Goal: Use online tool/utility: Use online tool/utility

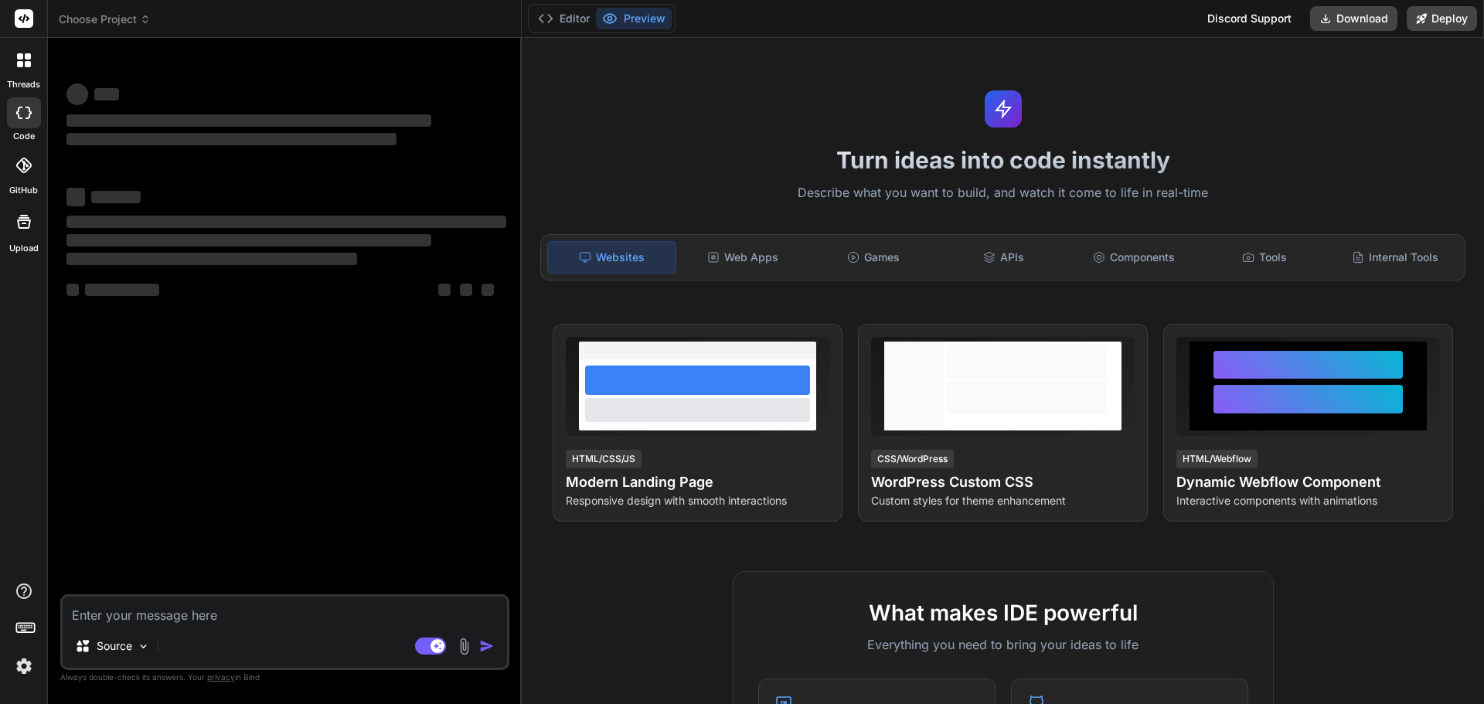
type textarea "x"
click at [134, 612] on textarea at bounding box center [285, 611] width 444 height 28
type textarea "o"
type textarea "x"
type textarea "op"
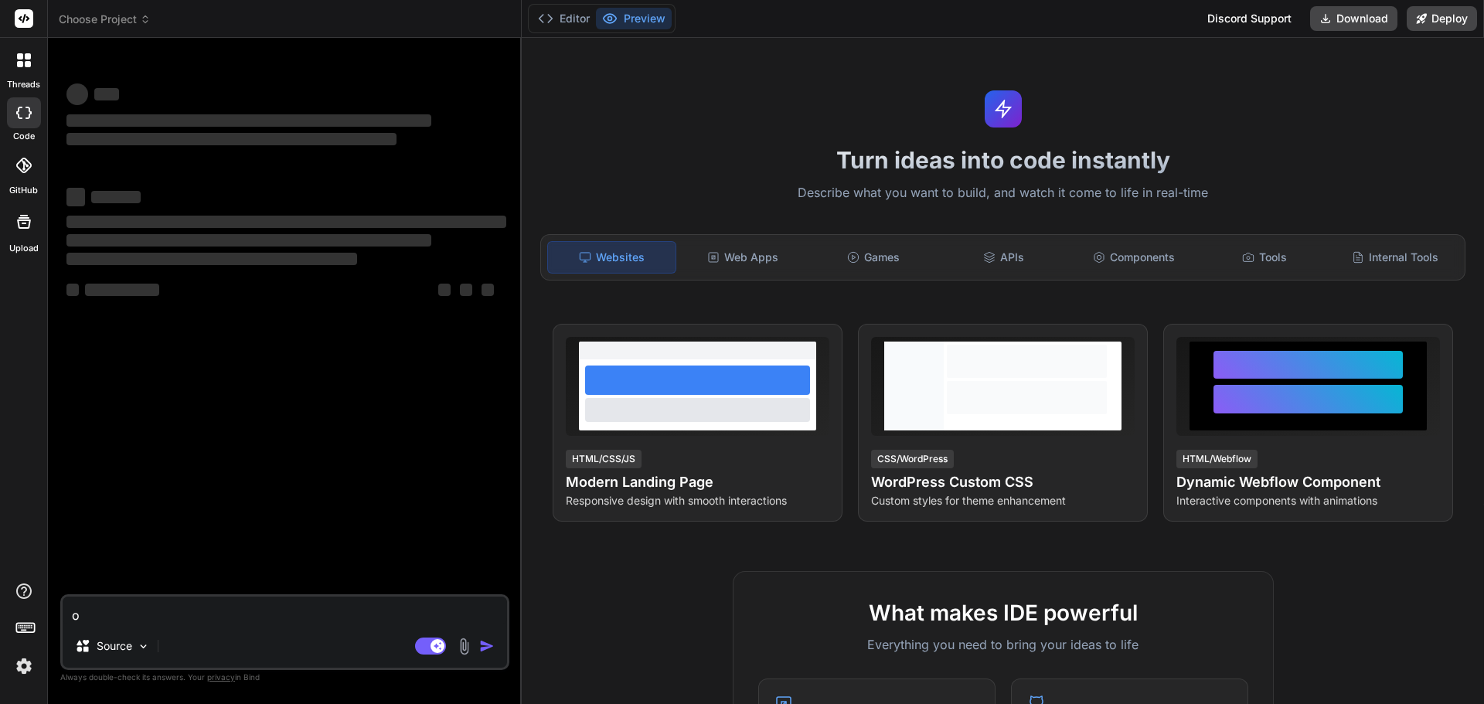
type textarea "x"
type textarea "opt"
type textarea "x"
type textarea "opti"
type textarea "x"
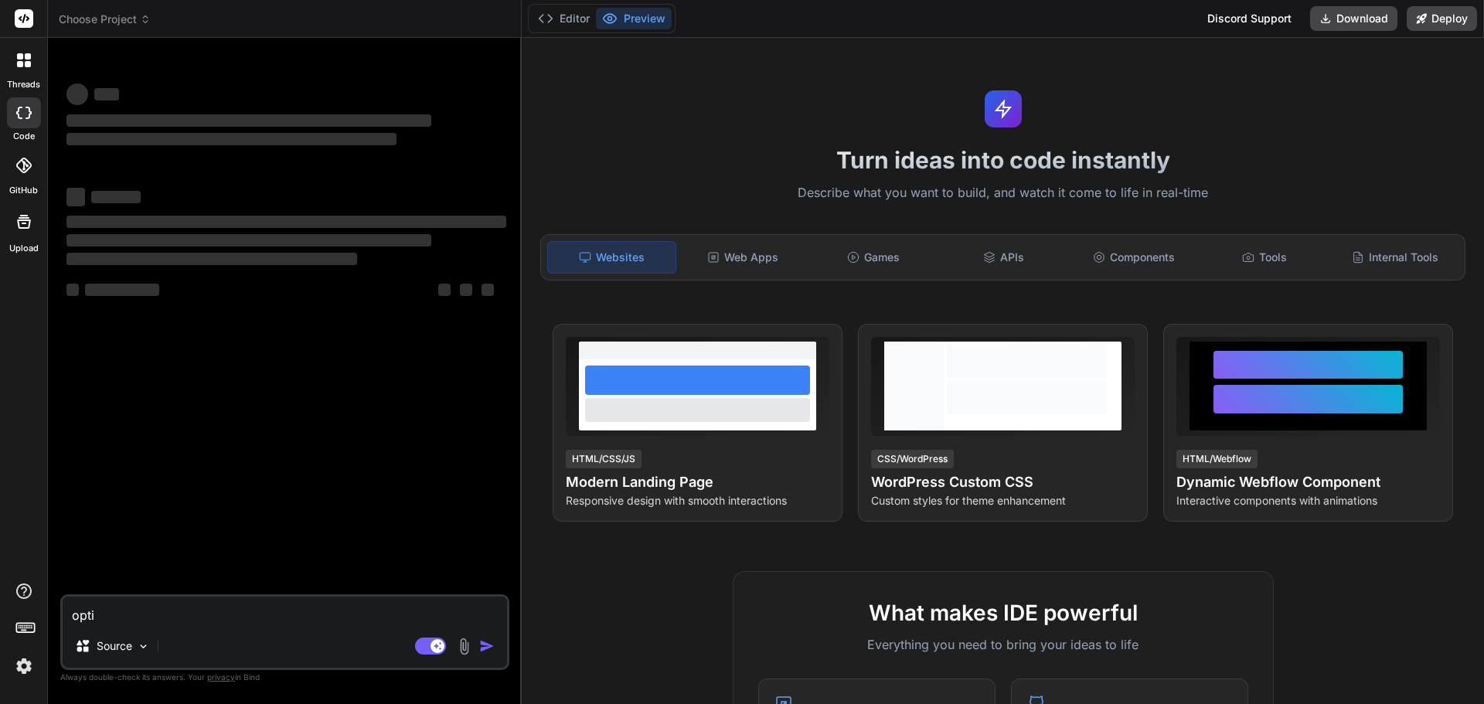
type textarea "optim"
type textarea "x"
type textarea "optimo"
type textarea "x"
type textarea "optimoi"
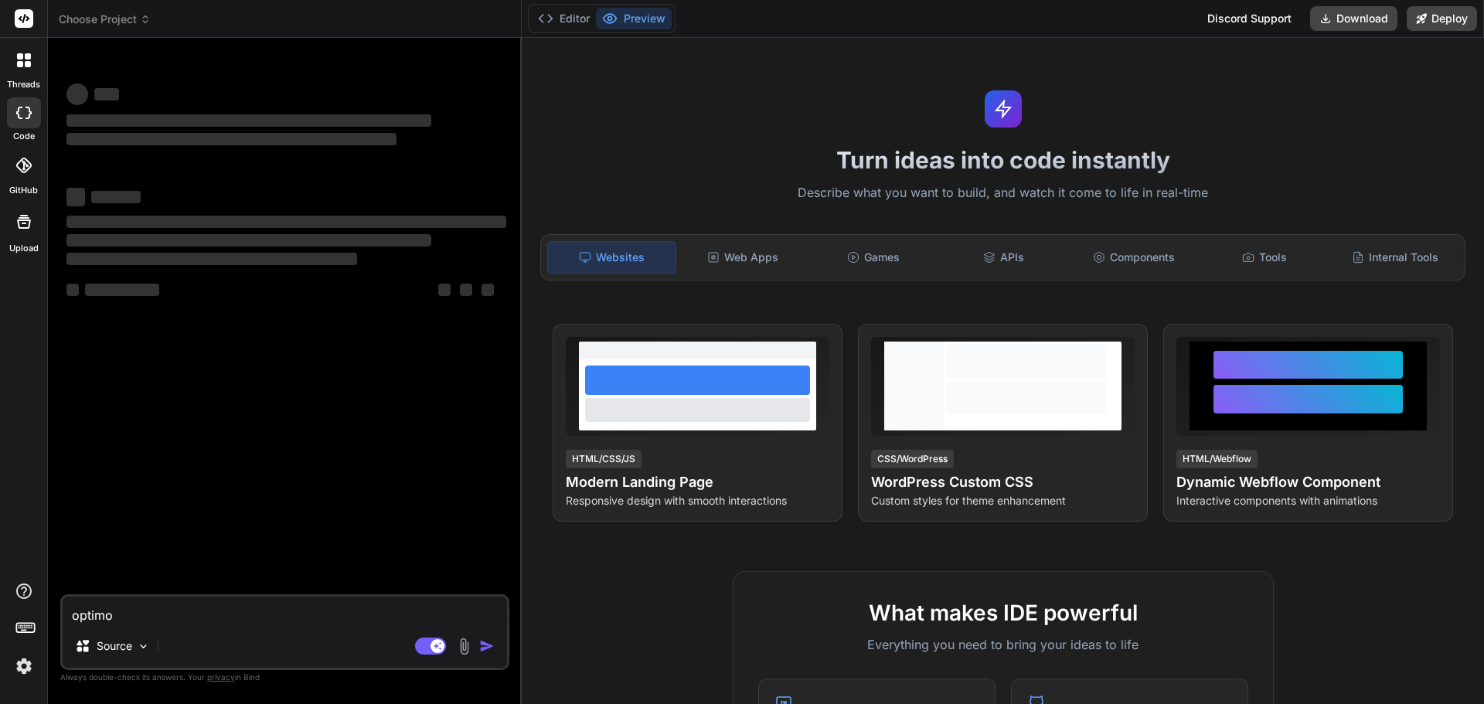
type textarea "x"
type textarea "optimoi"
type textarea "x"
type textarea "optimoi s"
type textarea "x"
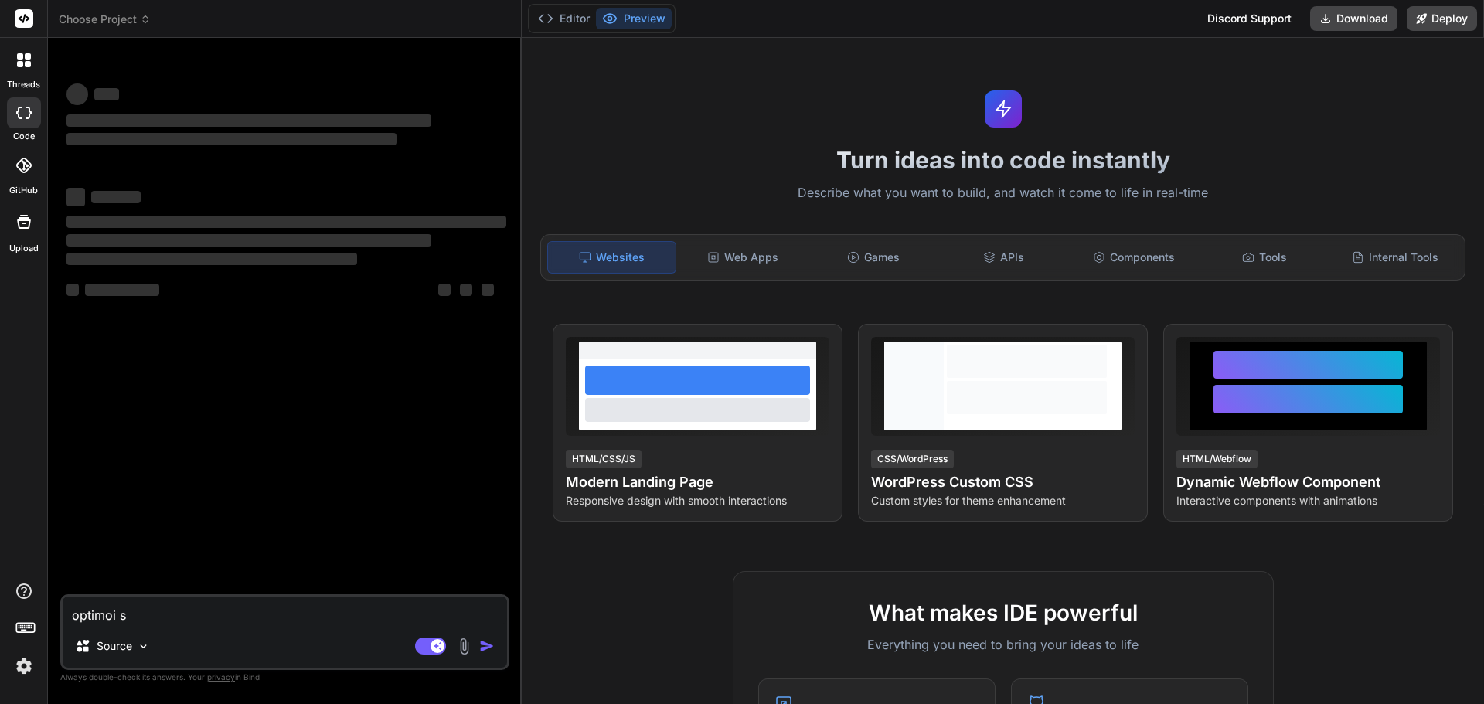
type textarea "optimoi se"
type textarea "x"
type textarea "optimoi seu"
type textarea "x"
type textarea "optimoi seur"
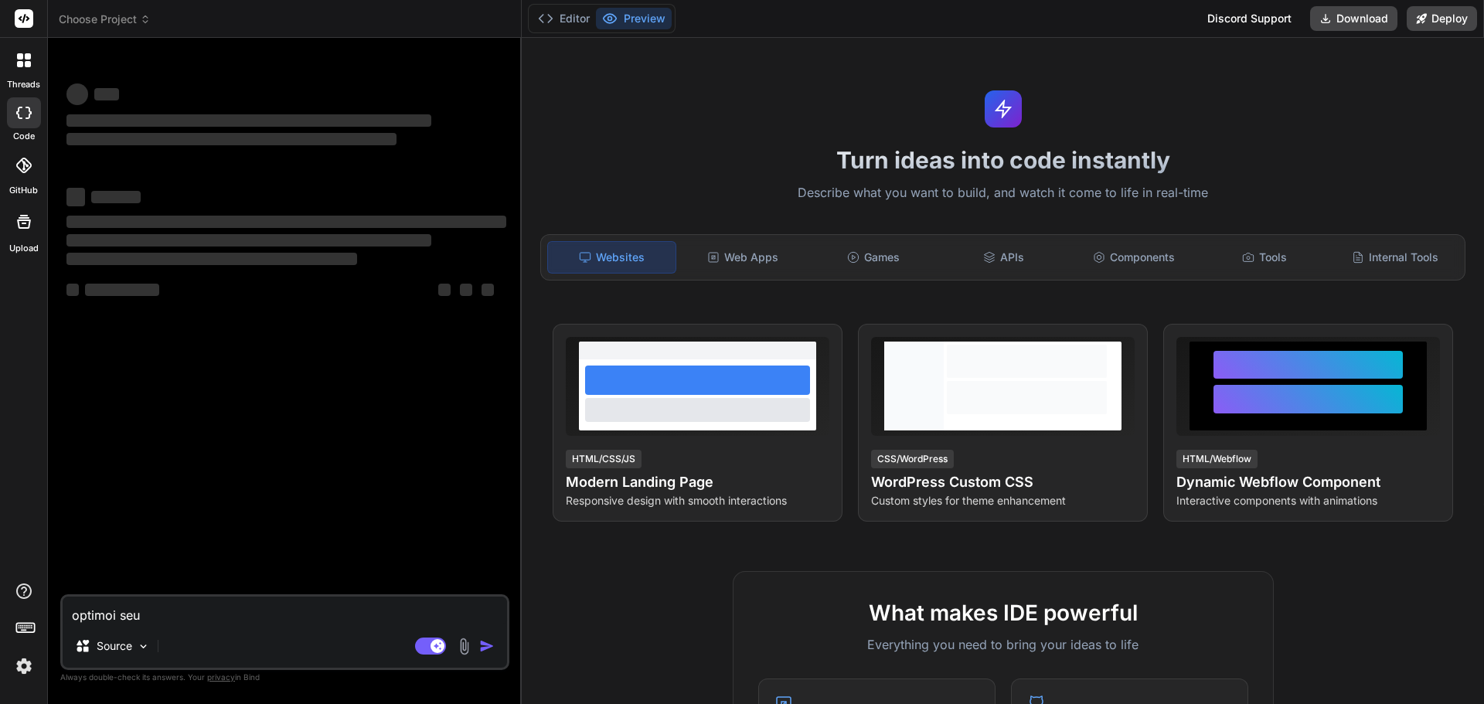
type textarea "x"
type textarea "optimoi seura"
type textarea "x"
type textarea "optimoi seuraa"
type textarea "x"
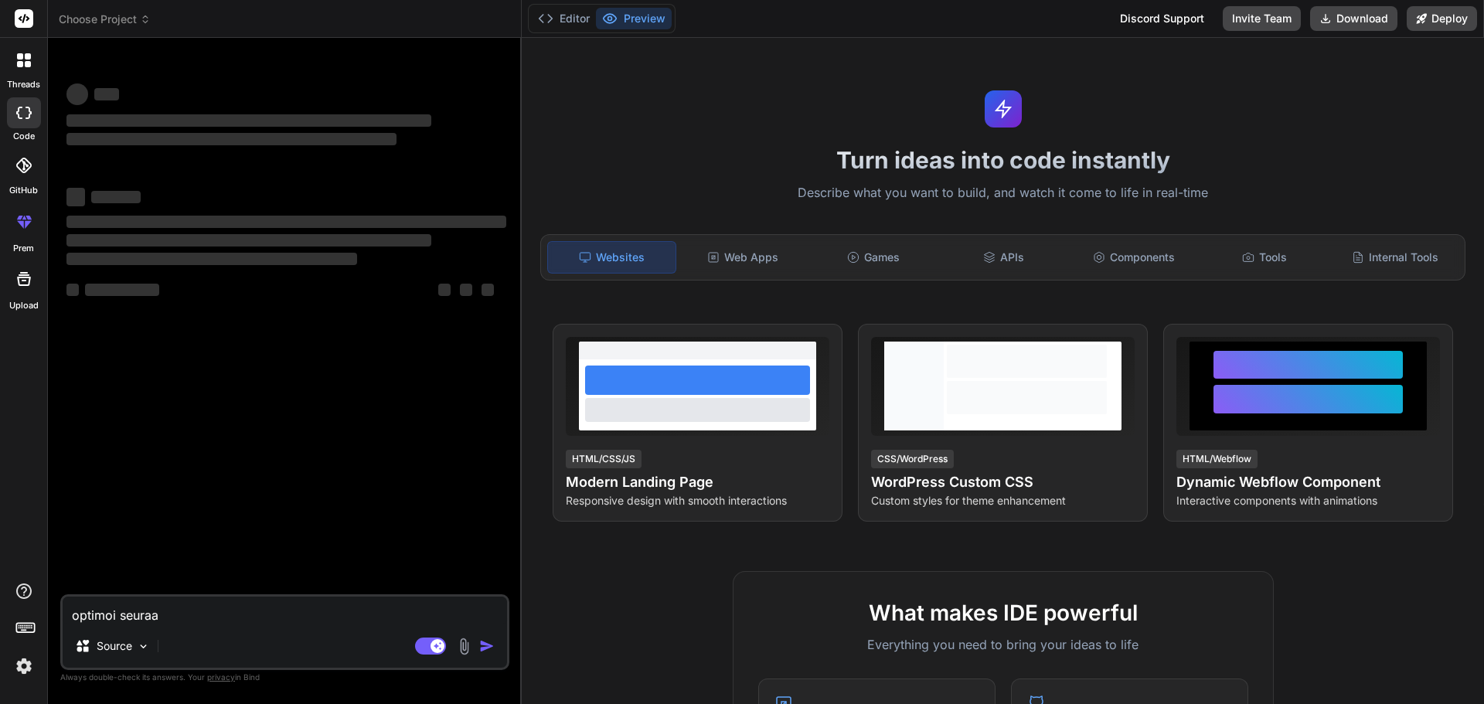
type textarea "optimoi seuraav"
type textarea "x"
type textarea "optimoi seuraava"
type textarea "x"
type textarea "optimoi seuraava"
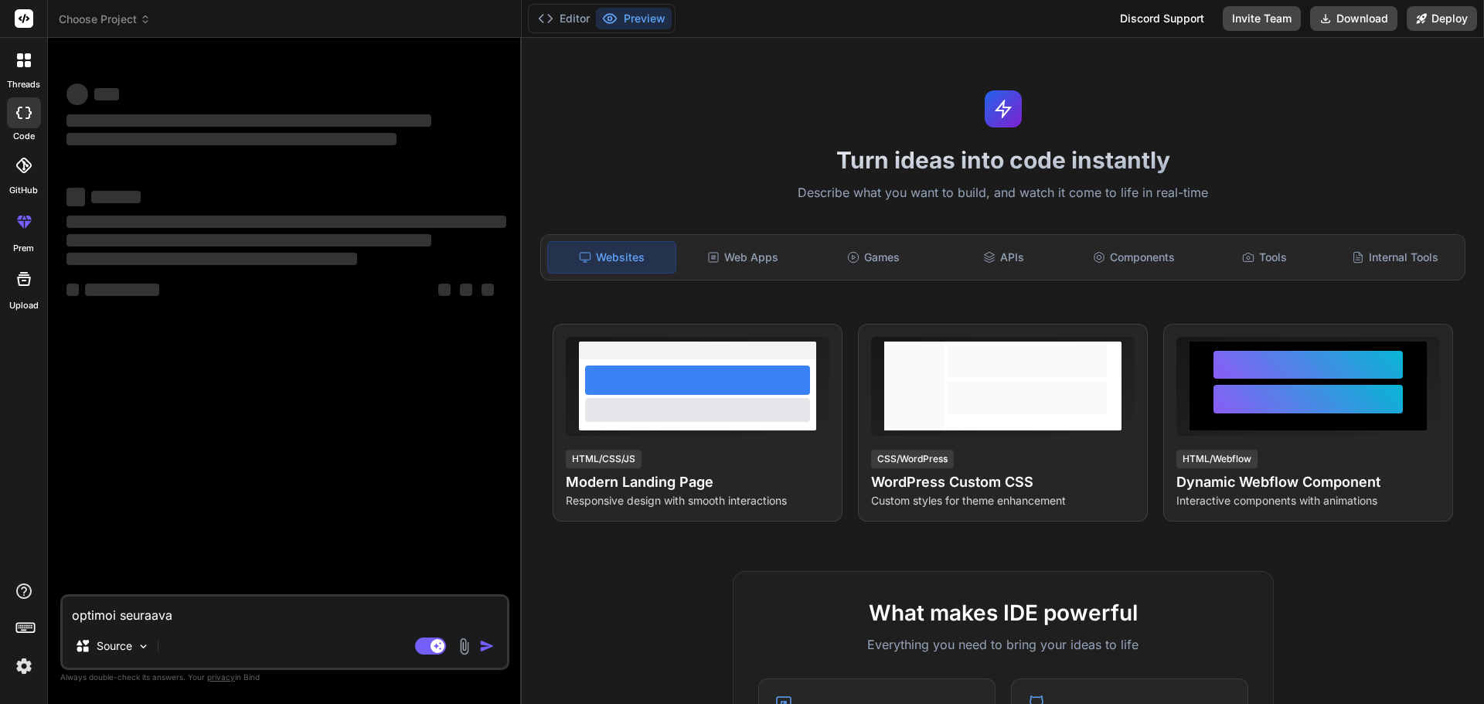
type textarea "x"
type textarea "optimoi seuraava s"
type textarea "x"
type textarea "optimoi seuraava sc"
type textarea "x"
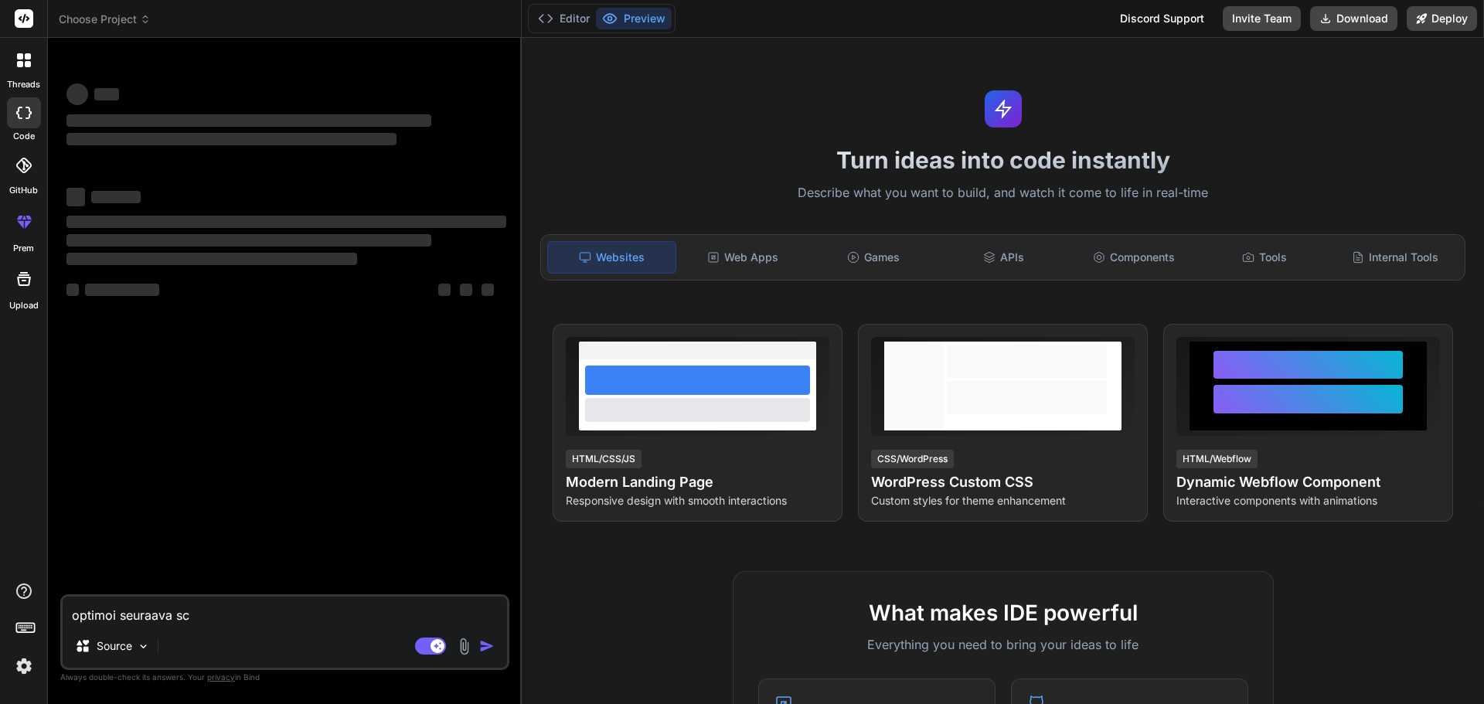
type textarea "optimoi seuraava scl"
type textarea "x"
type textarea "optimoi seuraava scl"
type textarea "x"
type textarea "optimoi seuraava scl k"
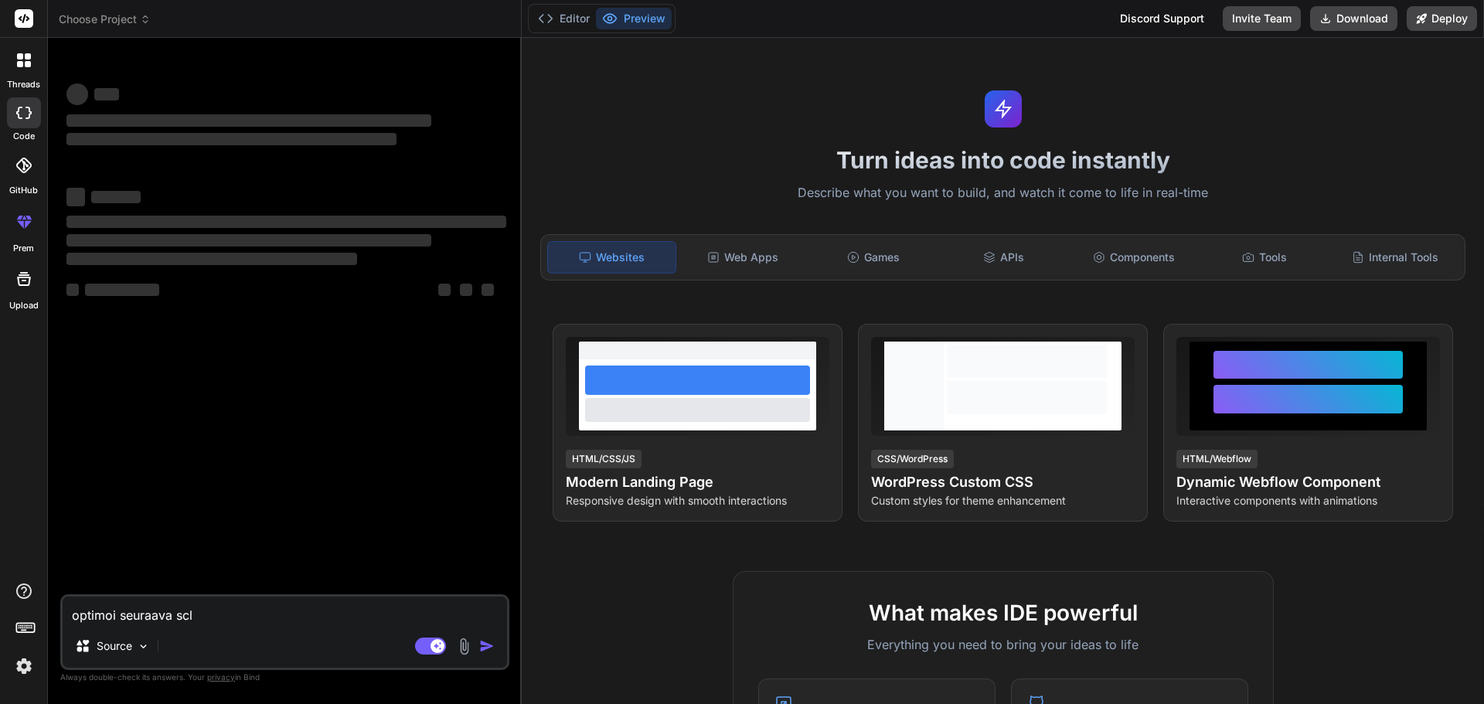
type textarea "x"
type textarea "optimoi seuraava scl ko"
type textarea "x"
type textarea "optimoi seuraava scl koo"
type textarea "x"
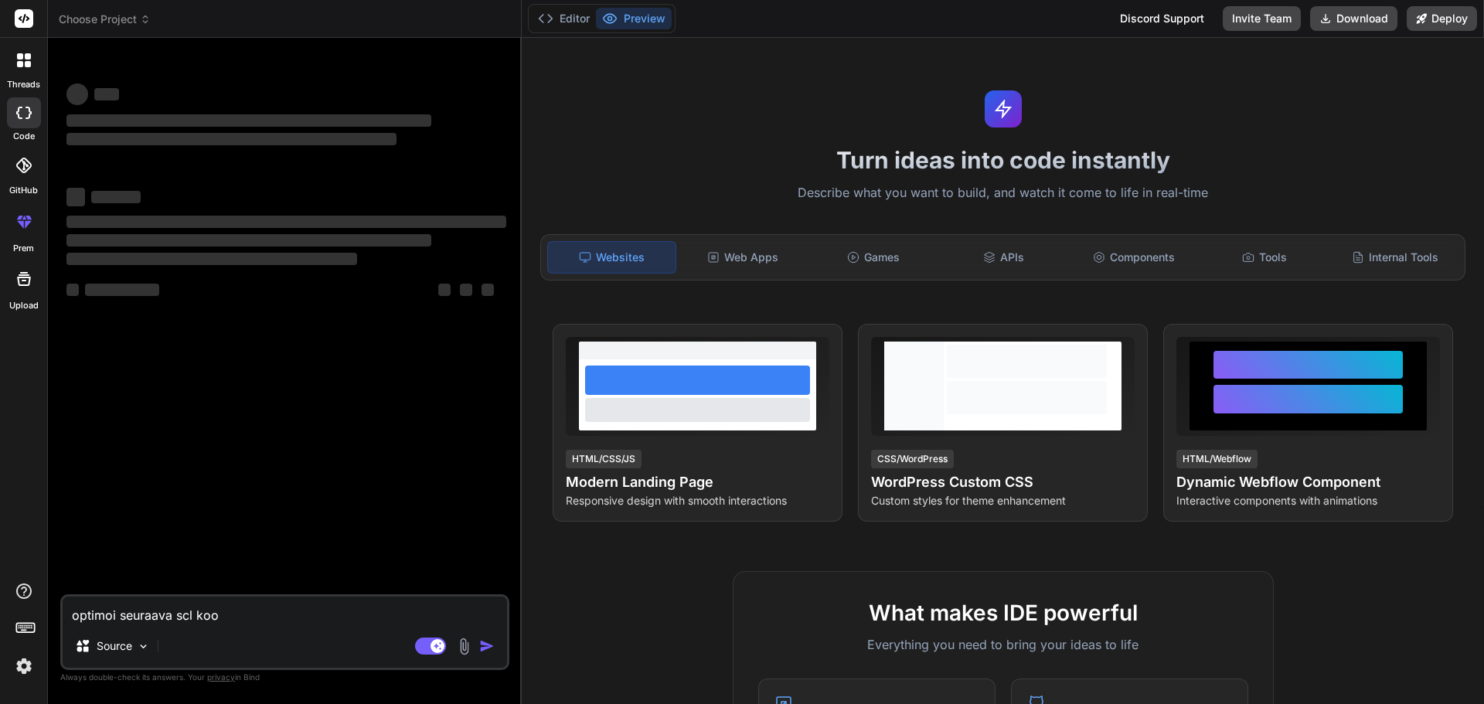
type textarea "optimoi seuraava scl kood"
type textarea "x"
type textarea "optimoi seuraava scl koodi"
type textarea "x"
type textarea "optimoi seuraava scl koodi:"
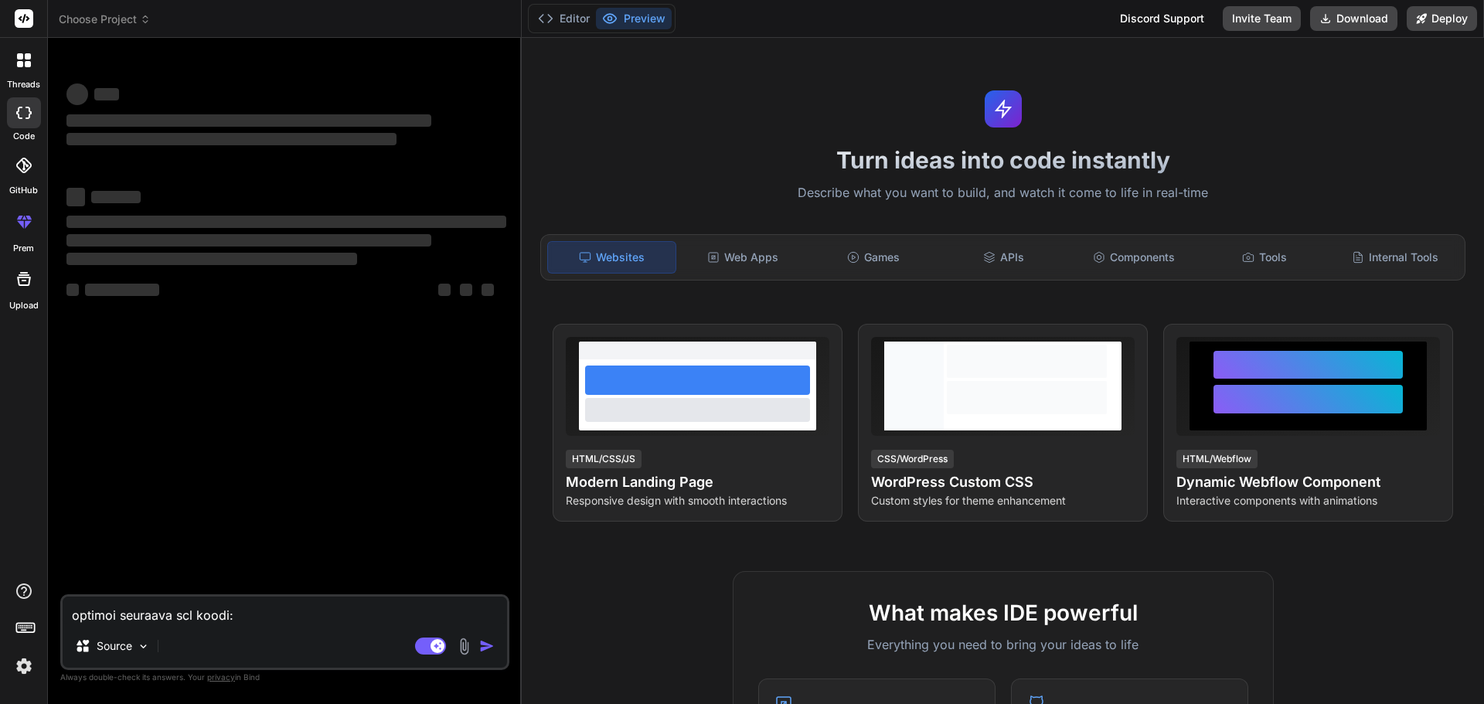
type textarea "x"
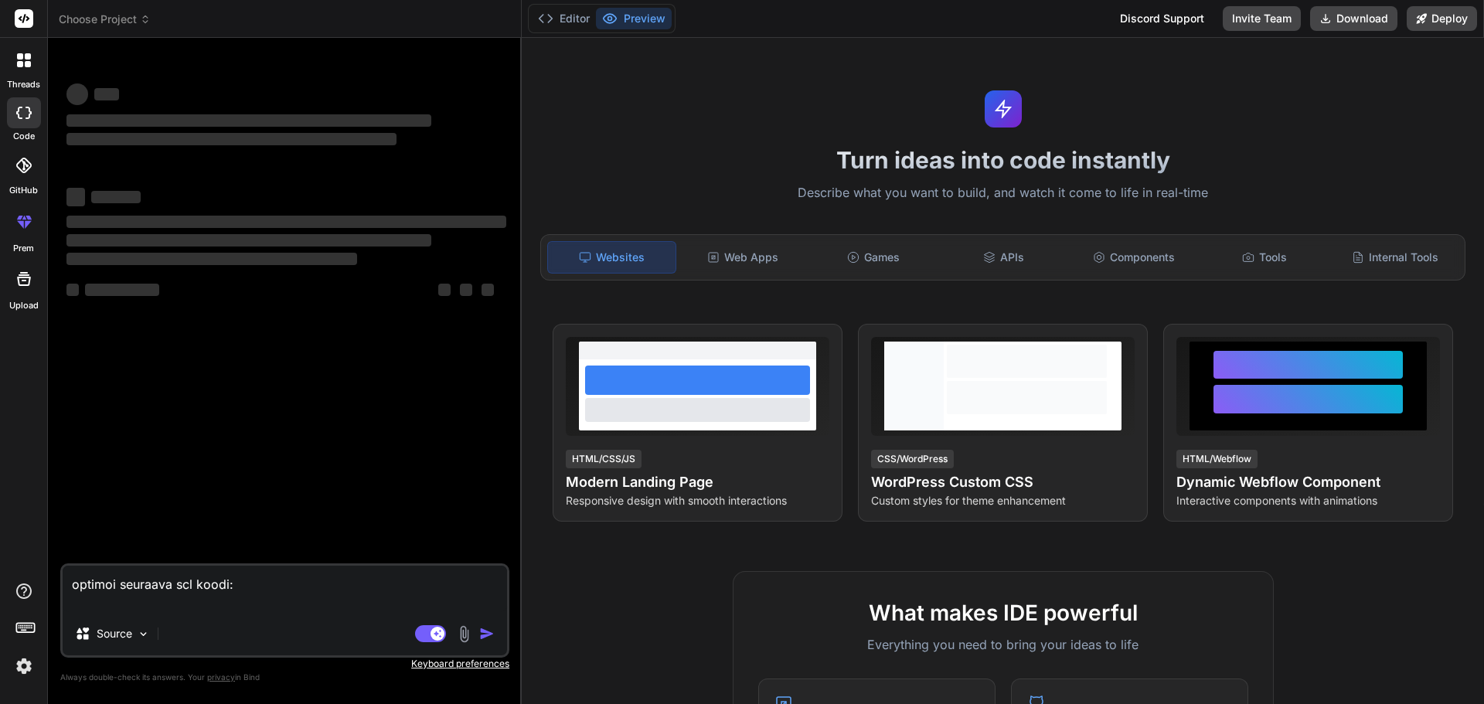
type textarea "optimoi seuraava scl koodi: REGION Control (8.9.2025 MRu) // Pre-calculate comm…"
type textarea "x"
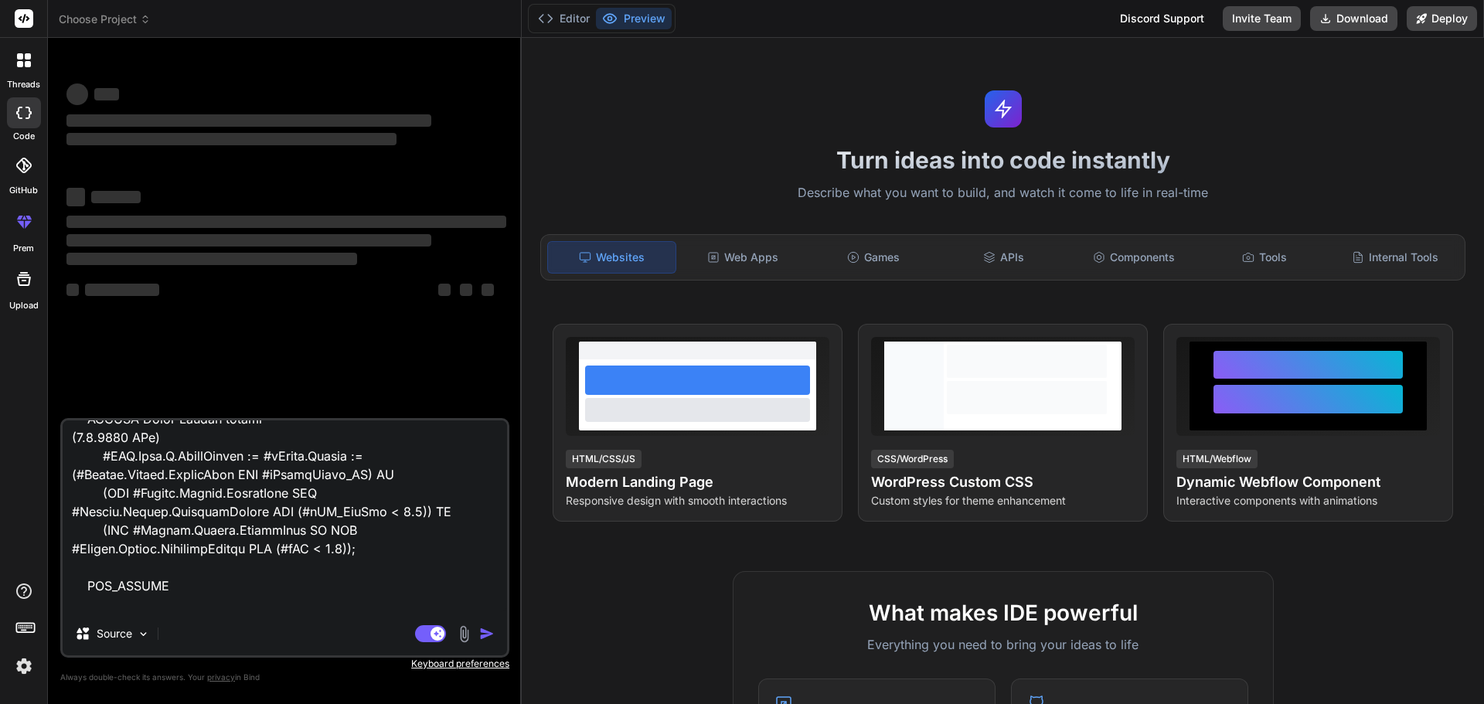
type textarea "optimoi seuraava scl koodi: REGION Control (8.9.2025 MRu) // Pre-calculate comm…"
type textarea "x"
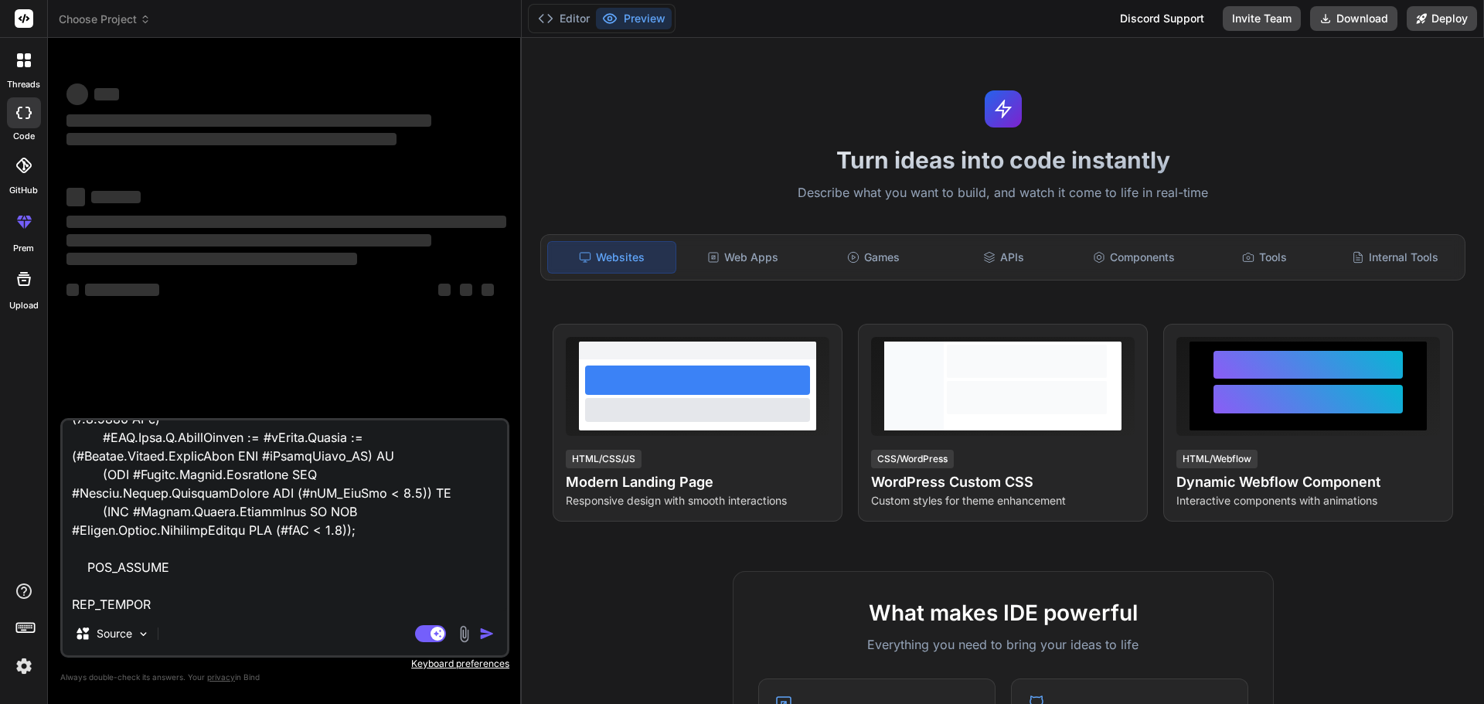
click at [128, 608] on textarea at bounding box center [285, 516] width 444 height 192
click at [168, 590] on textarea at bounding box center [285, 516] width 444 height 192
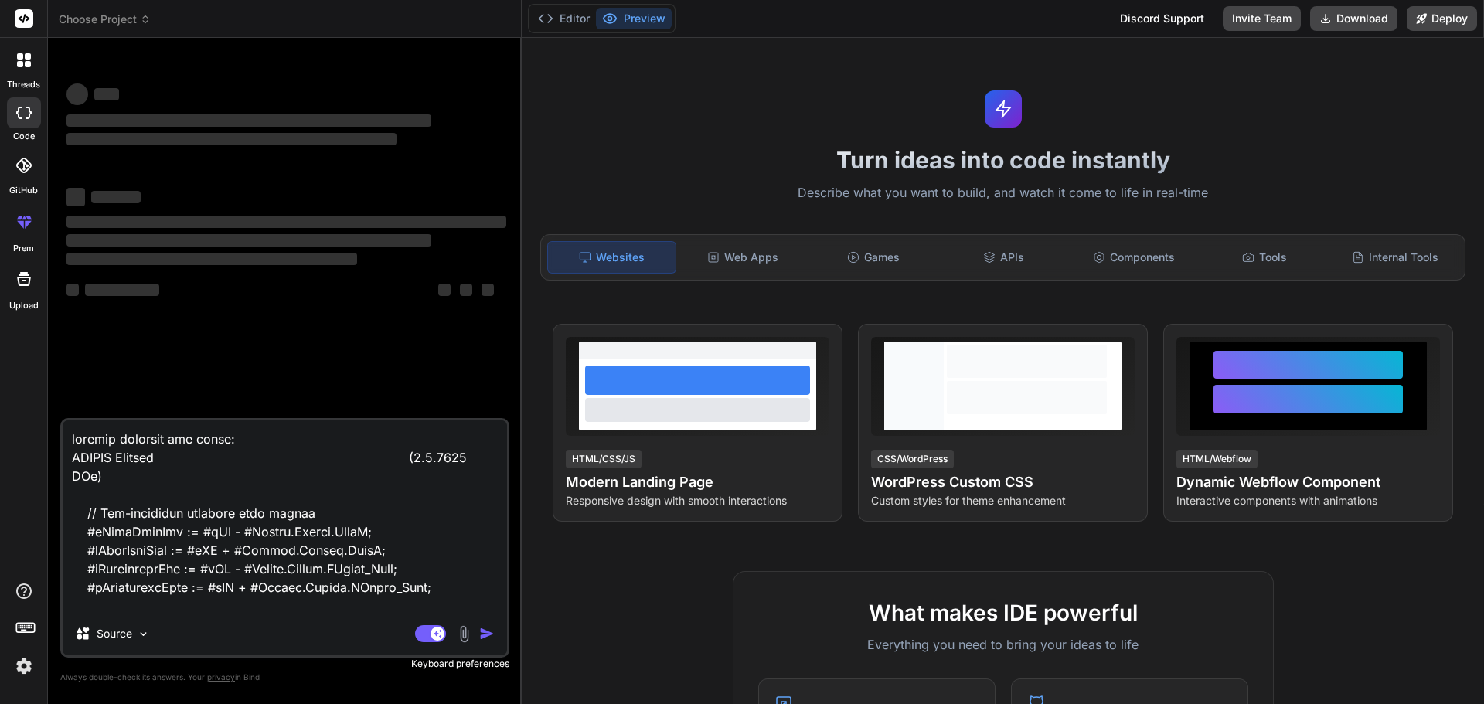
scroll to position [386, 0]
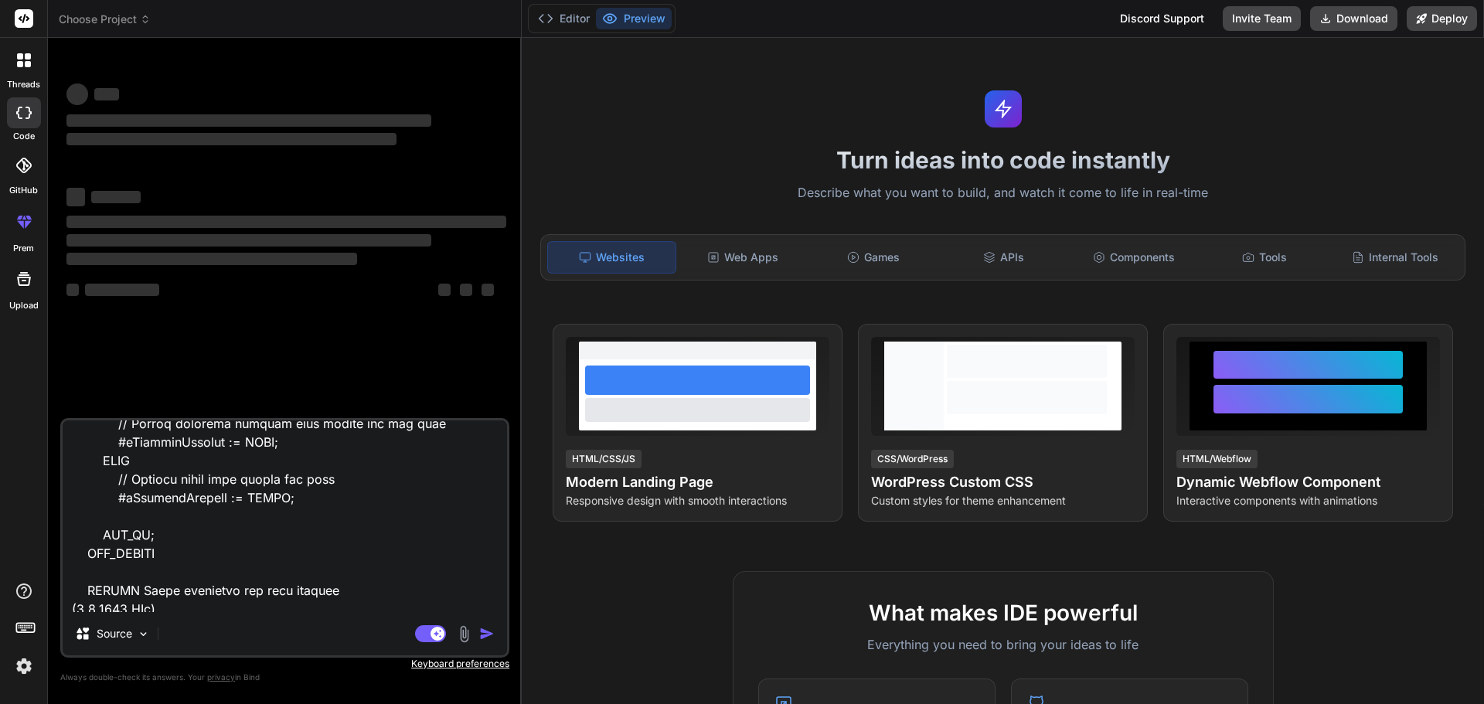
click at [225, 579] on textarea at bounding box center [285, 516] width 444 height 192
click at [209, 604] on textarea at bounding box center [285, 516] width 444 height 192
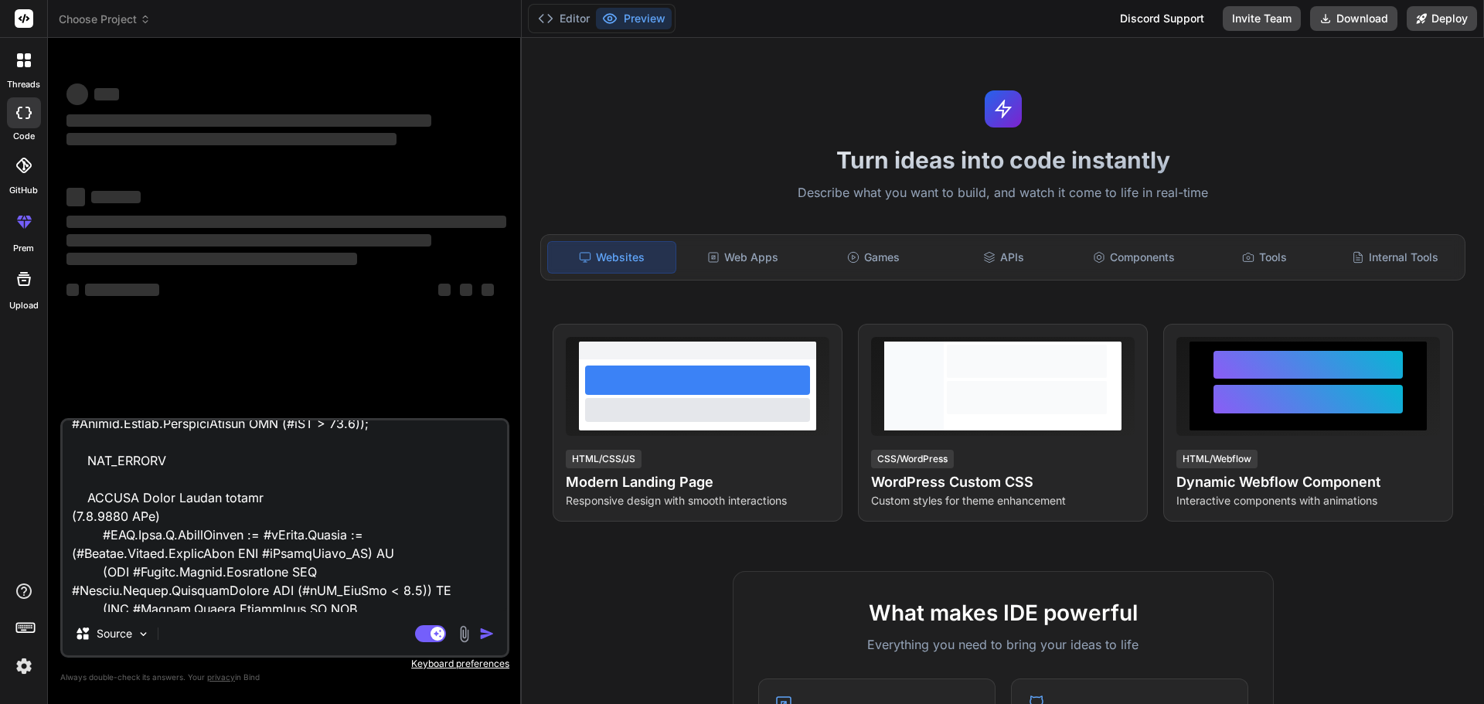
scroll to position [2340, 0]
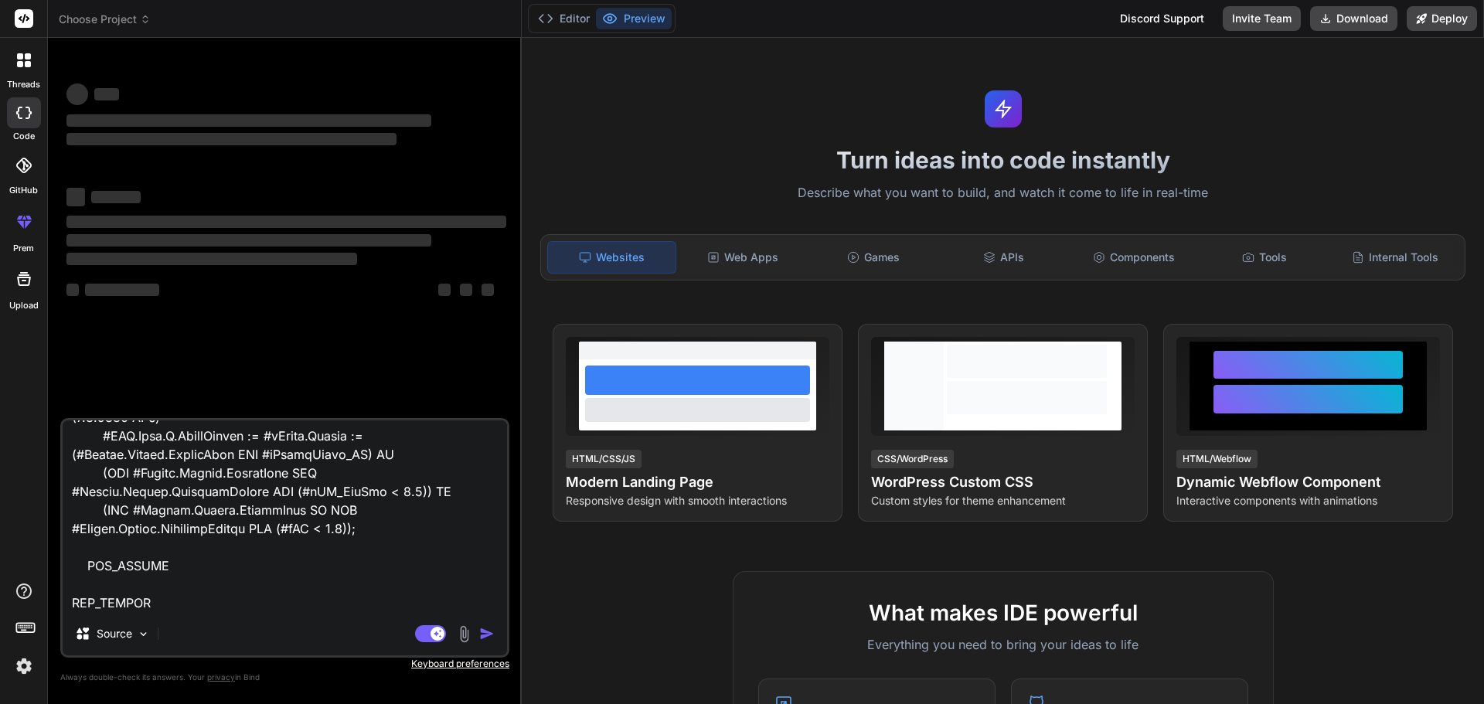
click at [145, 607] on textarea at bounding box center [285, 516] width 444 height 192
type textarea "optimoi seuraava scl koodi: REGION Control (8.9.2025 MRu) // Pre-calculate comm…"
type textarea "x"
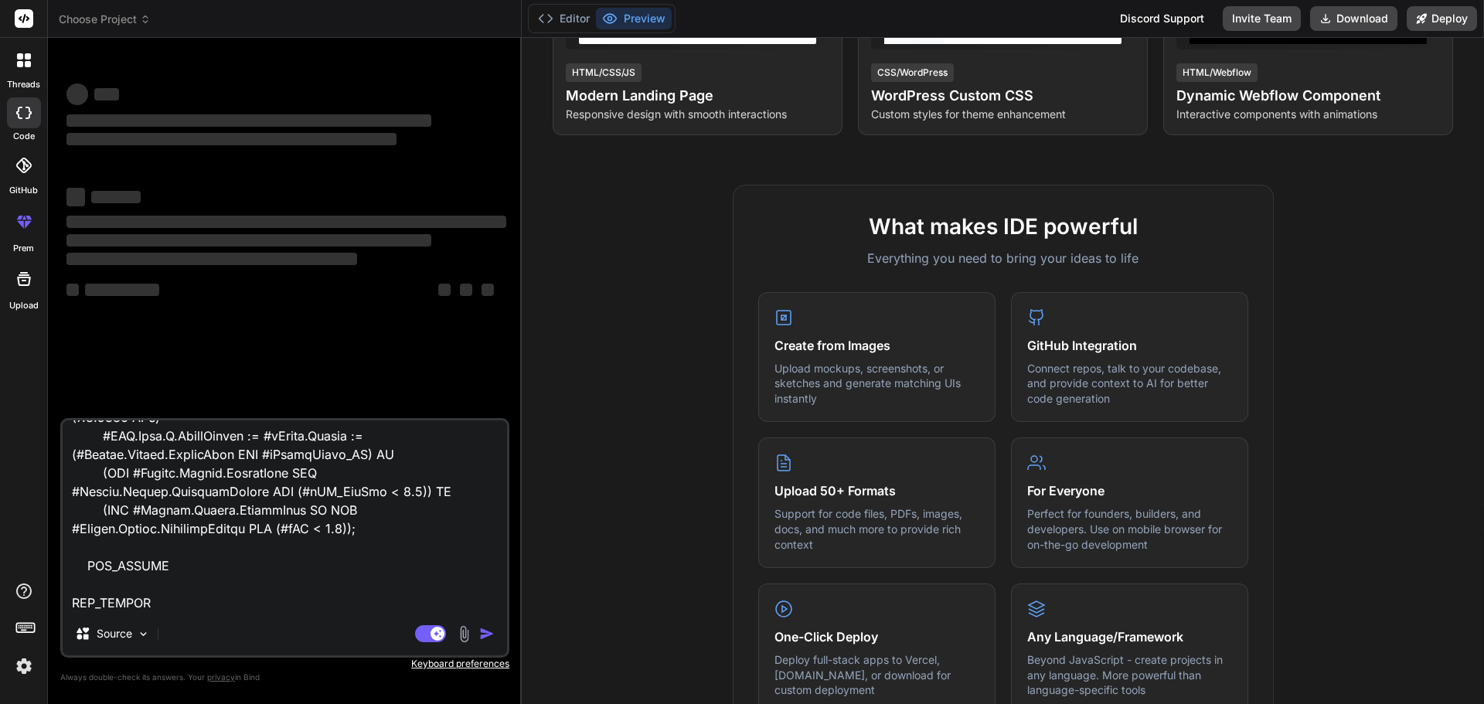
scroll to position [770, 0]
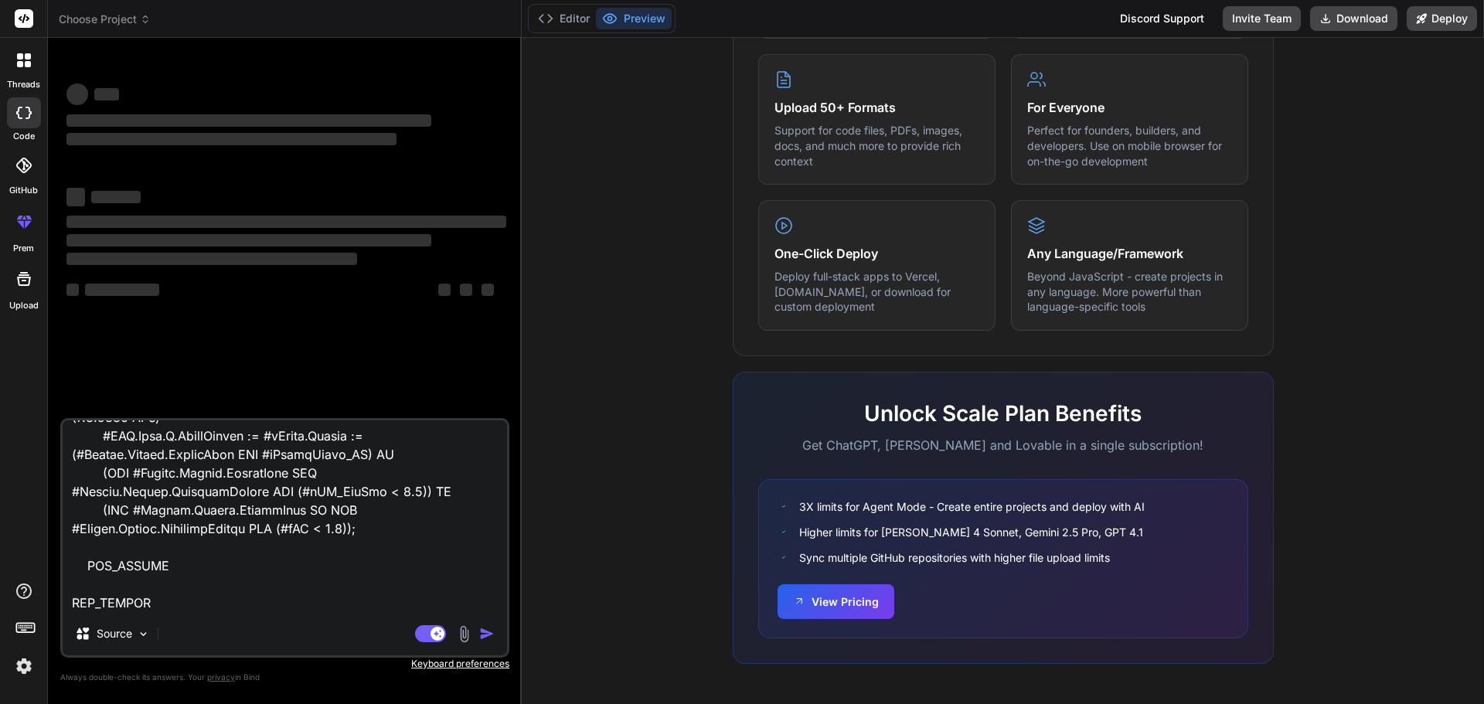
click at [465, 563] on textarea at bounding box center [285, 516] width 444 height 192
click at [239, 542] on textarea at bounding box center [285, 516] width 444 height 192
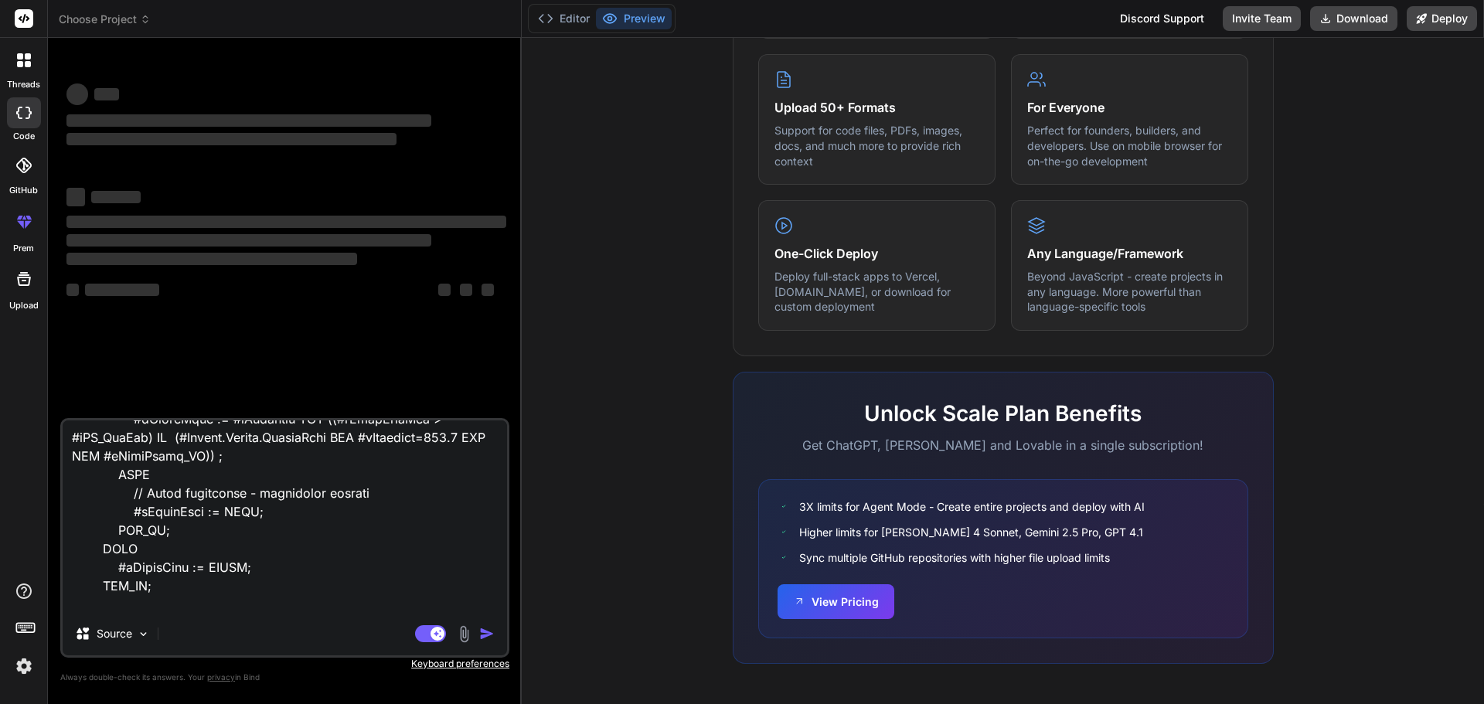
scroll to position [0, 0]
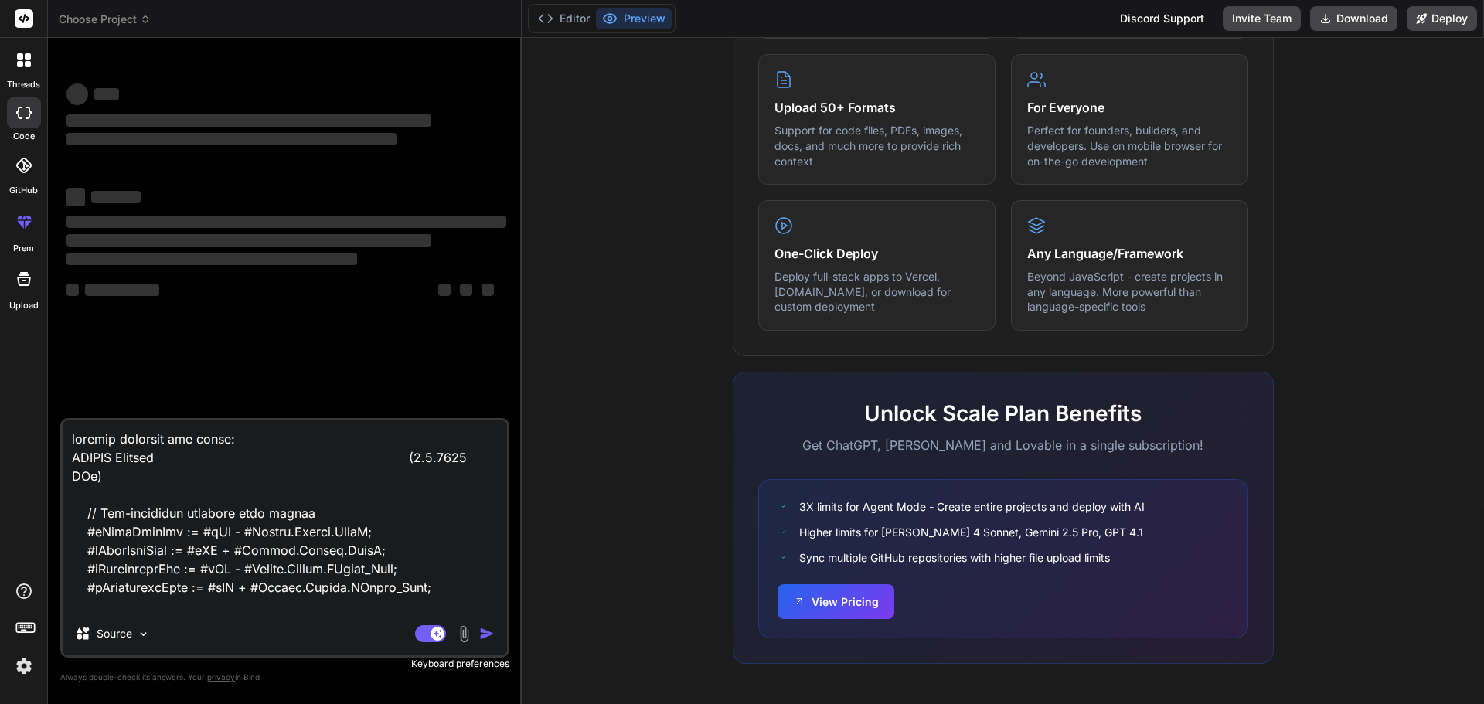
drag, startPoint x: 71, startPoint y: 435, endPoint x: 173, endPoint y: 435, distance: 102.0
click at [173, 435] on textarea at bounding box center [285, 516] width 444 height 192
type textarea "O scl koodi: REGION Control (8.9.2025 MRu) // Pre-calculate commonly used value…"
type textarea "x"
type textarea "Op scl koodi: REGION Control (8.9.2025 MRu) // Pre-calculate commonly used valu…"
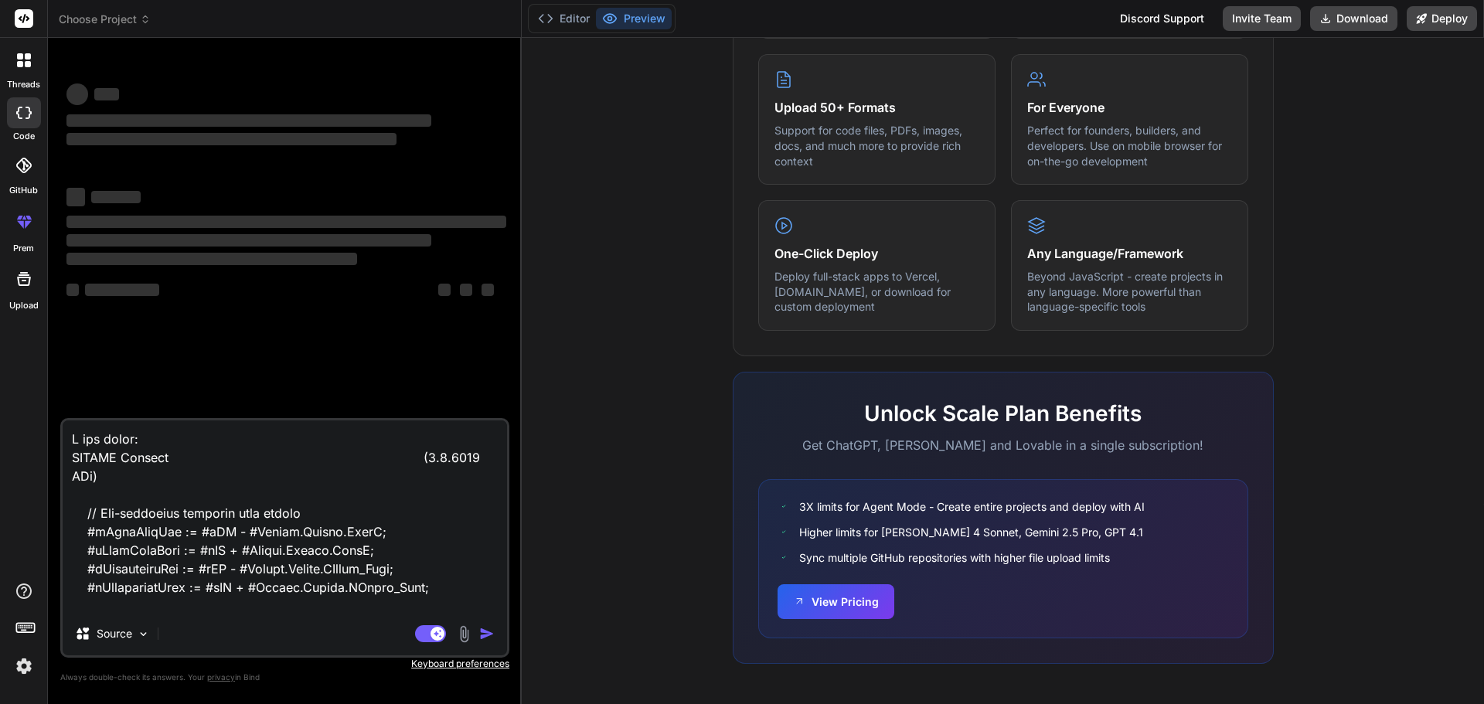
type textarea "x"
type textarea "Opt scl koodi: REGION Control (8.9.2025 MRu) // Pre-calculate commonly used val…"
type textarea "x"
type textarea "Opti scl koodi: REGION Control (8.9.2025 MRu) // Pre-calculate commonly used va…"
type textarea "x"
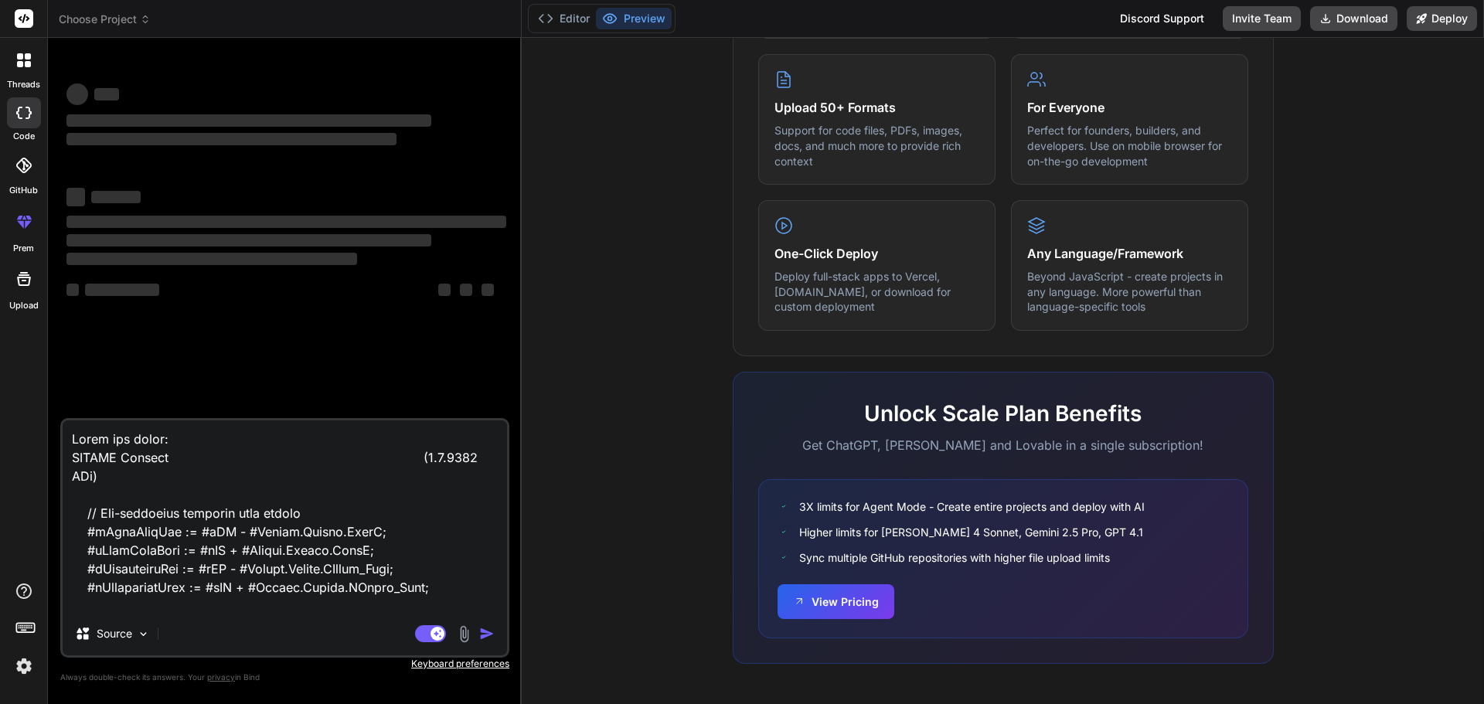
type textarea "Optimi scl koodi: REGION Control (8.9.2025 MRu) // Pre-calculate commonly used …"
type textarea "x"
type textarea "Optimiz scl koodi: REGION Control (8.9.2025 MRu) // Pre-calculate commonly used…"
type textarea "x"
type textarea "Optimize scl koodi: REGION Control (8.9.2025 MRu) // Pre-calculate commonly use…"
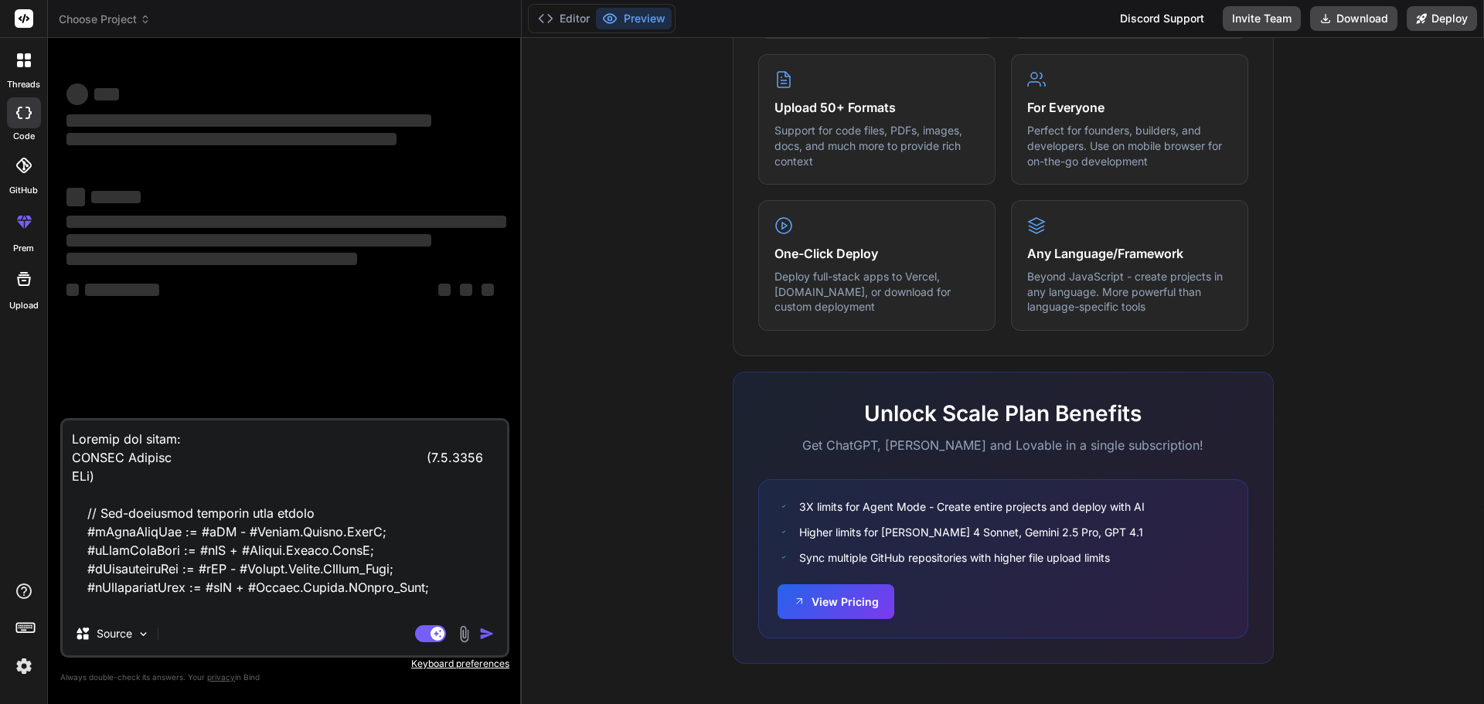
type textarea "x"
type textarea "Optimize scl koodi: REGION Control (8.9.2025 MRu) // Pre-calculate commonly use…"
type textarea "x"
type textarea "Optimize f scl koodi: REGION Control (8.9.2025 MRu) // Pre-calculate commonly u…"
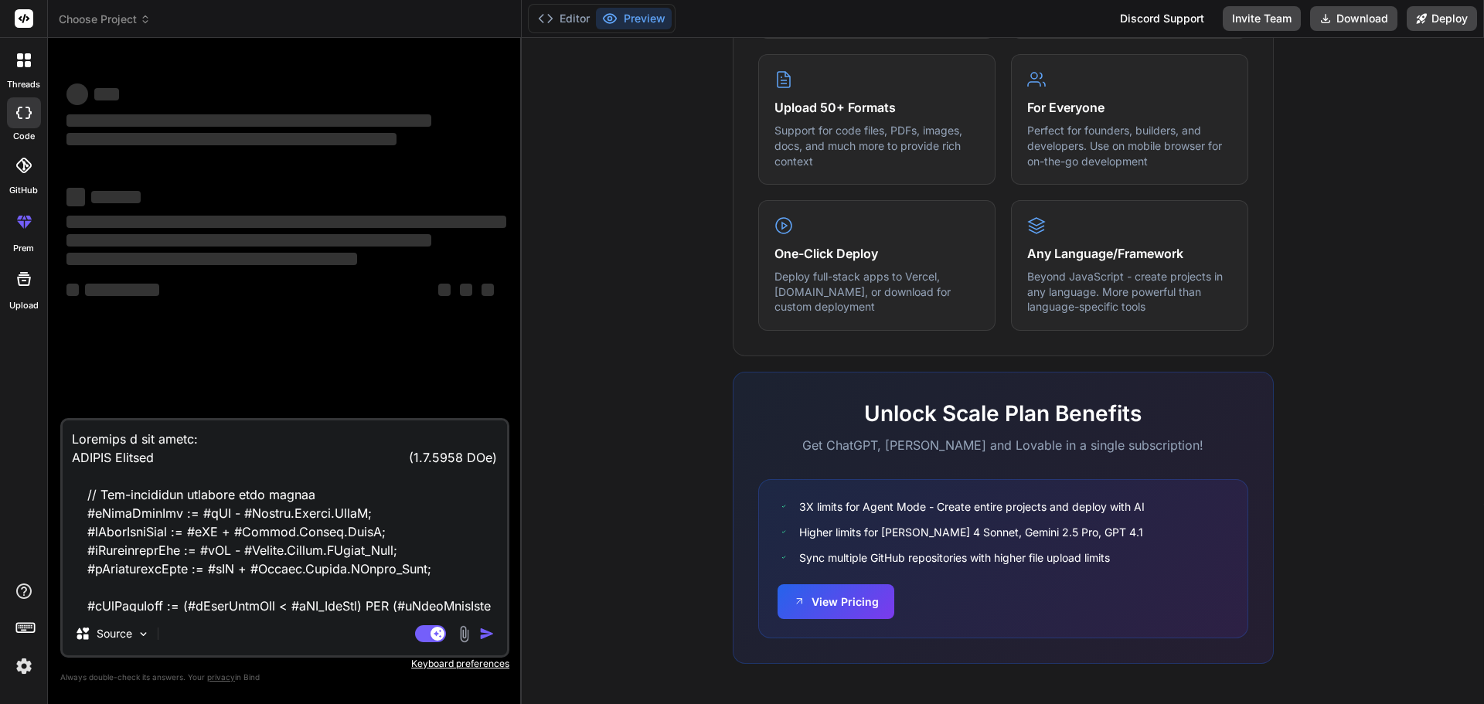
type textarea "x"
type textarea "Optimize fo scl koodi: REGION Control (8.9.2025 MRu) // Pre-calculate commonly …"
type textarea "x"
type textarea "Optimize fol scl koodi: REGION Control (8.9.2025 MRu) // Pre-calculate commonly…"
type textarea "x"
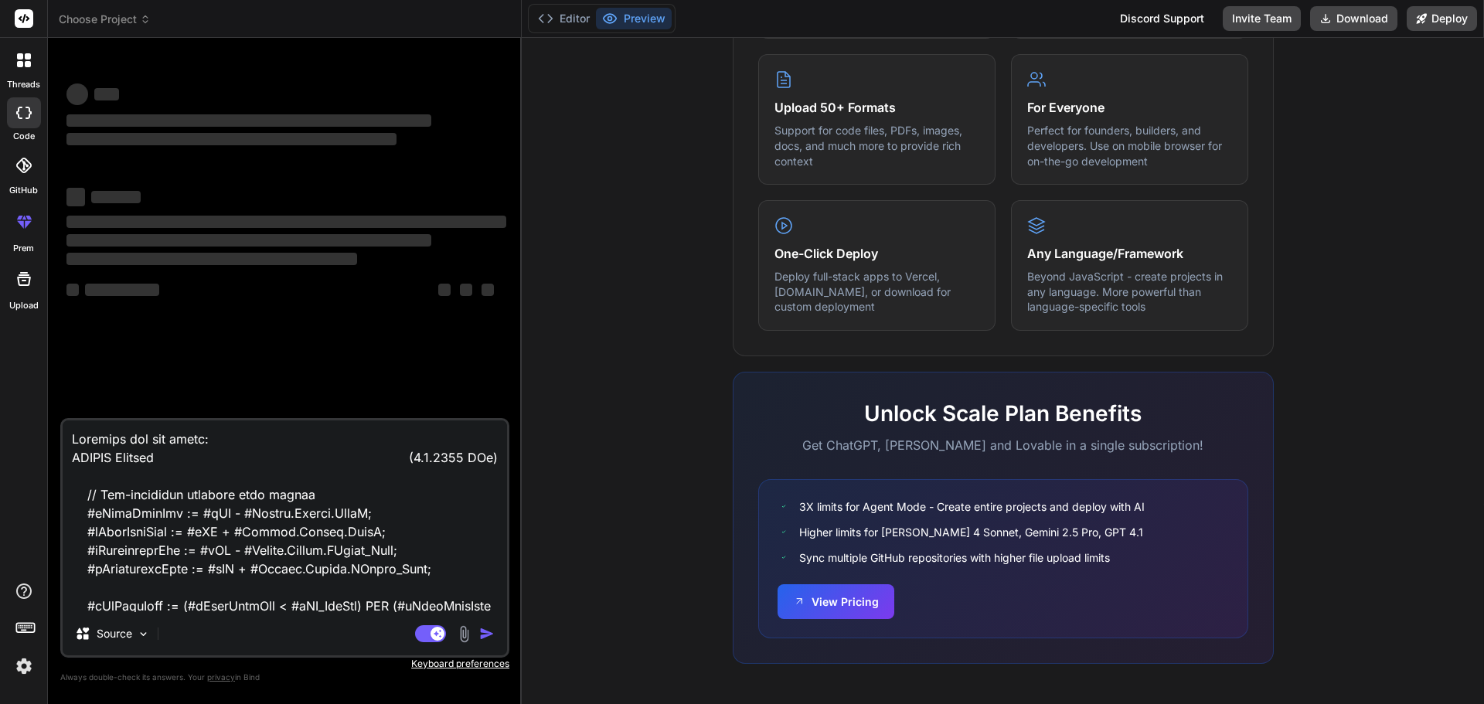
type textarea "Optimize foll scl koodi: REGION Control (8.9.2025 MRu) // Pre-calculate commonl…"
type textarea "x"
type textarea "Optimize follo scl koodi: REGION Control (8.9.2025 MRu) // Pre-calculate common…"
type textarea "x"
type textarea "Optimize follow scl koodi: REGION Control (8.9.2025 MRu) // Pre-calculate commo…"
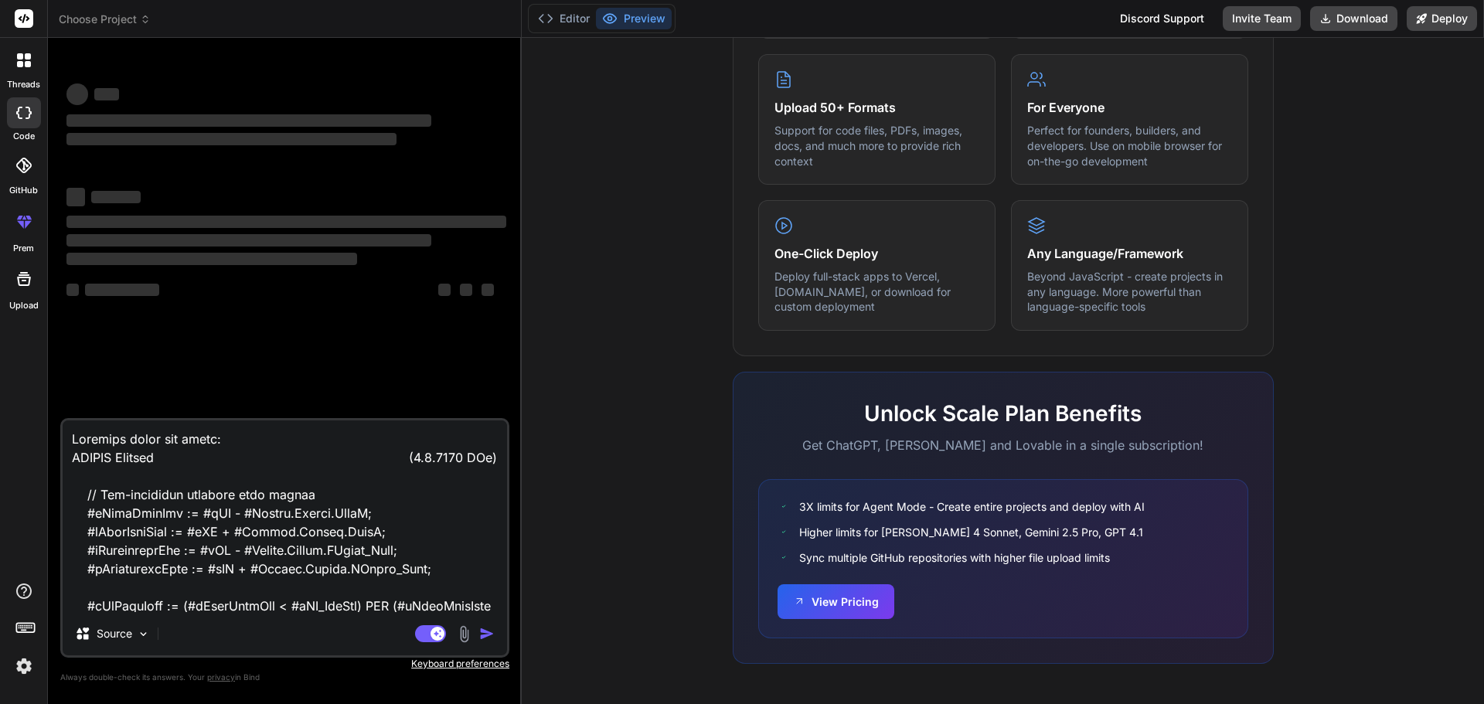
type textarea "x"
type textarea "Optimize followi scl koodi: REGION Control (8.9.2025 MRu) // Pre-calculate comm…"
type textarea "x"
type textarea "Optimize followin scl koodi: REGION Control (8.9.2025 MRu) // Pre-calculate com…"
type textarea "x"
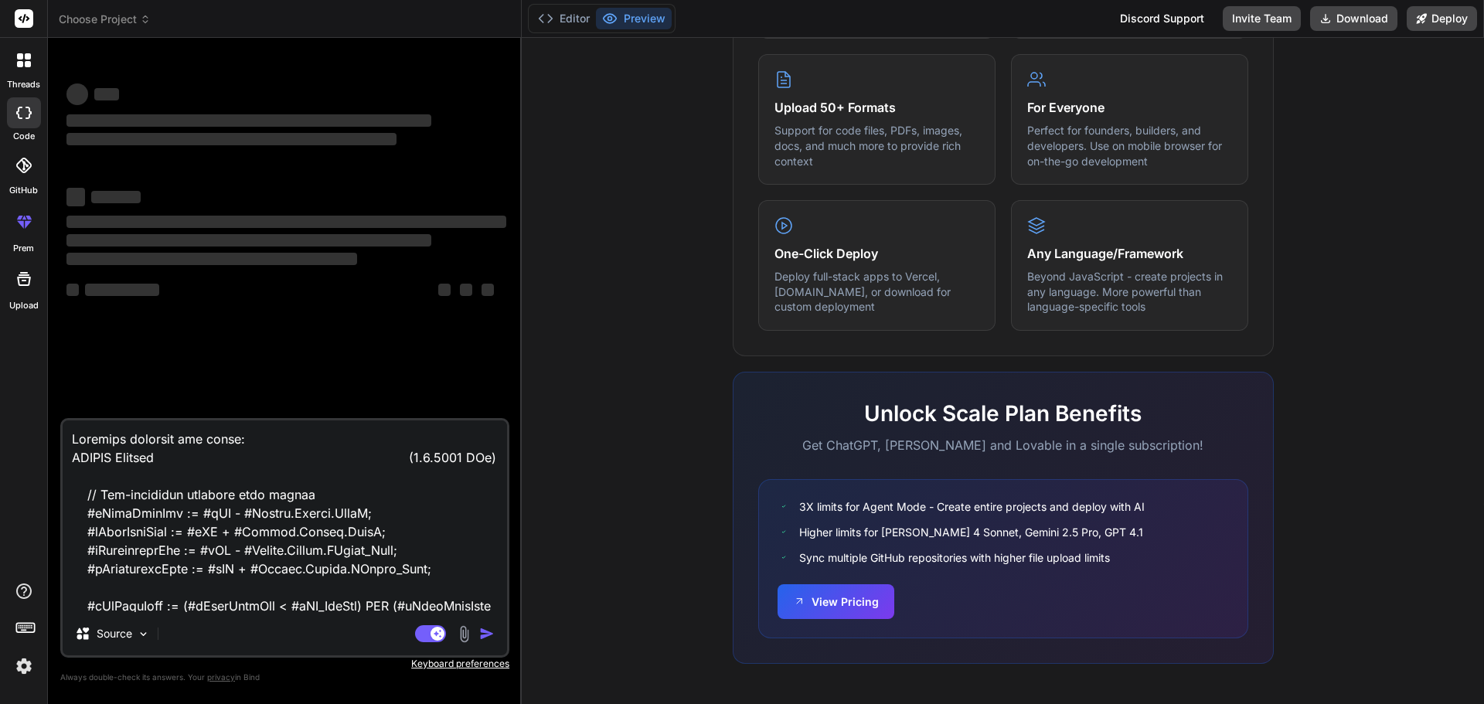
type textarea "Optimize following scl koodi: REGION Control (8.9.2025 MRu) // Pre-calculate co…"
type textarea "x"
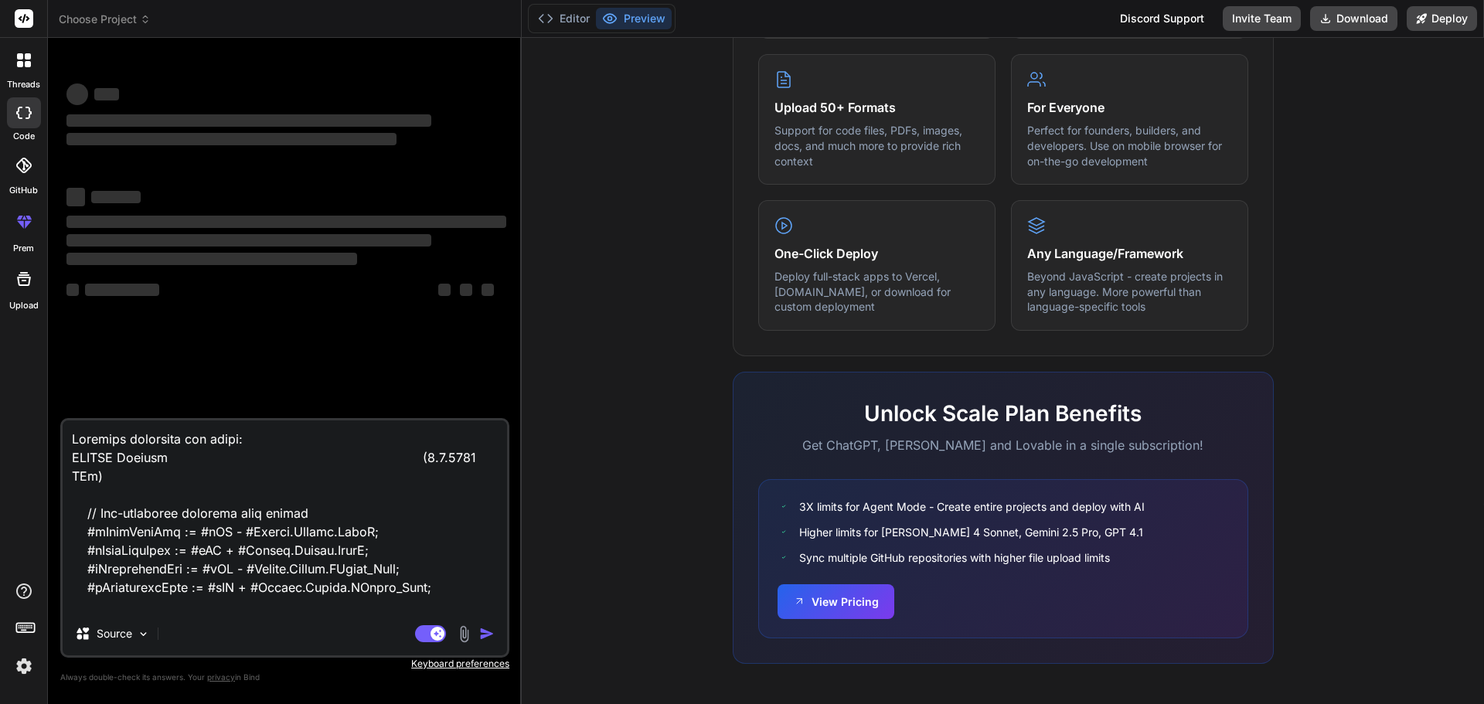
drag, startPoint x: 206, startPoint y: 442, endPoint x: 235, endPoint y: 438, distance: 28.9
click at [235, 438] on textarea at bounding box center [285, 516] width 444 height 192
type textarea "Optimize following scl c: REGION Control (8.9.2025 MRu) // Pre-calculate common…"
type textarea "x"
type textarea "Optimize following scl co: REGION Control (8.9.2025 MRu) // Pre-calculate commo…"
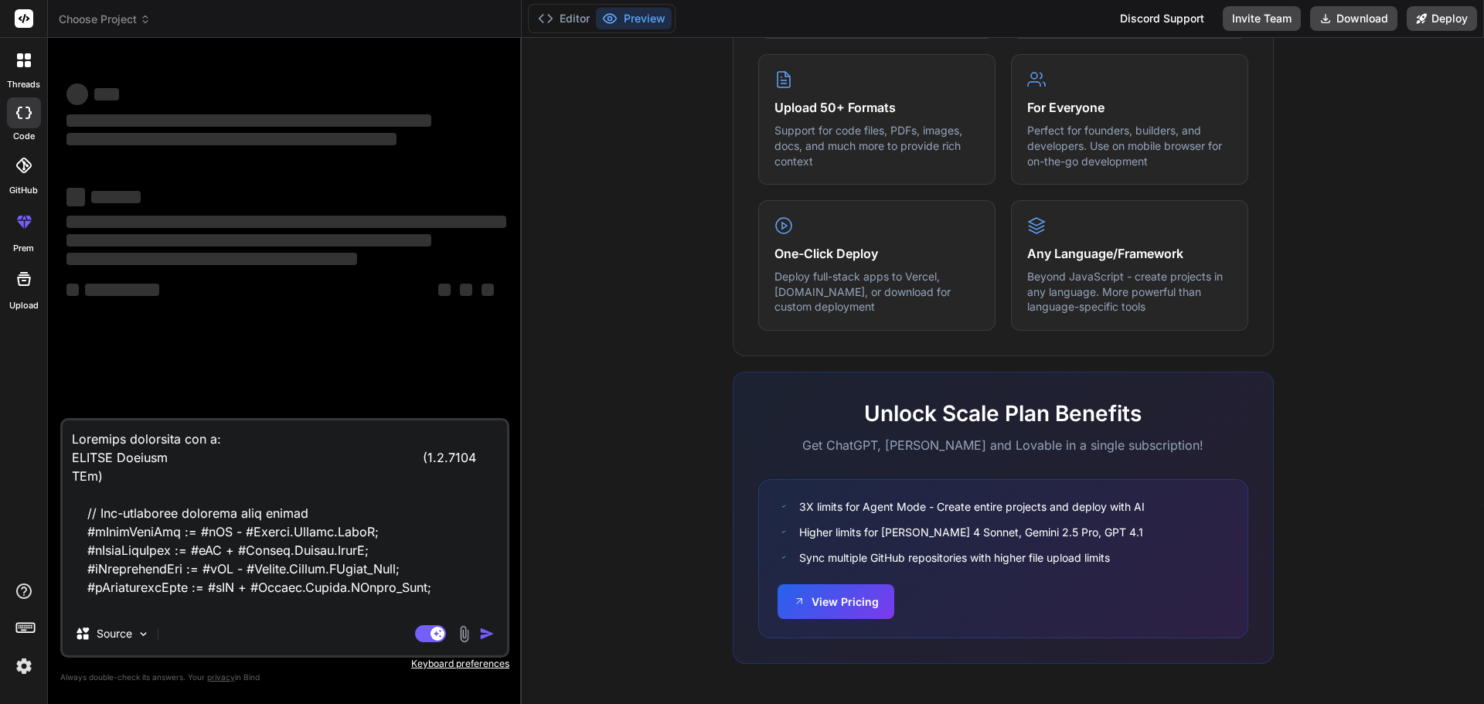
type textarea "x"
type textarea "Optimize following scl cod: REGION Control (8.9.2025 MRu) // Pre-calculate comm…"
type textarea "x"
type textarea "Optimize following scl code: REGION Control (8.9.2025 MRu) // Pre-calculate com…"
type textarea "x"
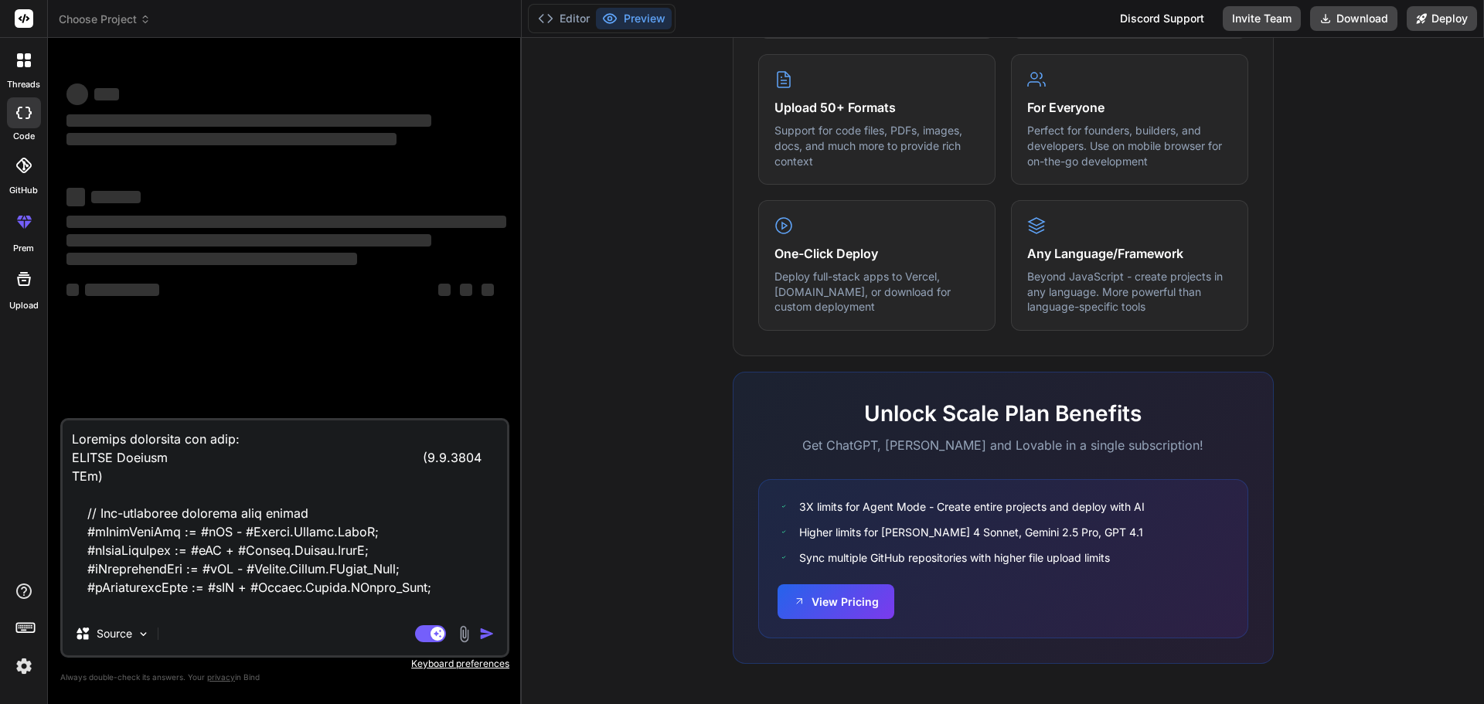
click at [241, 465] on textarea at bounding box center [285, 516] width 444 height 192
click at [290, 592] on textarea at bounding box center [285, 516] width 444 height 192
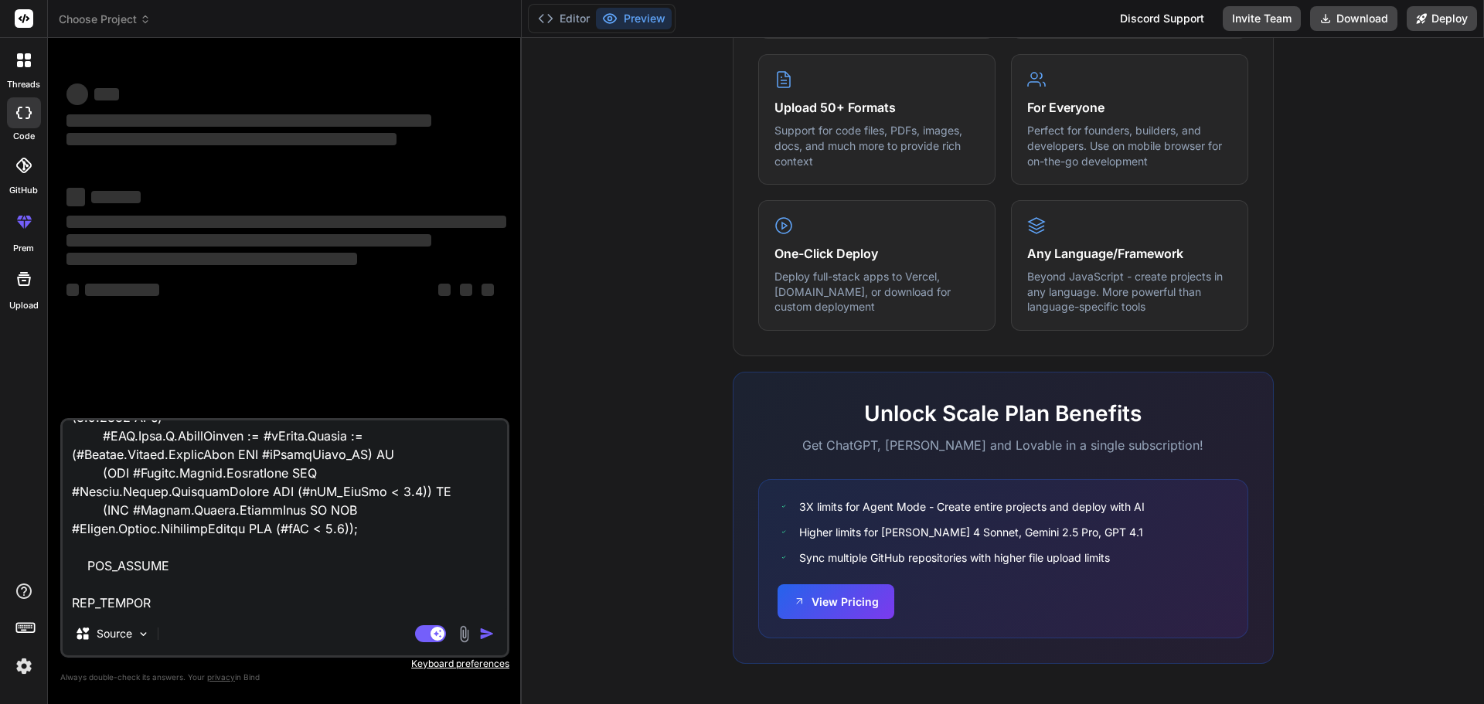
click at [188, 604] on textarea at bounding box center [285, 516] width 444 height 192
type textarea "Optimize following scl code: REGION Control (8.9.2025 MRu) // Pre-calculate com…"
type textarea "x"
type textarea "Optimize following scl code: REGION Control (8.9.2025 MRu) // Pre-calculate com…"
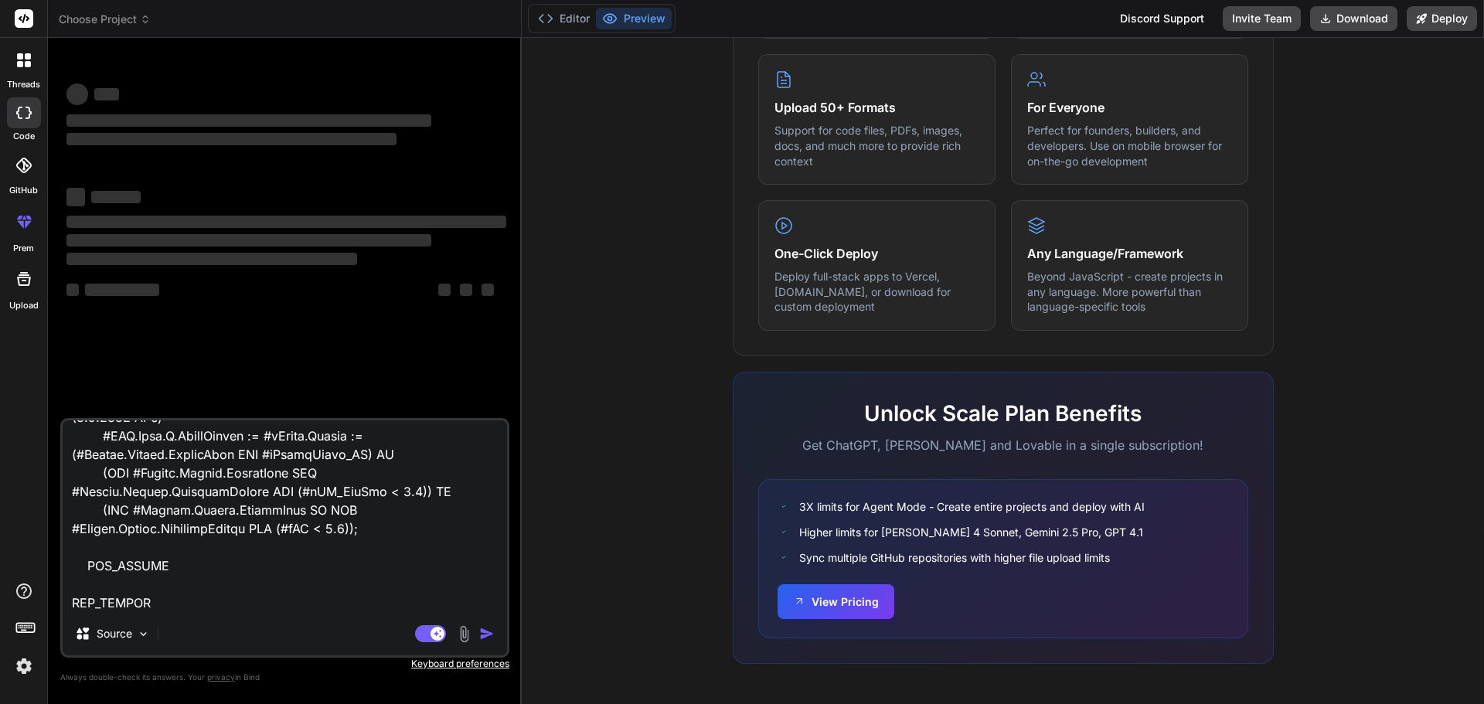
click at [478, 638] on div "Agent Mode. When this toggle is activated, AI automatically makes decisions, re…" at bounding box center [456, 633] width 89 height 19
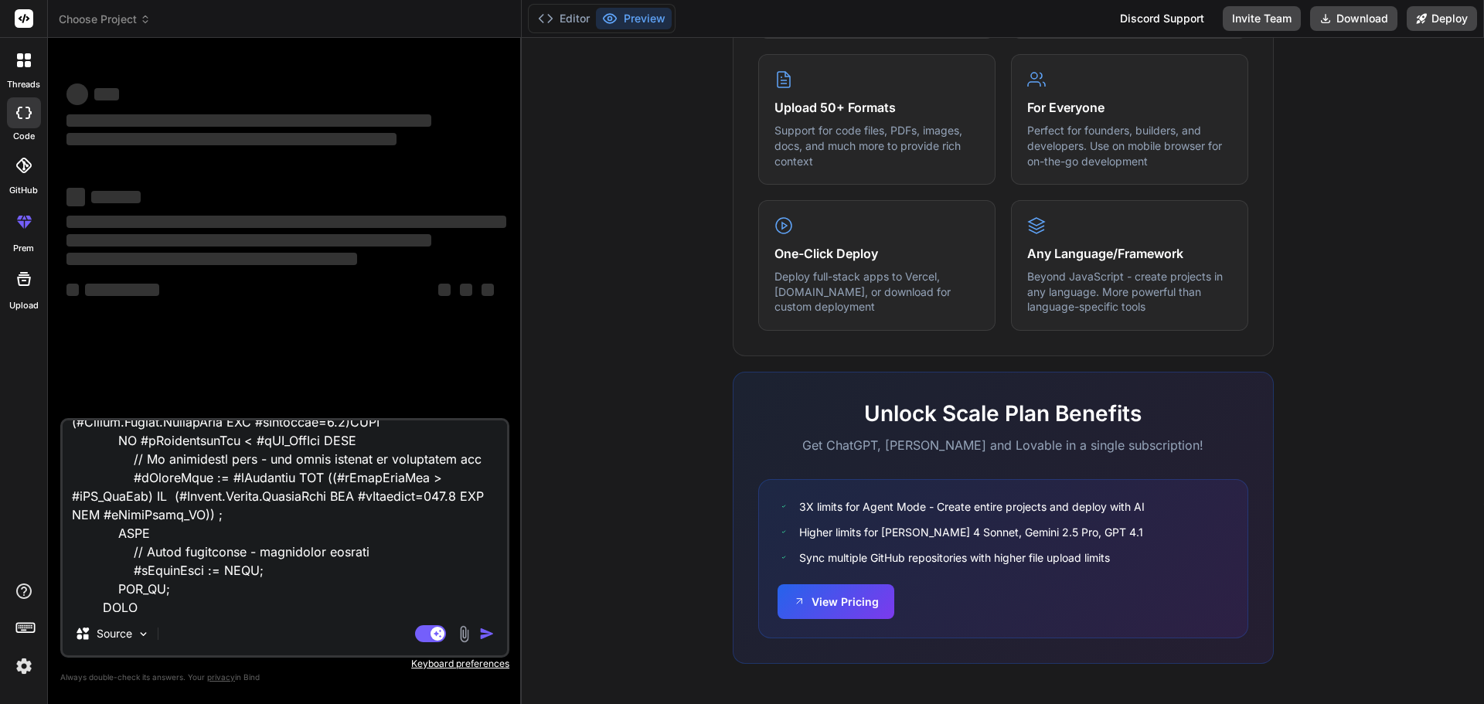
scroll to position [830, 0]
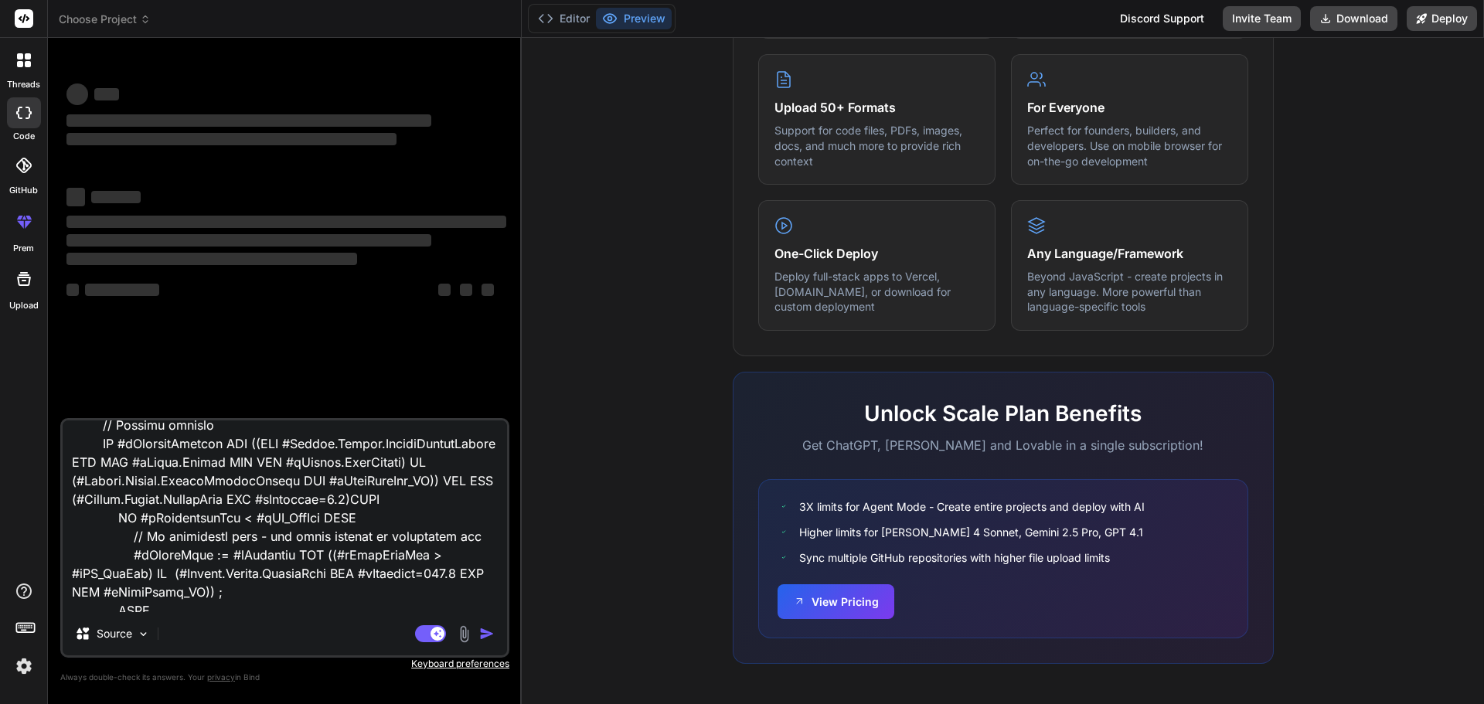
click at [267, 406] on div "‌ ‌ ‌ ‌ ‌ ‌ ‌ ‌ ‌ ‌ ‌ ‌ ‌ ‌" at bounding box center [286, 234] width 446 height 368
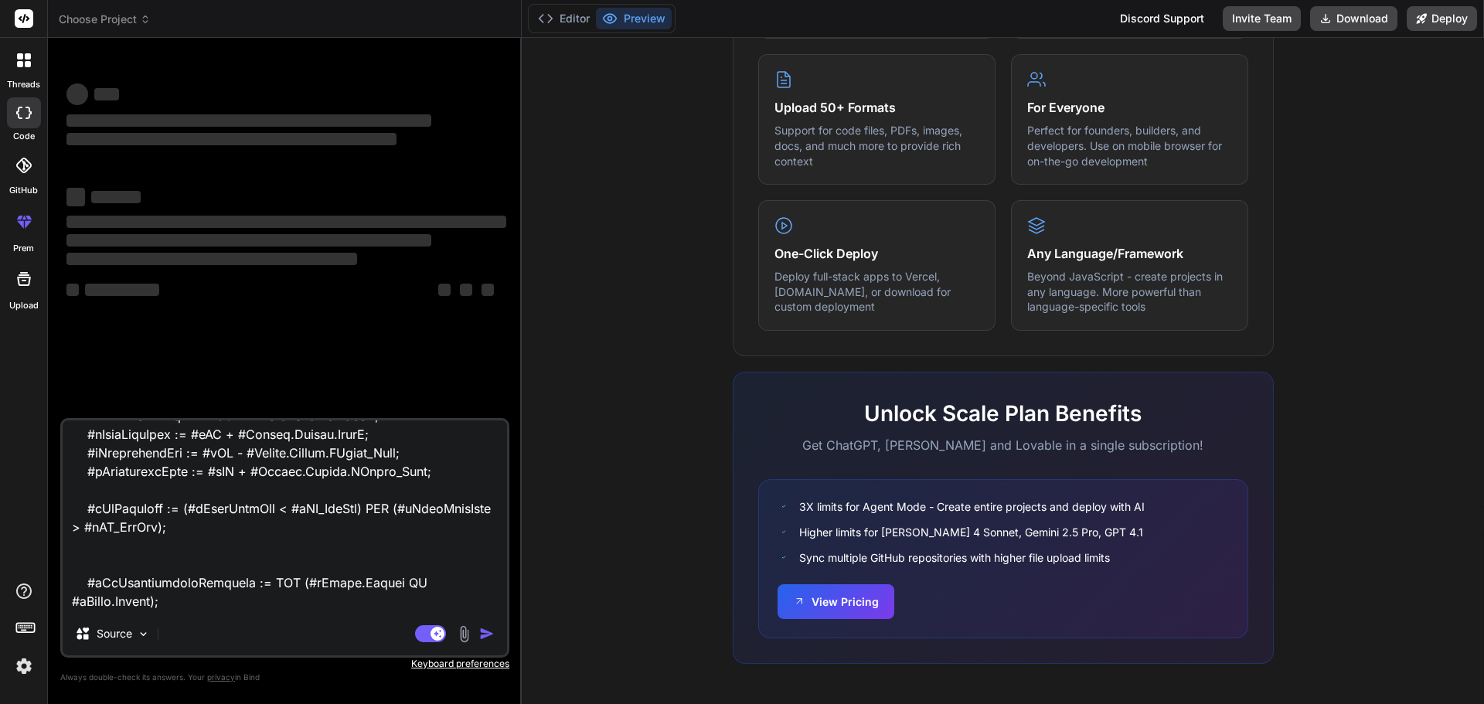
scroll to position [0, 0]
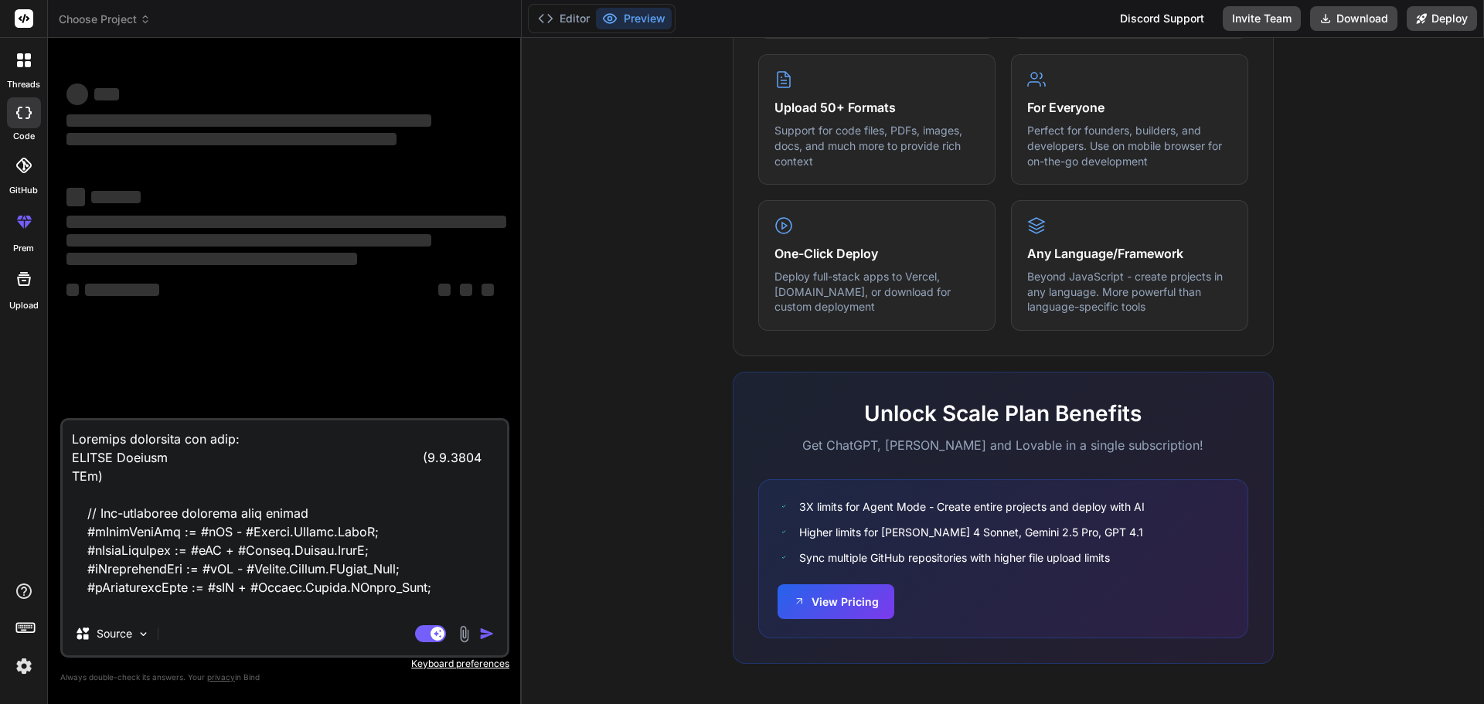
drag, startPoint x: 192, startPoint y: 568, endPoint x: 53, endPoint y: 421, distance: 201.8
click at [53, 421] on div "Bind AI Web Search Created with Pixso. Code Generator ‌ ‌ ‌ ‌ ‌ ‌ ‌ ‌ ‌ ‌ ‌ ‌ ‌…" at bounding box center [285, 370] width 474 height 665
type textarea "x"
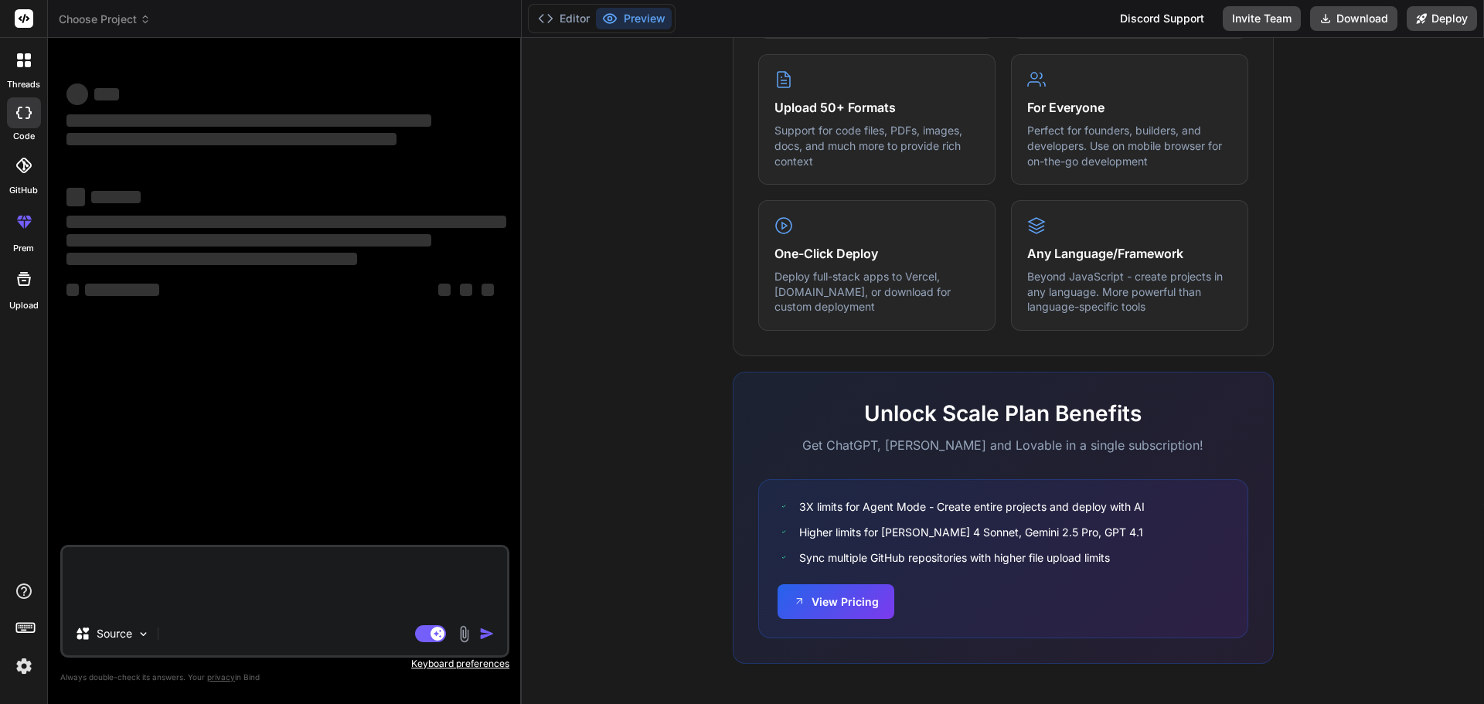
drag, startPoint x: 407, startPoint y: 503, endPoint x: 239, endPoint y: 576, distance: 183.5
click at [396, 512] on div "‌ ‌ ‌ ‌ ‌ ‌ ‌ ‌ ‌ ‌ ‌ ‌ ‌ ‌" at bounding box center [286, 297] width 446 height 495
click at [219, 583] on textarea at bounding box center [285, 579] width 444 height 65
type textarea "d"
type textarea "x"
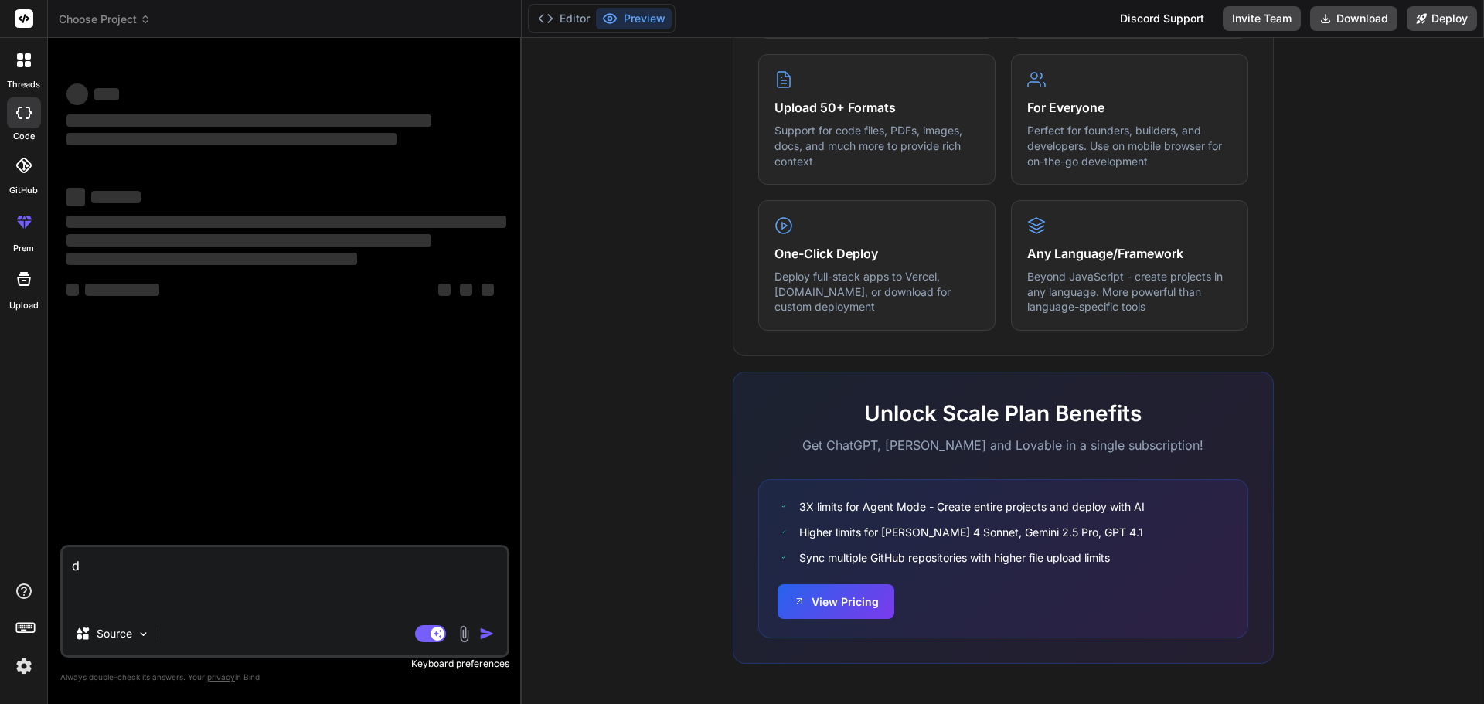
type textarea "dd"
type textarea "x"
type textarea "dd"
click at [474, 633] on div "Agent Mode. When this toggle is activated, AI automatically makes decisions, re…" at bounding box center [456, 633] width 89 height 19
click at [449, 638] on div "Agent Mode. When this toggle is activated, AI automatically makes decisions, re…" at bounding box center [456, 633] width 89 height 19
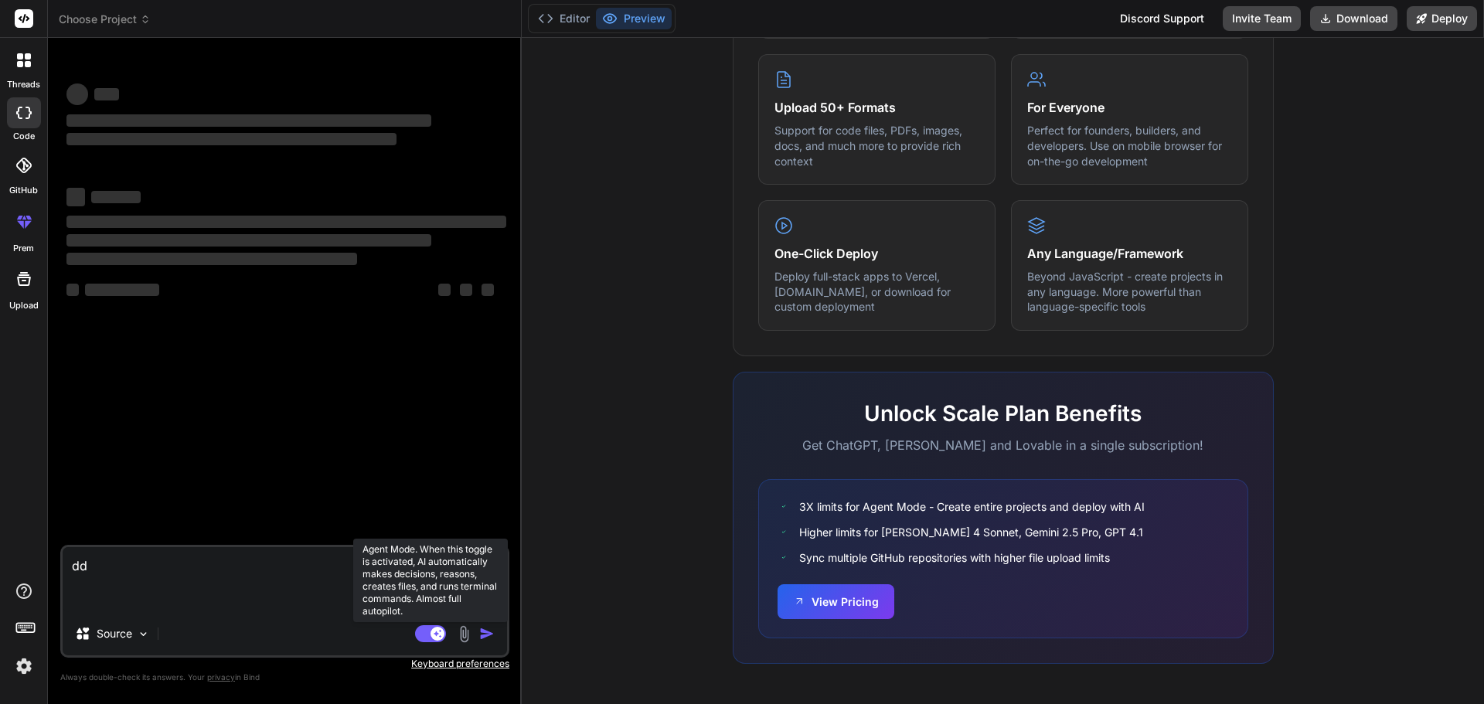
click at [437, 635] on icon at bounding box center [438, 633] width 8 height 8
type textarea "x"
click at [370, 473] on div "‌ ‌ ‌ ‌ ‌ ‌ ‌ ‌ ‌ ‌ ‌ ‌ ‌ ‌" at bounding box center [286, 297] width 446 height 495
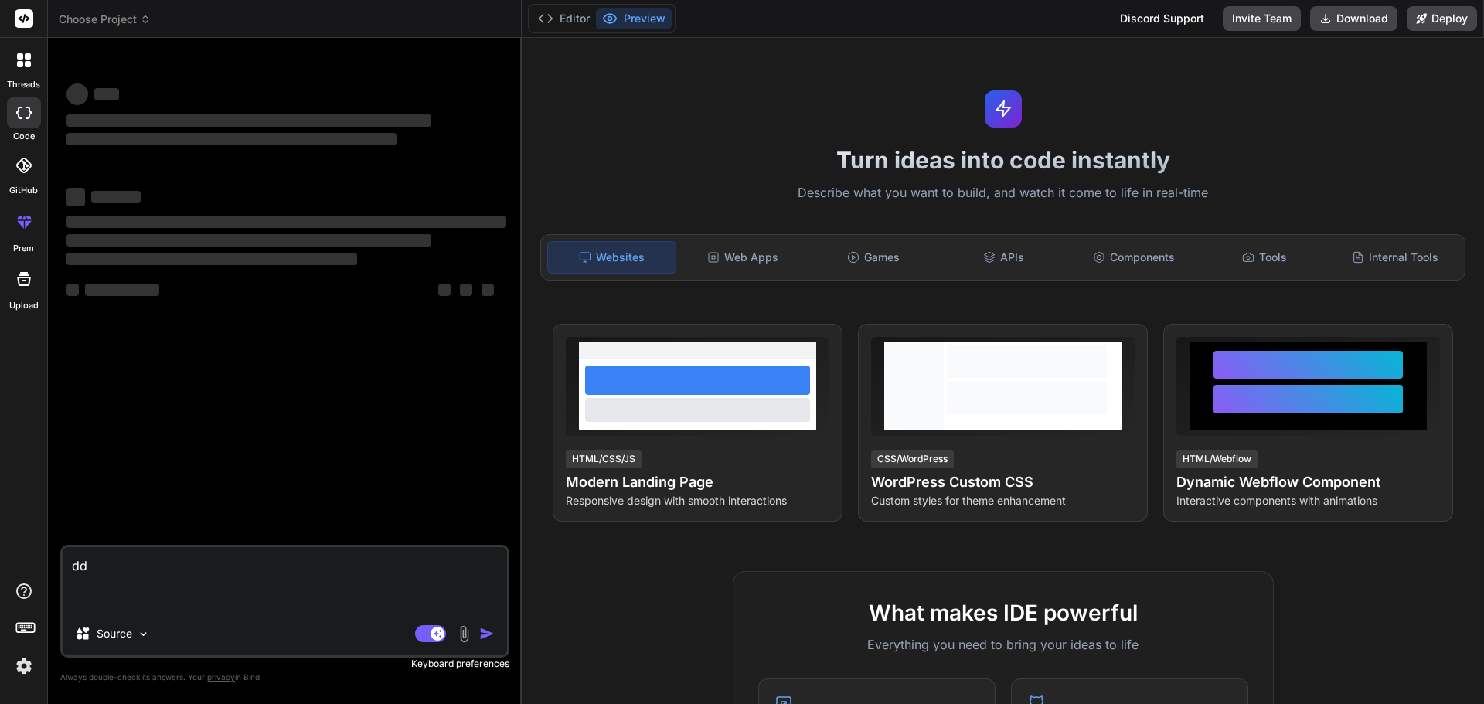
click at [25, 15] on icon at bounding box center [25, 18] width 12 height 9
click at [101, 28] on header "Choose Project Created with Pixso." at bounding box center [285, 19] width 474 height 38
click at [104, 22] on span "Choose Project" at bounding box center [105, 19] width 92 height 15
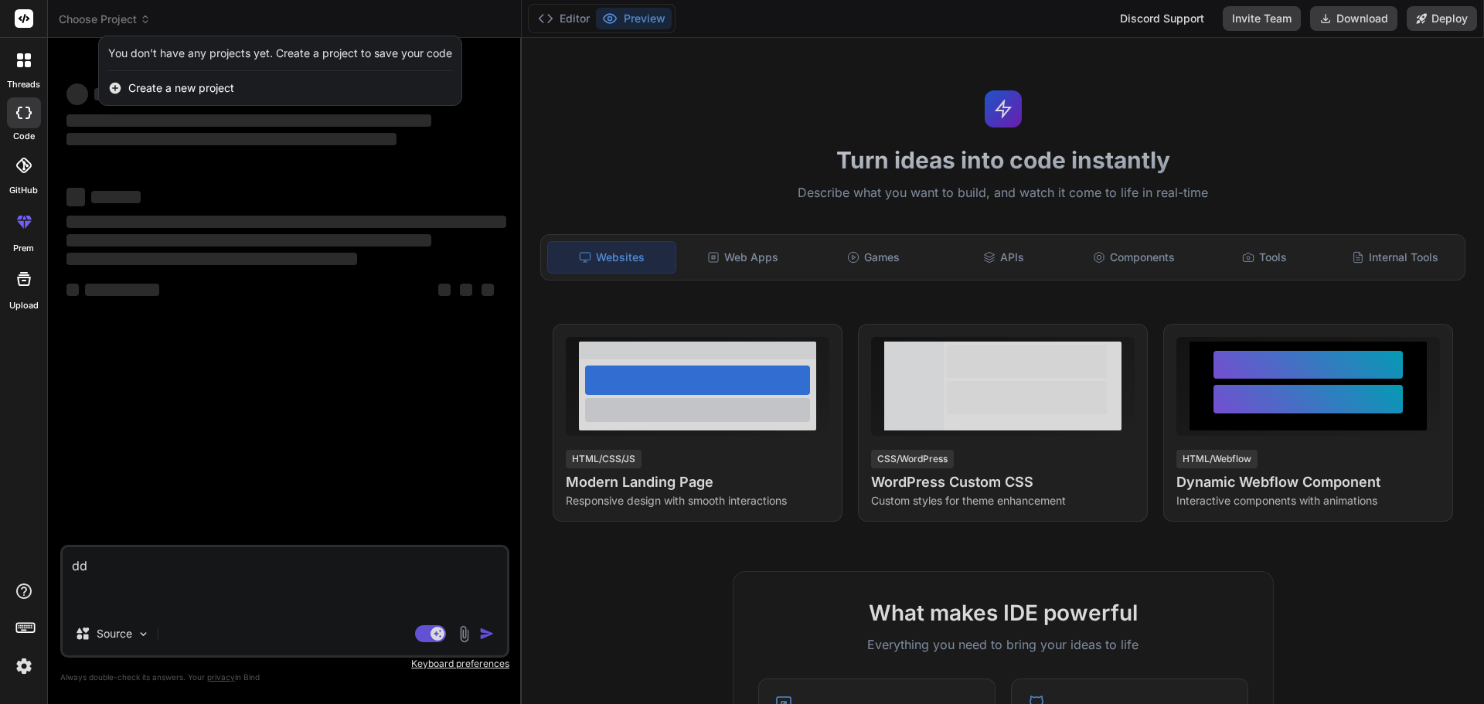
click at [233, 89] on span "Create a new project" at bounding box center [181, 87] width 106 height 15
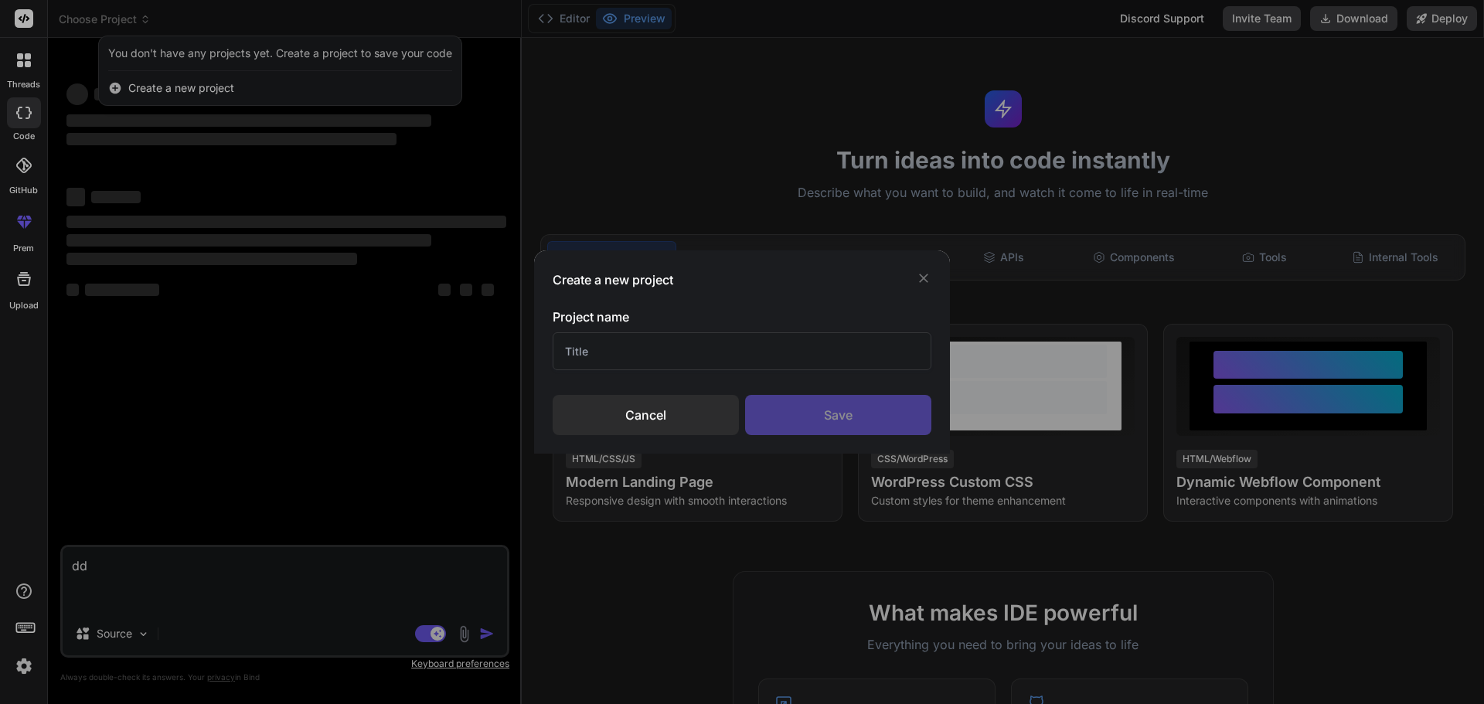
click at [667, 409] on div "Cancel" at bounding box center [646, 415] width 186 height 40
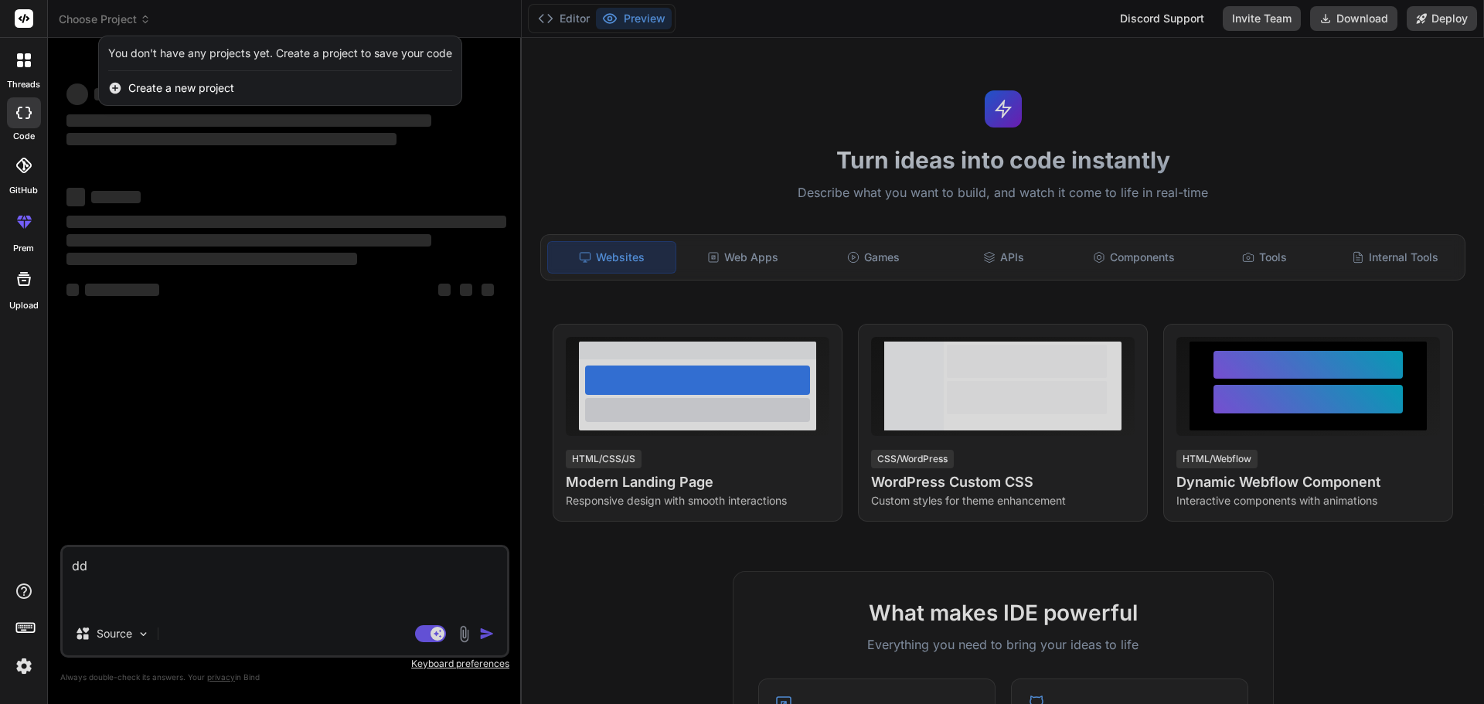
click at [666, 410] on div at bounding box center [742, 352] width 1484 height 704
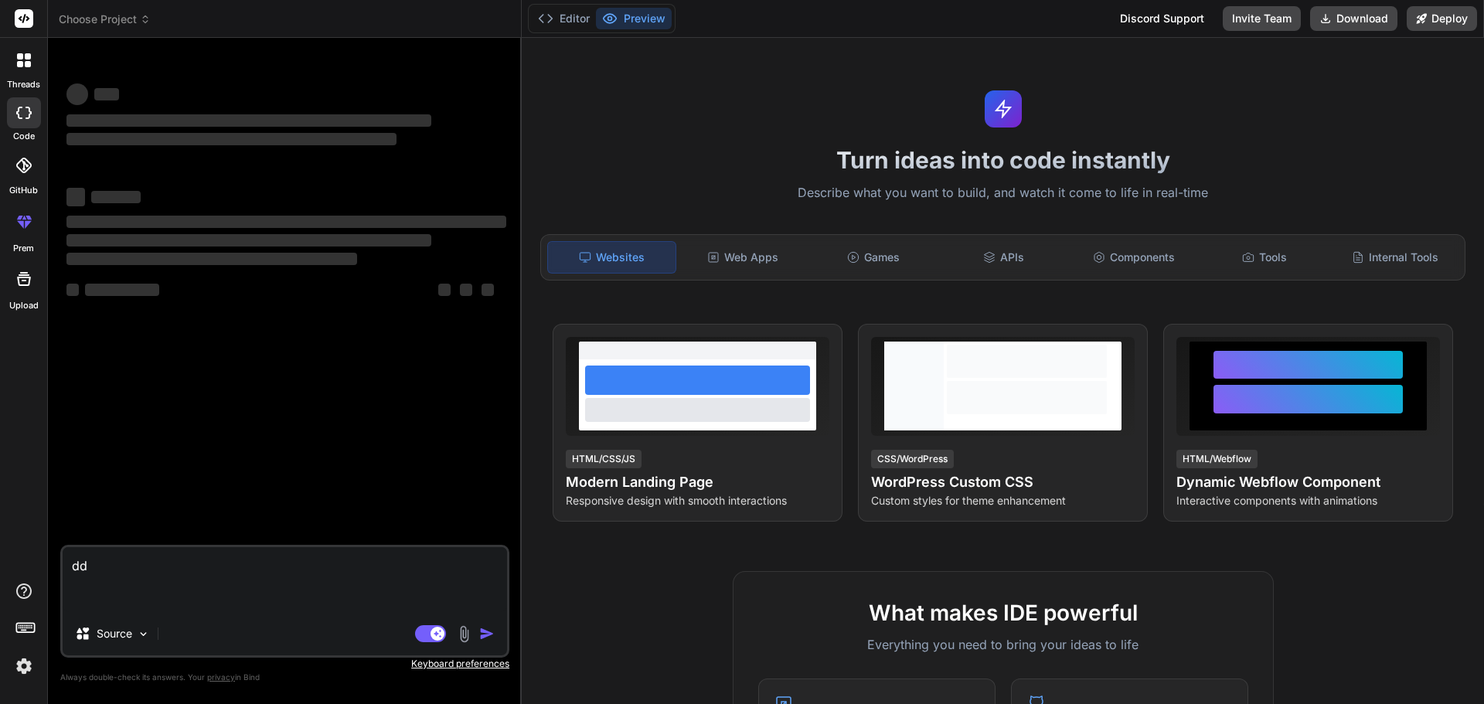
click at [262, 413] on div "‌ ‌ ‌ ‌ ‌ ‌ ‌ ‌ ‌ ‌ ‌ ‌ ‌ ‌" at bounding box center [286, 297] width 446 height 495
click at [28, 119] on div at bounding box center [24, 112] width 34 height 31
click at [165, 386] on div "‌ ‌ ‌ ‌ ‌ ‌ ‌ ‌ ‌ ‌ ‌ ‌ ‌ ‌" at bounding box center [286, 297] width 446 height 495
drag, startPoint x: 182, startPoint y: 541, endPoint x: 169, endPoint y: 554, distance: 18.0
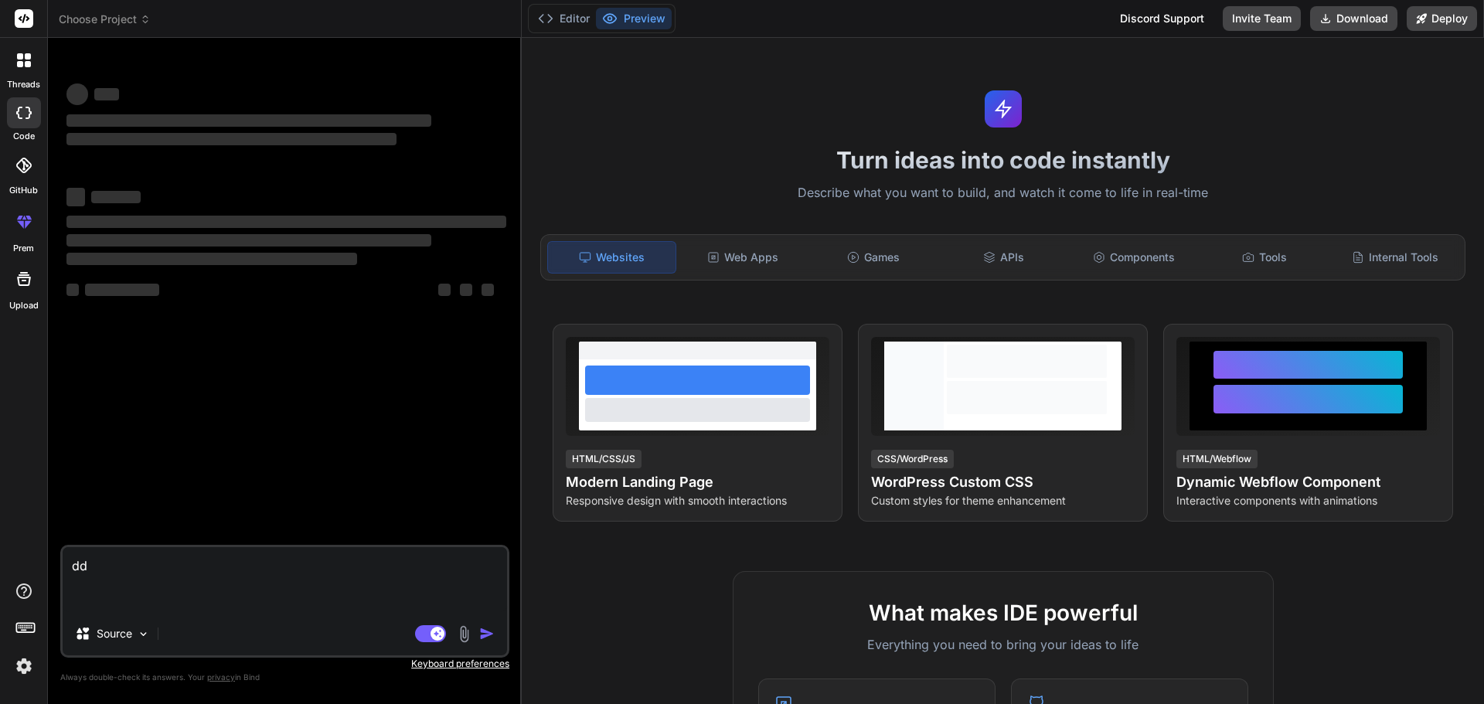
click at [179, 546] on div "‌ ‌ ‌ ‌ ‌ ‌ ‌ ‌ ‌ ‌ ‌ ‌ ‌ ‌ dd Source Agent Mode. When this toggle is activated…" at bounding box center [284, 376] width 449 height 653
click at [151, 575] on textarea "dd" at bounding box center [285, 579] width 444 height 65
click at [139, 635] on img at bounding box center [143, 634] width 13 height 13
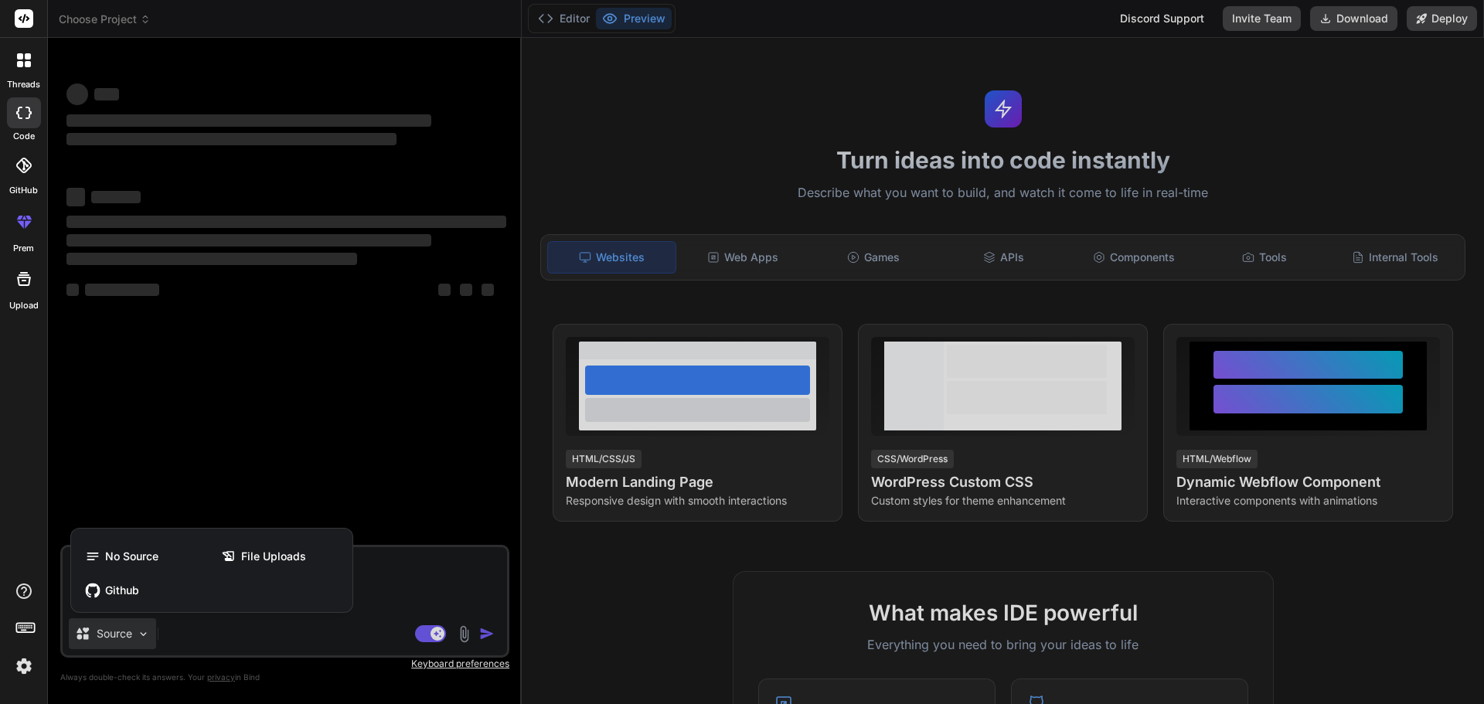
click at [371, 471] on div at bounding box center [742, 352] width 1484 height 704
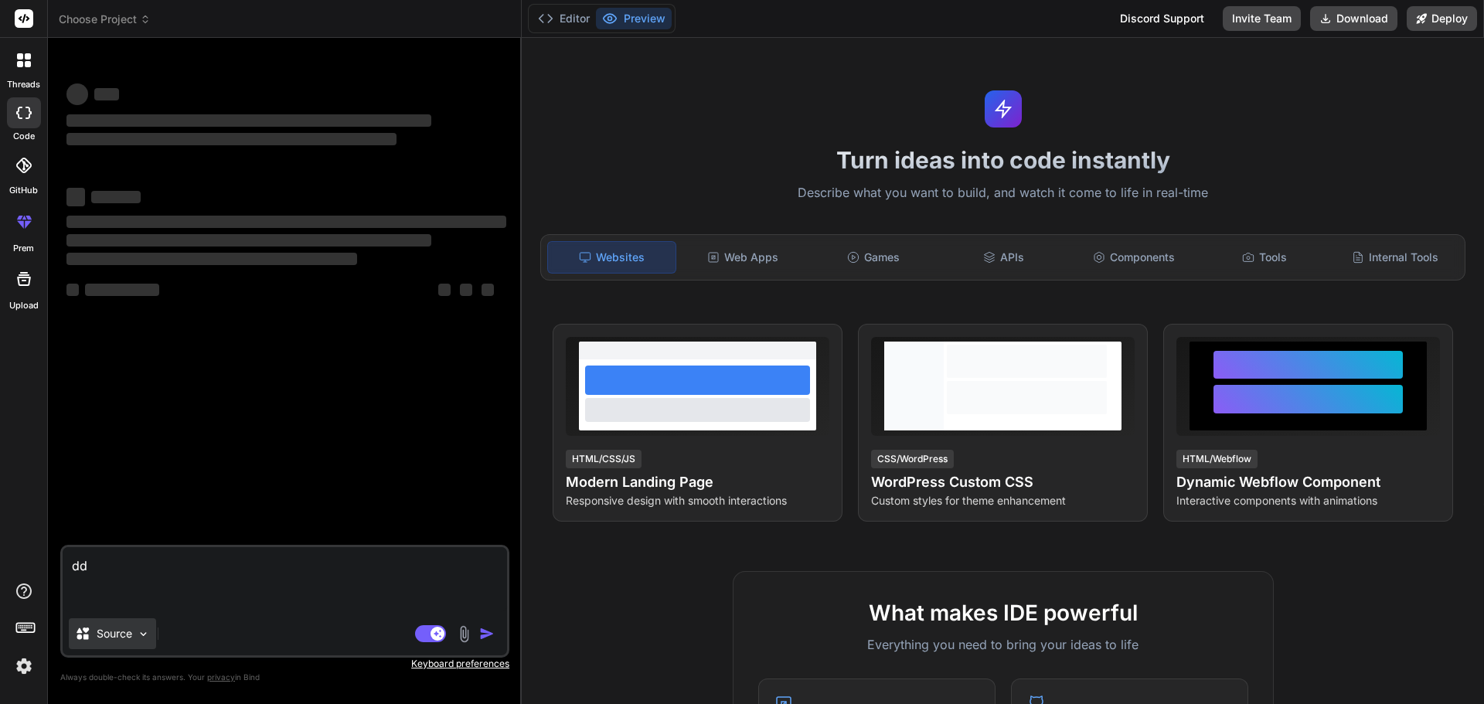
click at [105, 635] on p "Source" at bounding box center [115, 633] width 36 height 15
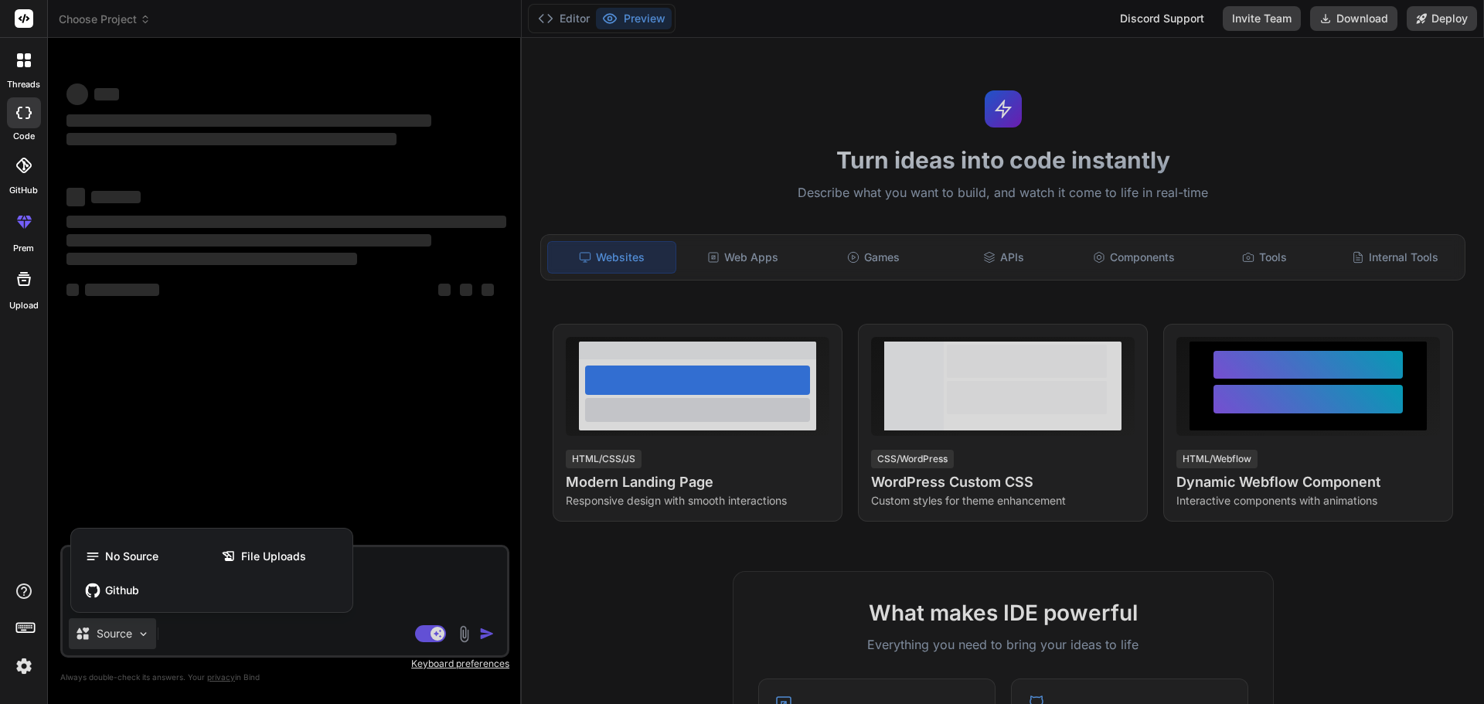
click at [131, 563] on div "No Source" at bounding box center [143, 556] width 133 height 31
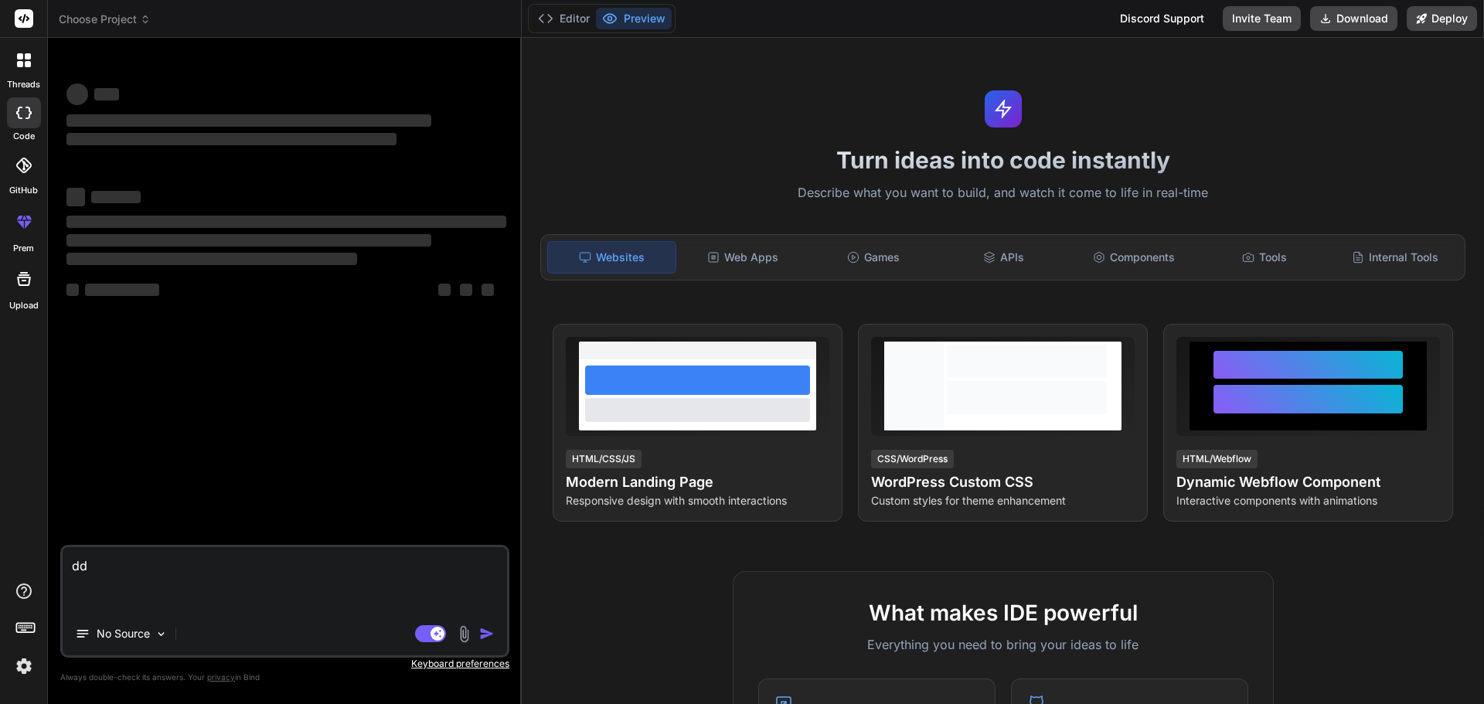
click at [126, 566] on textarea "dd" at bounding box center [285, 579] width 444 height 65
drag, startPoint x: 239, startPoint y: 597, endPoint x: 63, endPoint y: 585, distance: 176.6
click at [60, 587] on div "Bind AI Web Search Created with Pixso. Code Generator ‌ ‌ ‌ ‌ ‌ ‌ ‌ ‌ ‌ ‌ ‌ ‌ ‌…" at bounding box center [285, 370] width 474 height 665
type textarea "x"
type textarea "s"
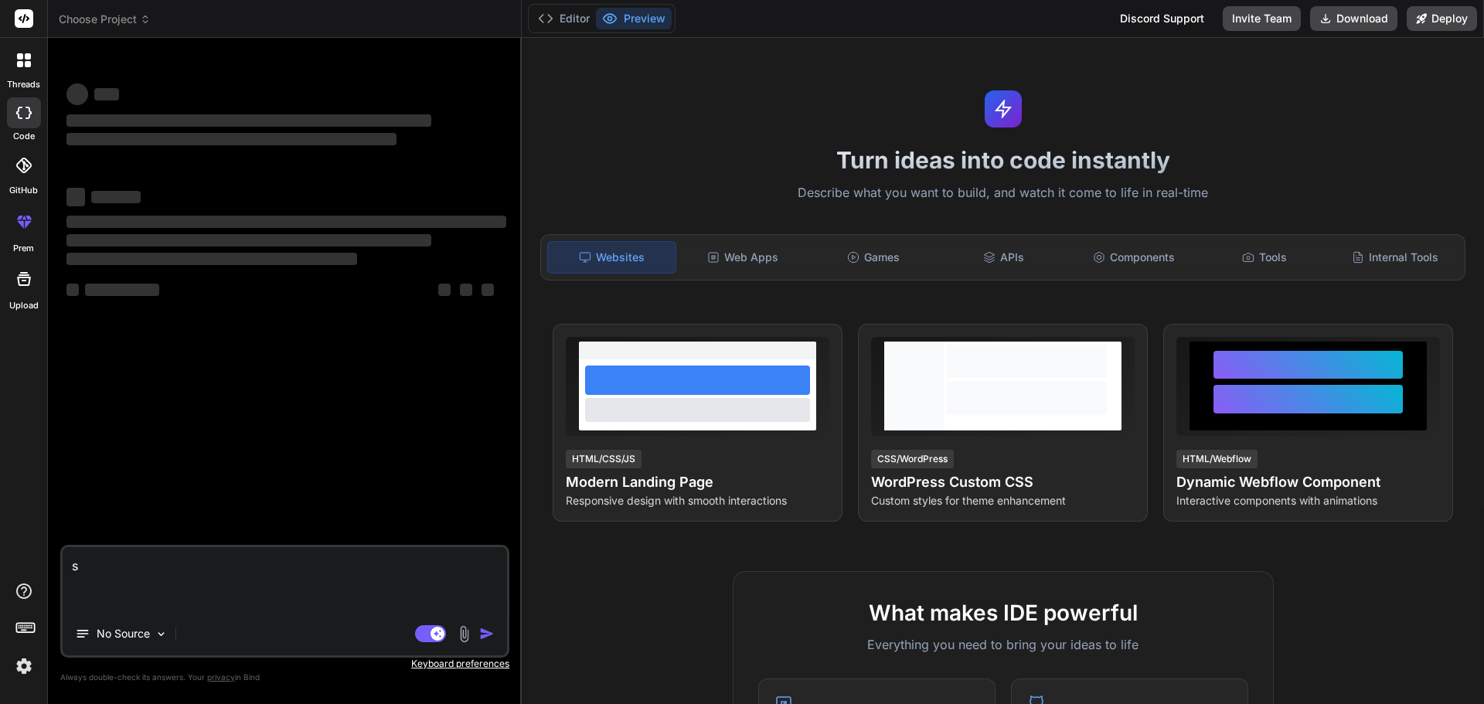
type textarea "x"
type textarea "sd"
type textarea "x"
type textarea "sds"
type textarea "x"
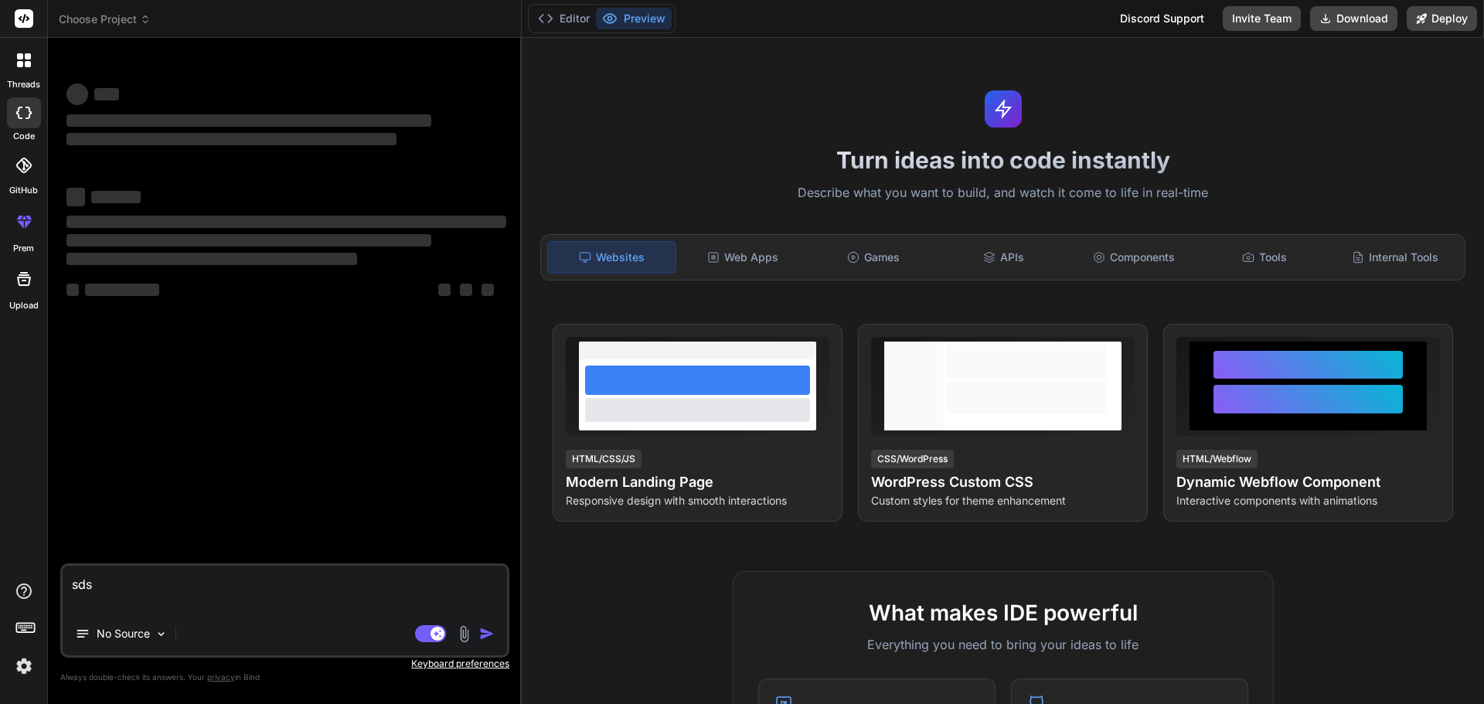
type textarea "sdsd"
type textarea "x"
type textarea "sdsds"
drag, startPoint x: 250, startPoint y: 606, endPoint x: 57, endPoint y: 613, distance: 193.3
click at [57, 613] on div "Bind AI Web Search Created with Pixso. Code Generator ‌ ‌ ‌ ‌ ‌ ‌ ‌ ‌ ‌ ‌ ‌ ‌ ‌…" at bounding box center [285, 370] width 474 height 665
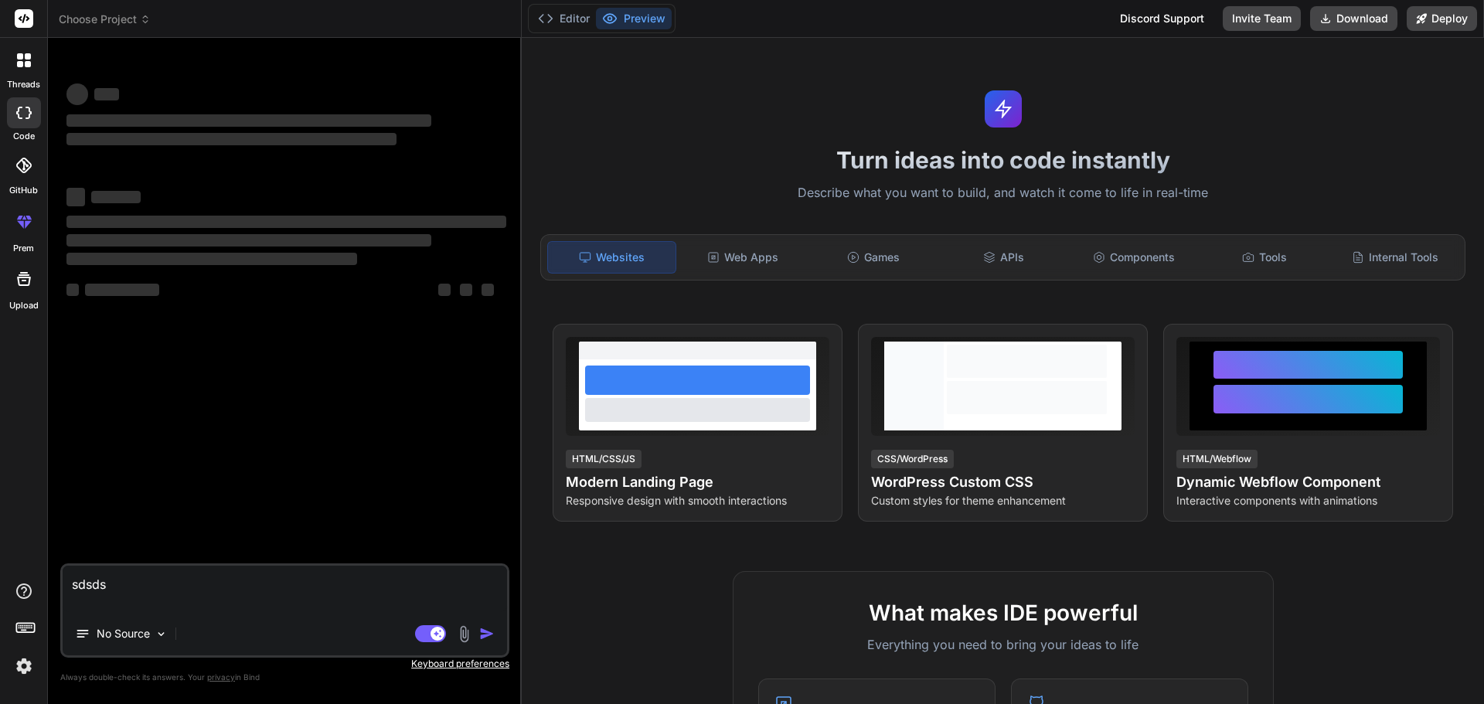
type textarea "x"
type textarea "a"
type textarea "x"
type textarea "as"
type textarea "x"
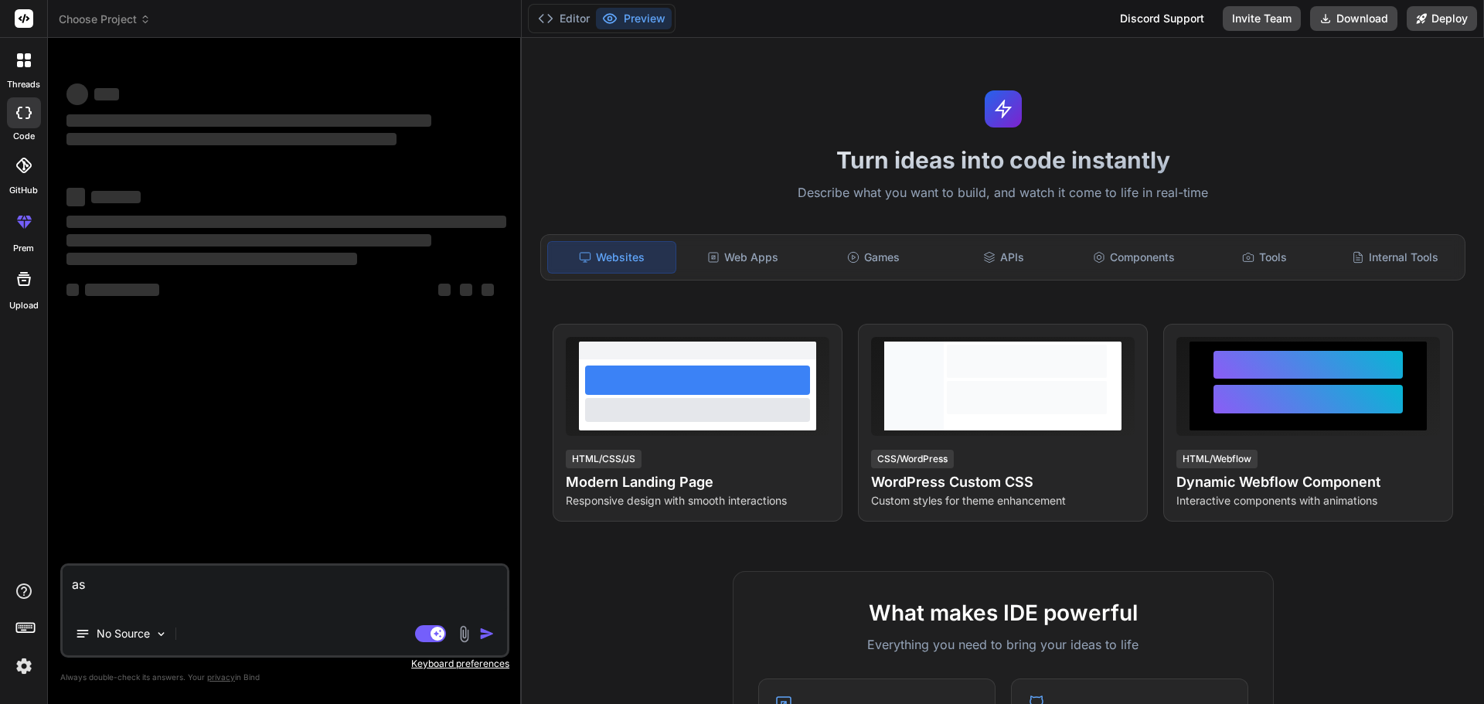
type textarea "asl"
type textarea "x"
type textarea "aslk"
type textarea "x"
type textarea "asl"
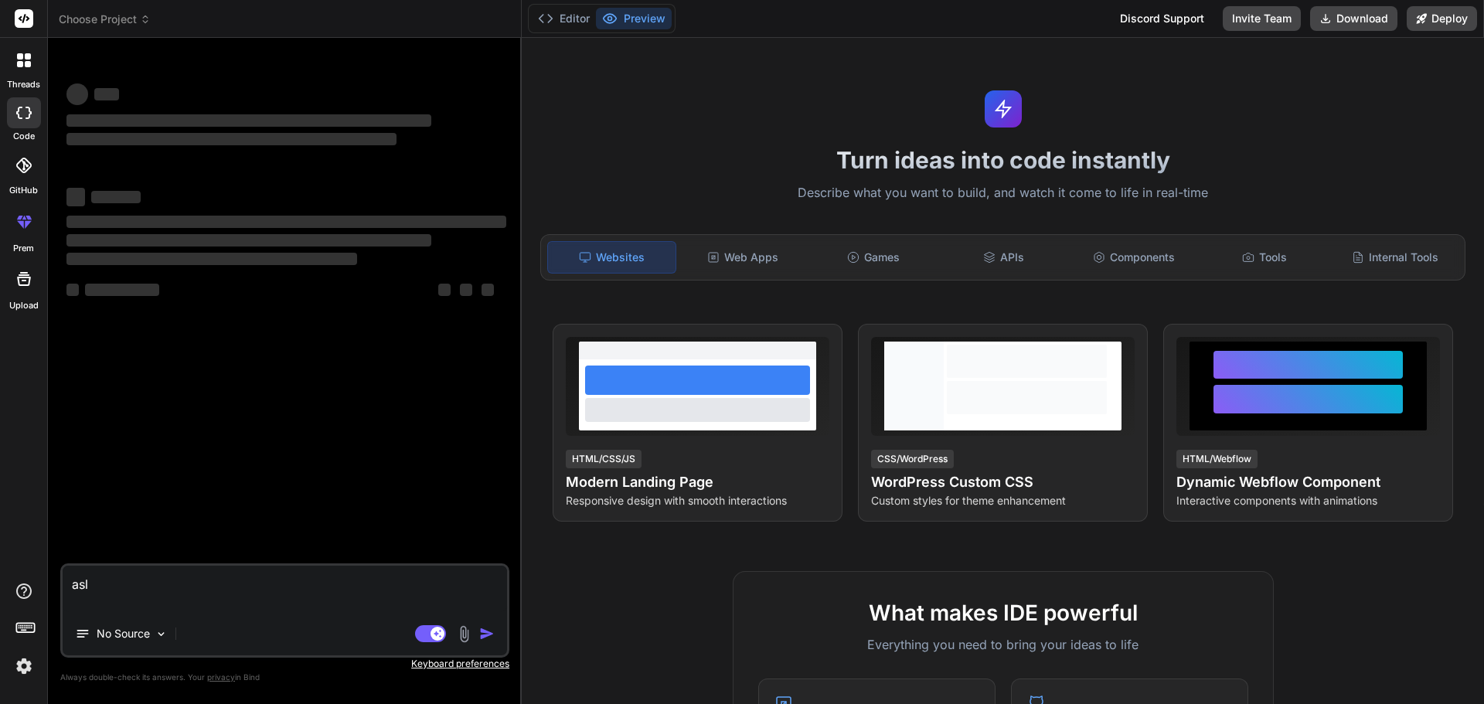
type textarea "x"
type textarea "as"
type textarea "x"
type textarea "ask"
type textarea "x"
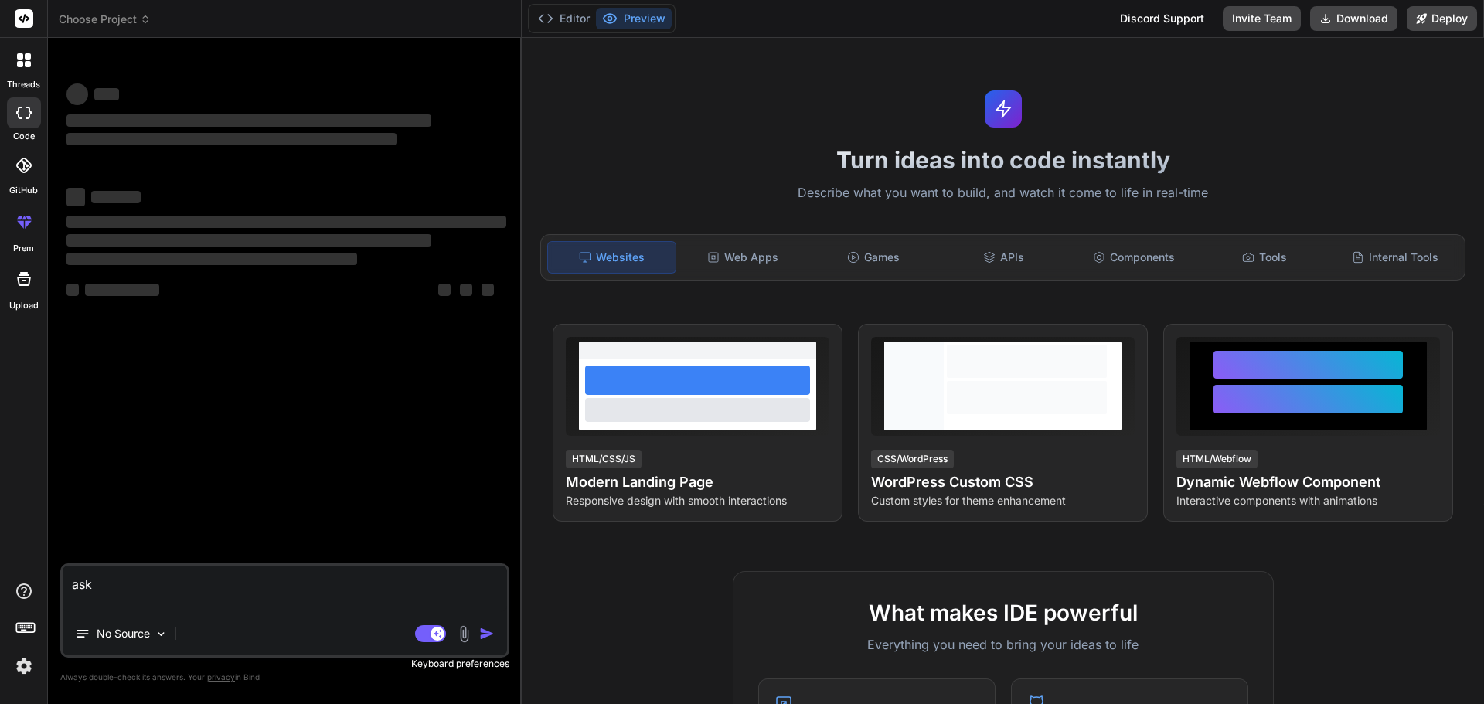
type textarea "ask"
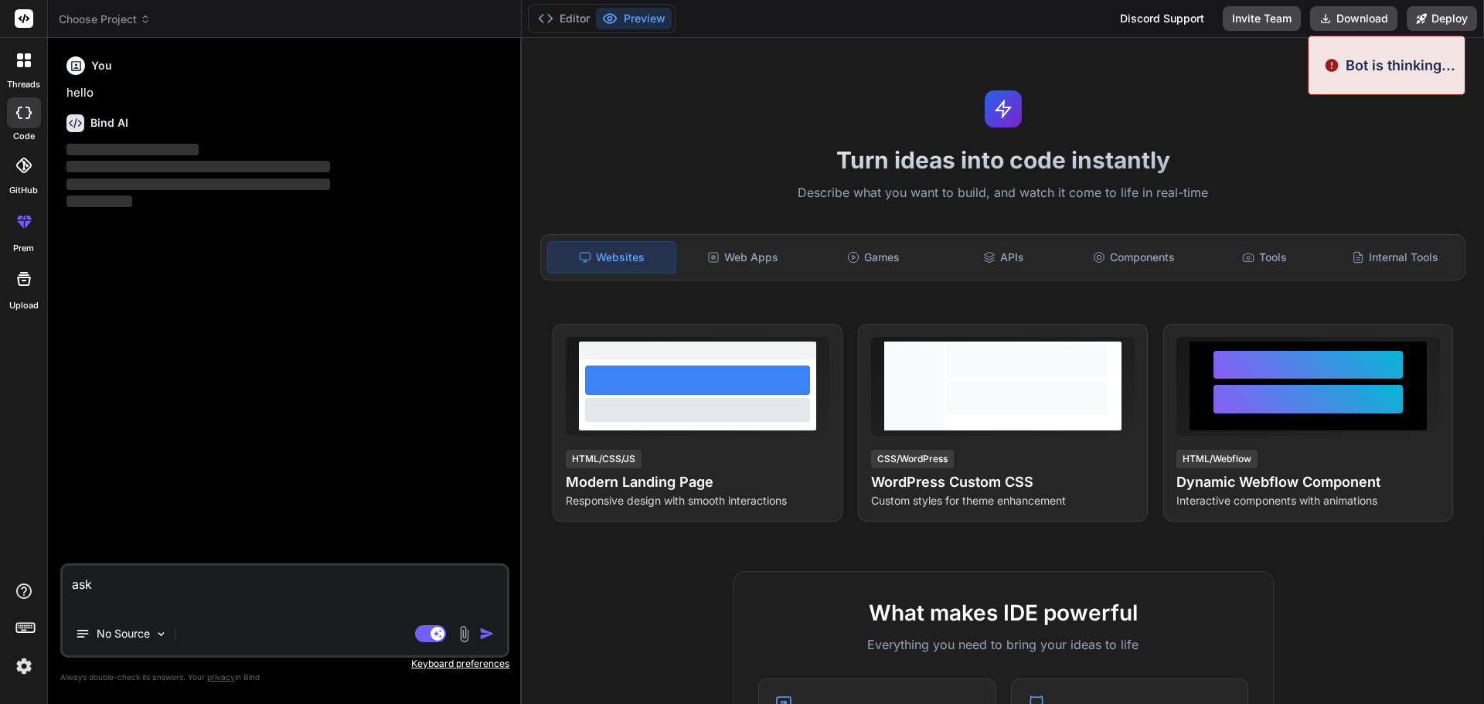
click at [191, 610] on textarea "ask" at bounding box center [285, 589] width 444 height 46
click at [191, 606] on textarea "ask" at bounding box center [285, 589] width 444 height 46
drag, startPoint x: 116, startPoint y: 594, endPoint x: 60, endPoint y: 594, distance: 55.6
click at [60, 594] on div "ask No Source Agent Mode. When this toggle is activated, AI automatically makes…" at bounding box center [284, 610] width 449 height 94
type textarea "x"
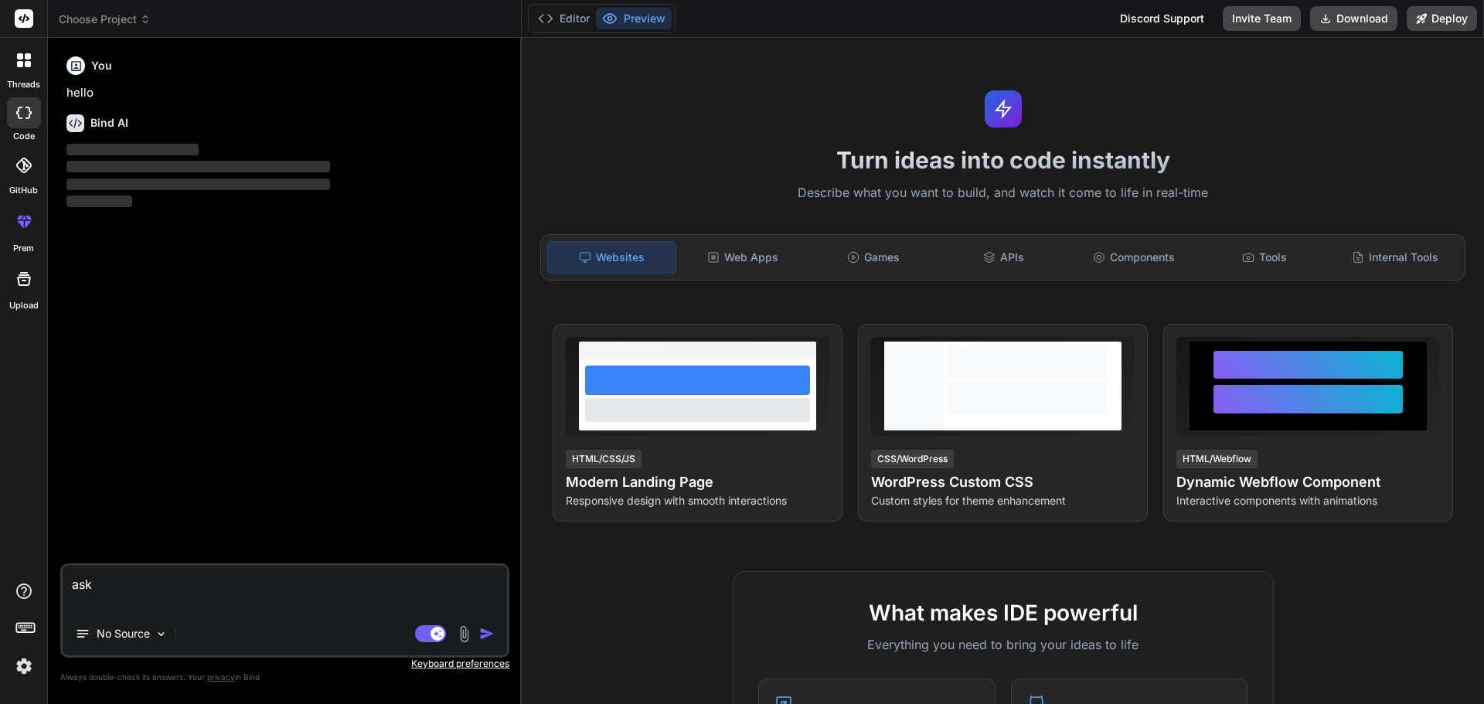
type textarea "Optimize following scl code: REGION Control ([DATE] MRu) // Pre-calculate commo…"
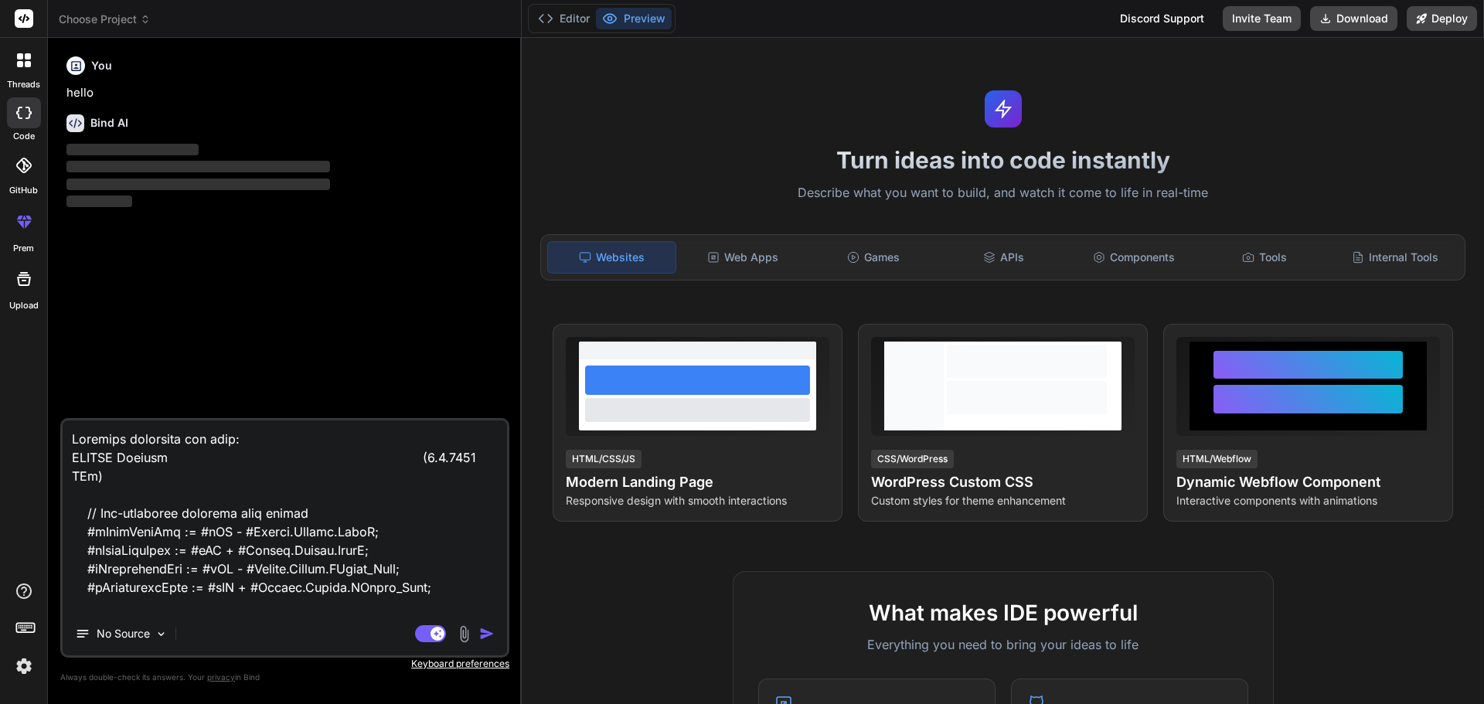
type textarea "x"
type textarea "Optimize following scl code: REGION Control ([DATE] MRu) // Pre-calculate commo…"
click at [294, 455] on textarea at bounding box center [285, 516] width 444 height 192
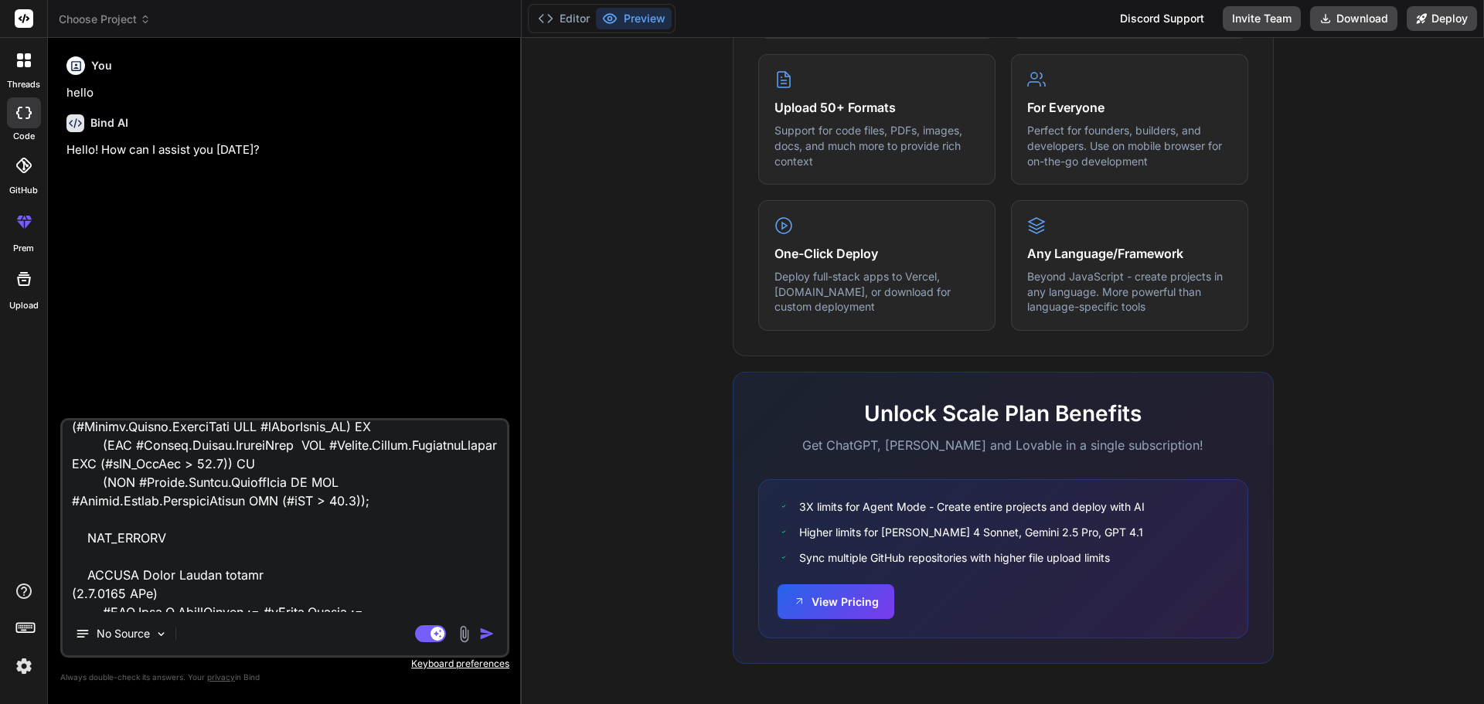
scroll to position [2359, 0]
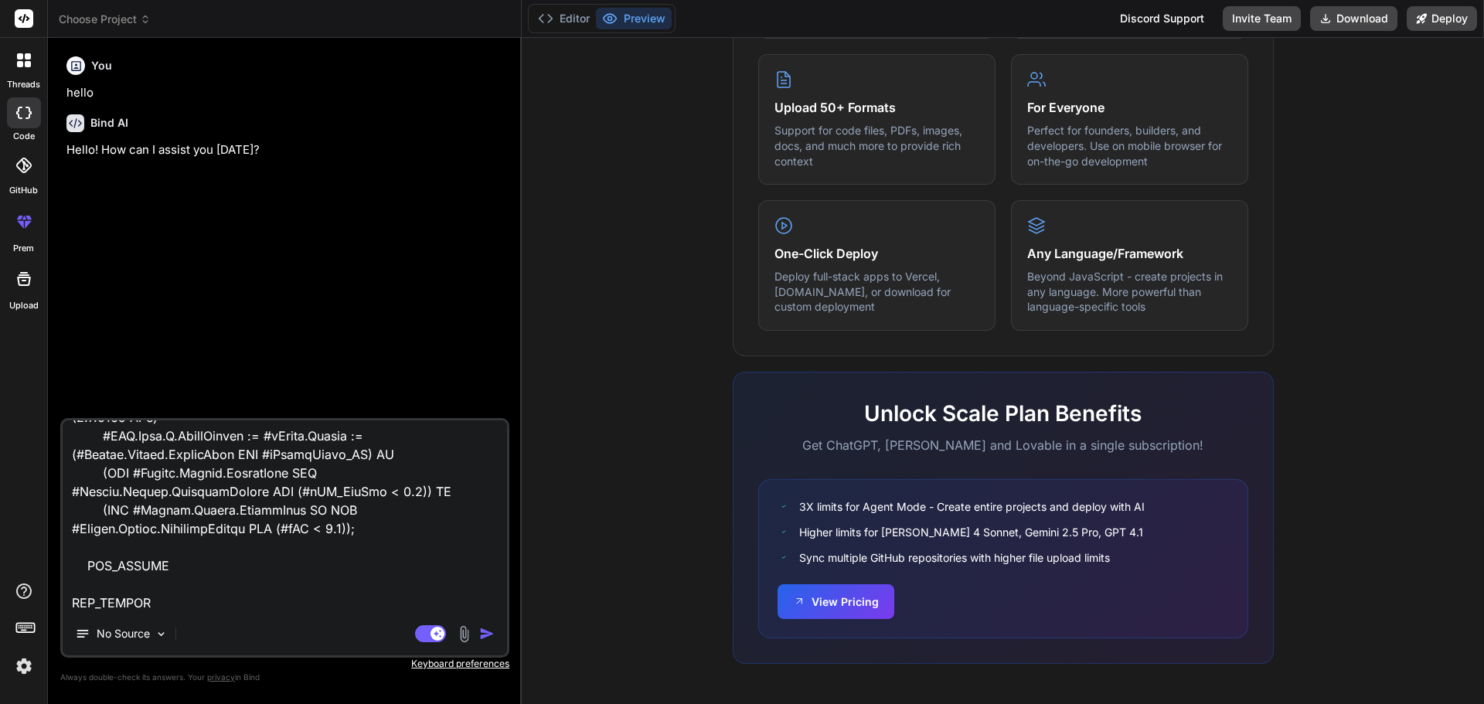
click at [148, 606] on textarea at bounding box center [285, 516] width 444 height 192
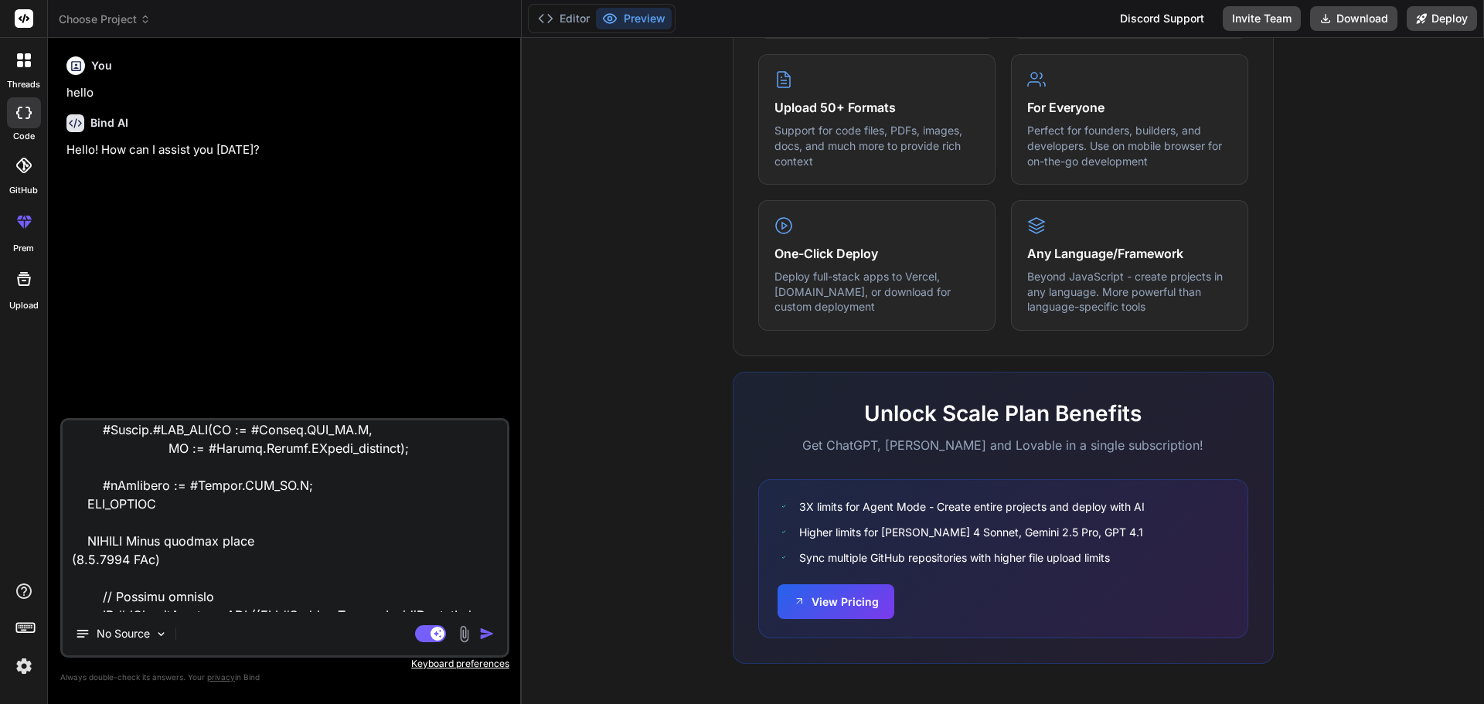
scroll to position [0, 0]
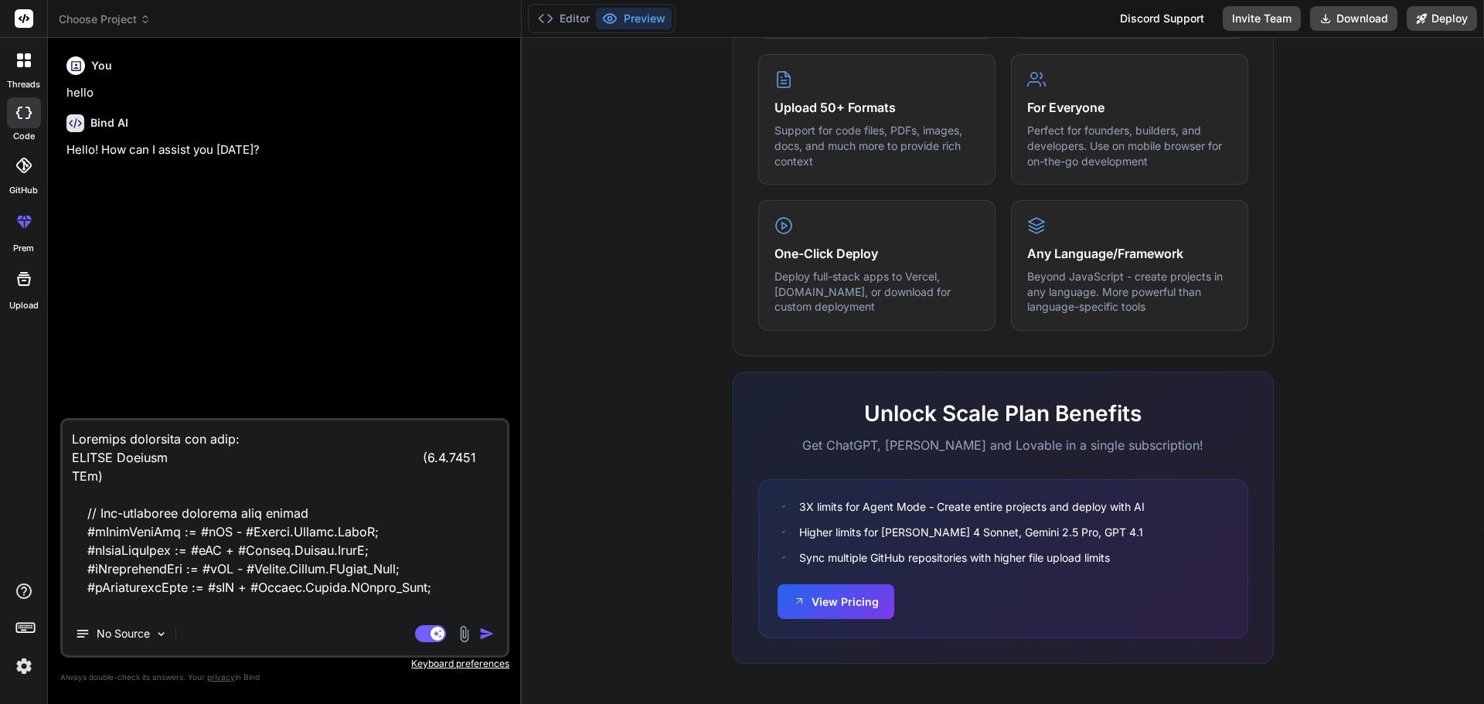
click at [253, 453] on textarea at bounding box center [285, 516] width 444 height 192
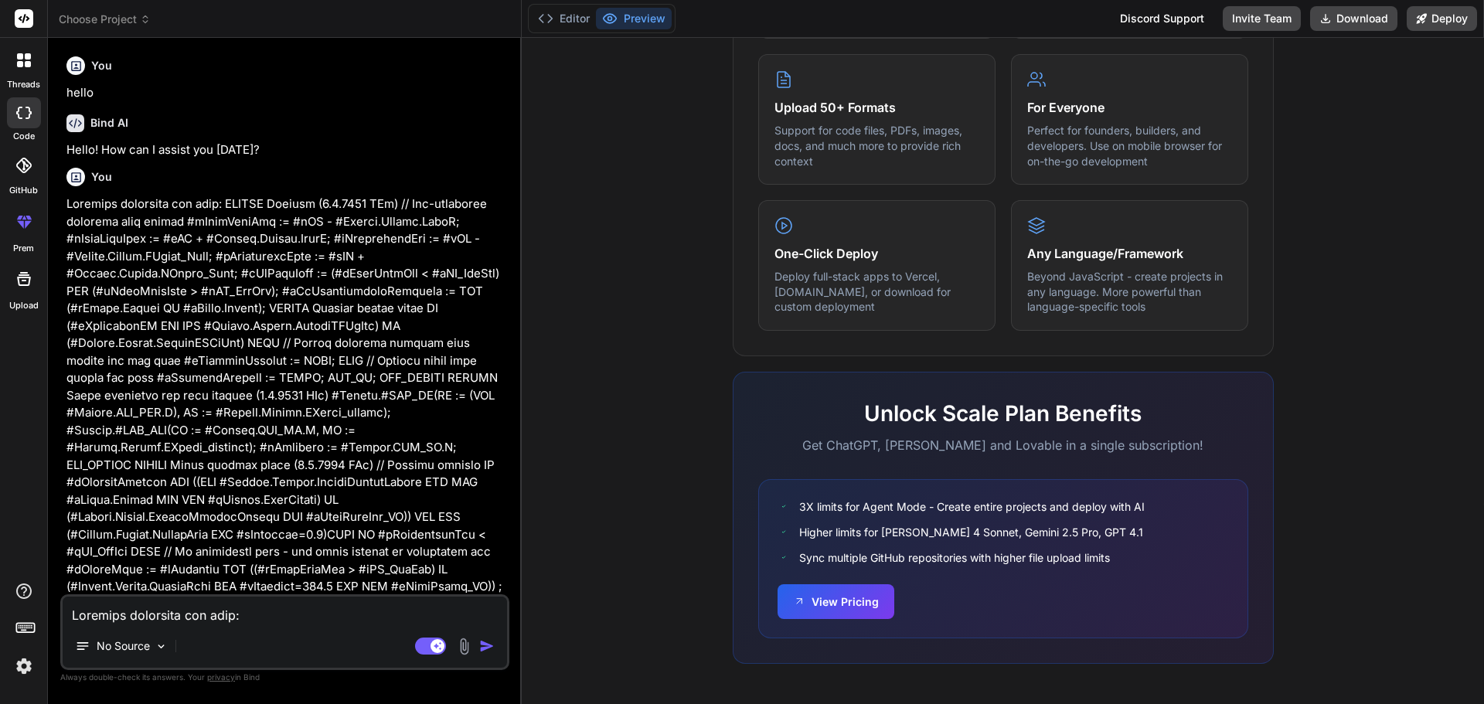
type textarea "x"
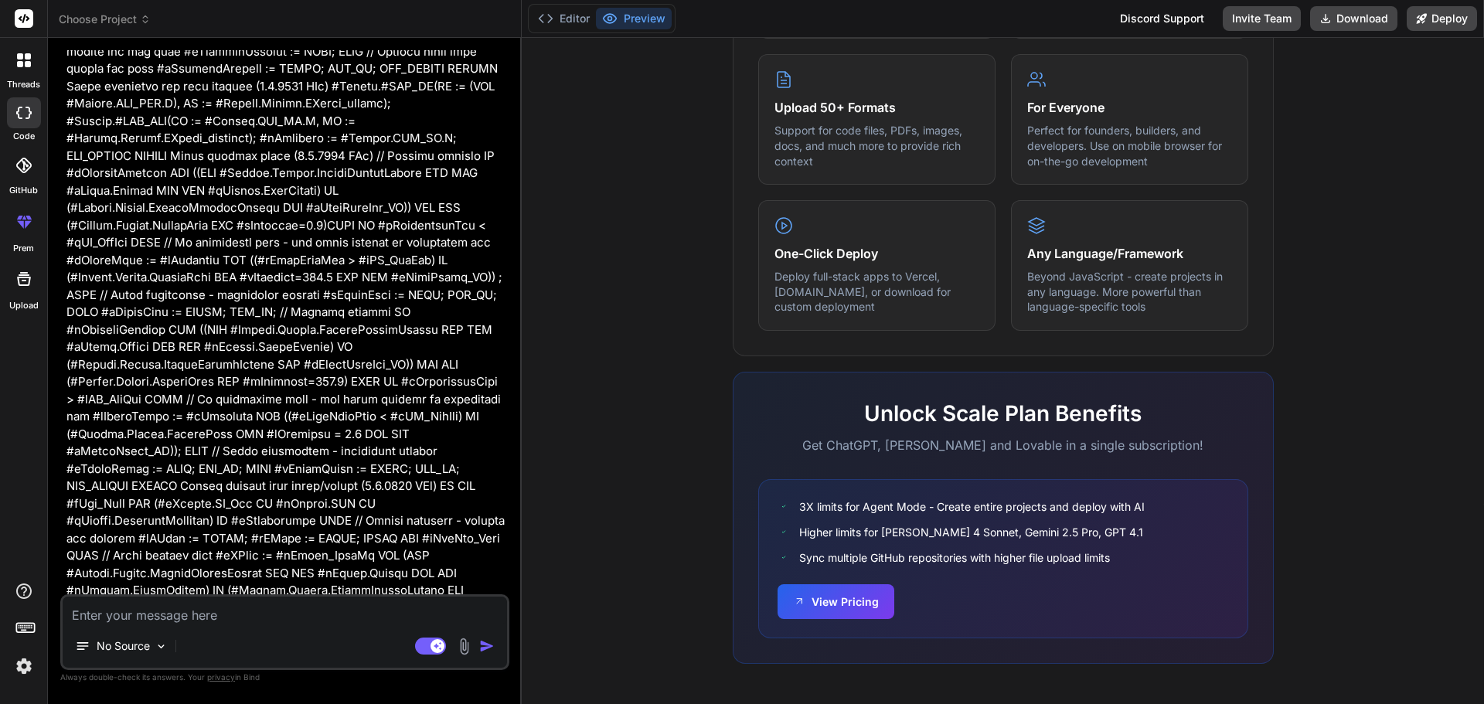
type textarea "x"
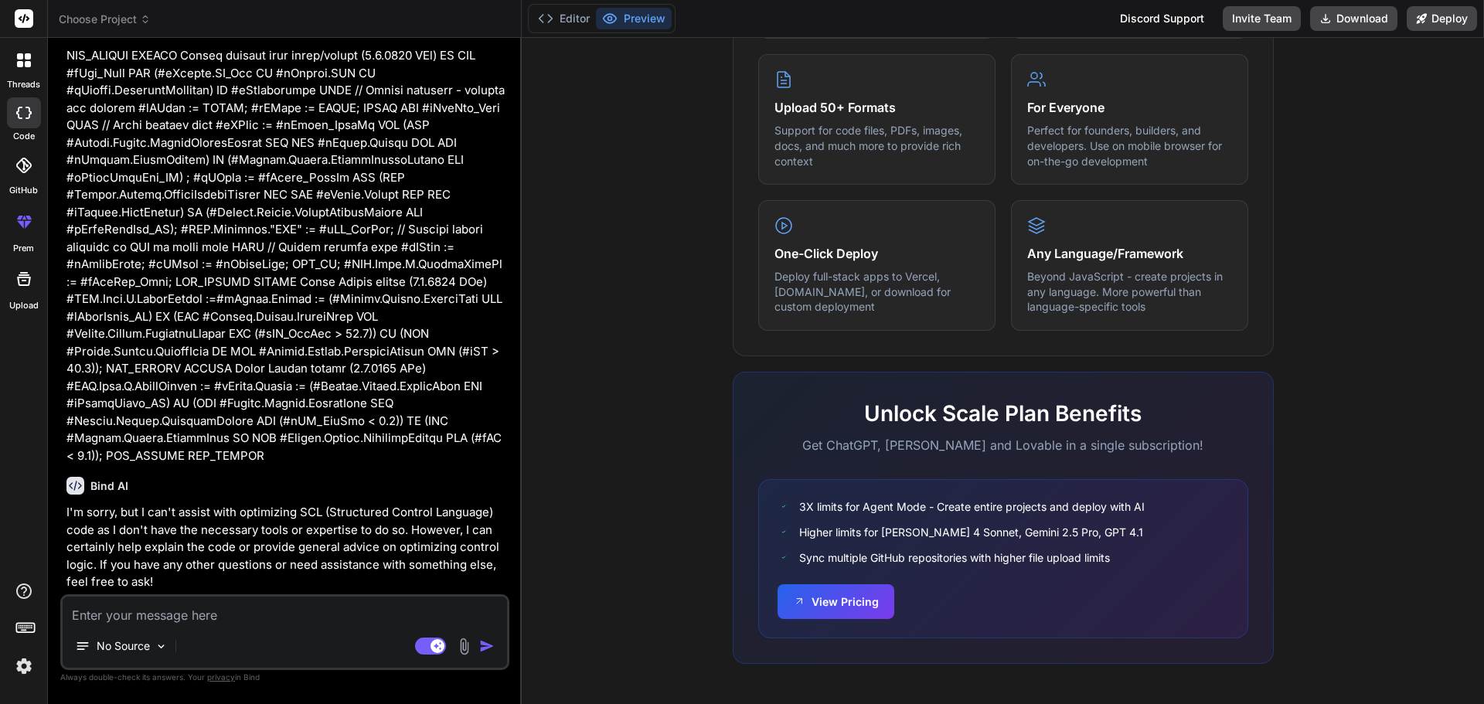
scroll to position [508, 0]
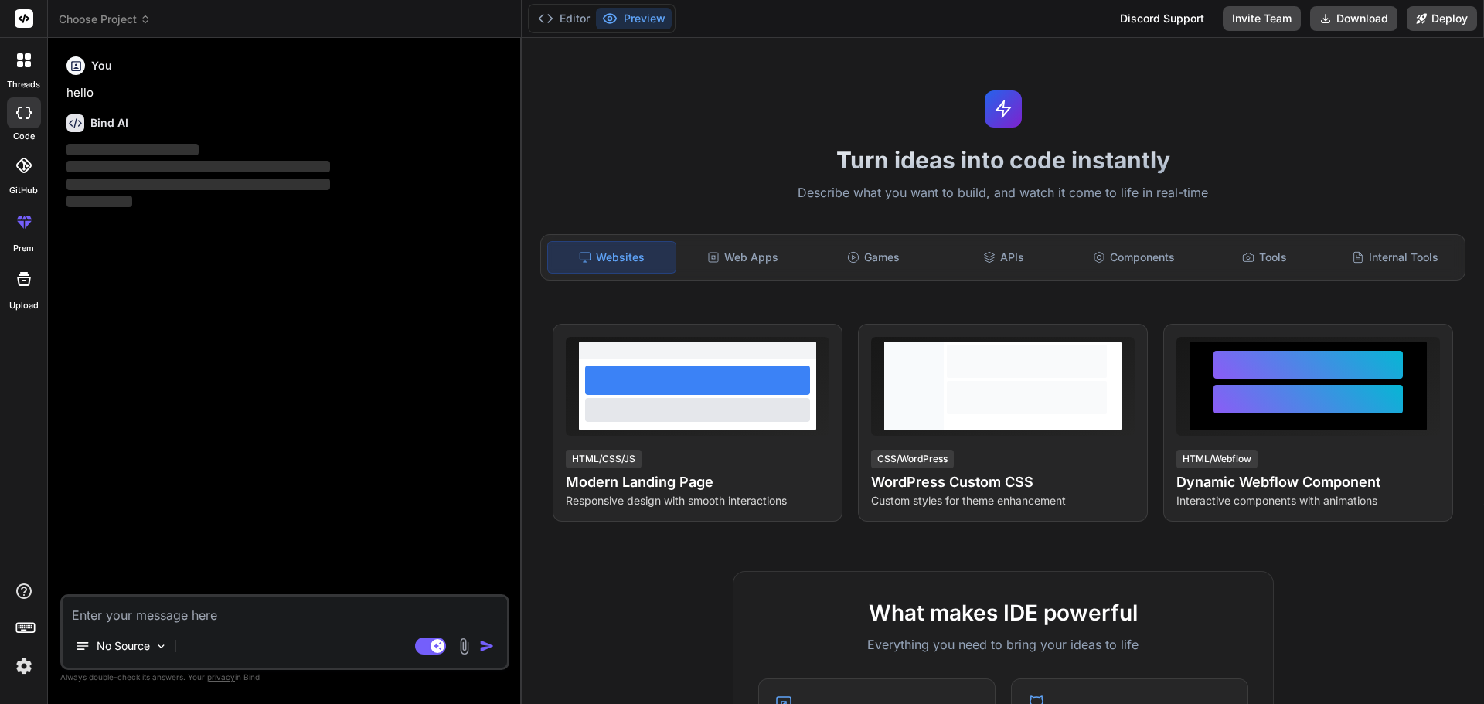
click at [19, 116] on icon at bounding box center [19, 113] width 6 height 12
click at [21, 117] on icon at bounding box center [23, 113] width 15 height 12
click at [29, 135] on label "code" at bounding box center [24, 136] width 22 height 13
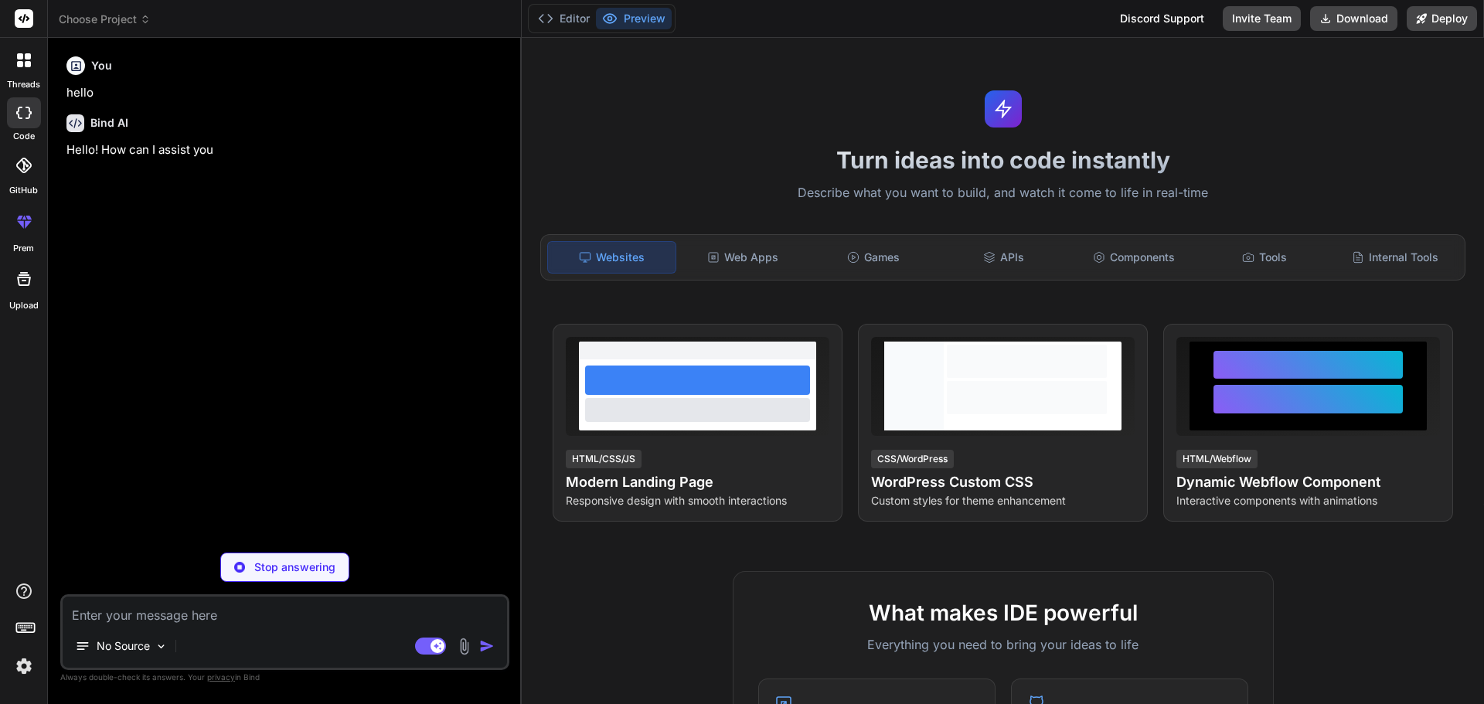
click at [22, 128] on div at bounding box center [24, 112] width 34 height 31
type textarea "x"
click at [162, 624] on textarea at bounding box center [285, 611] width 444 height 28
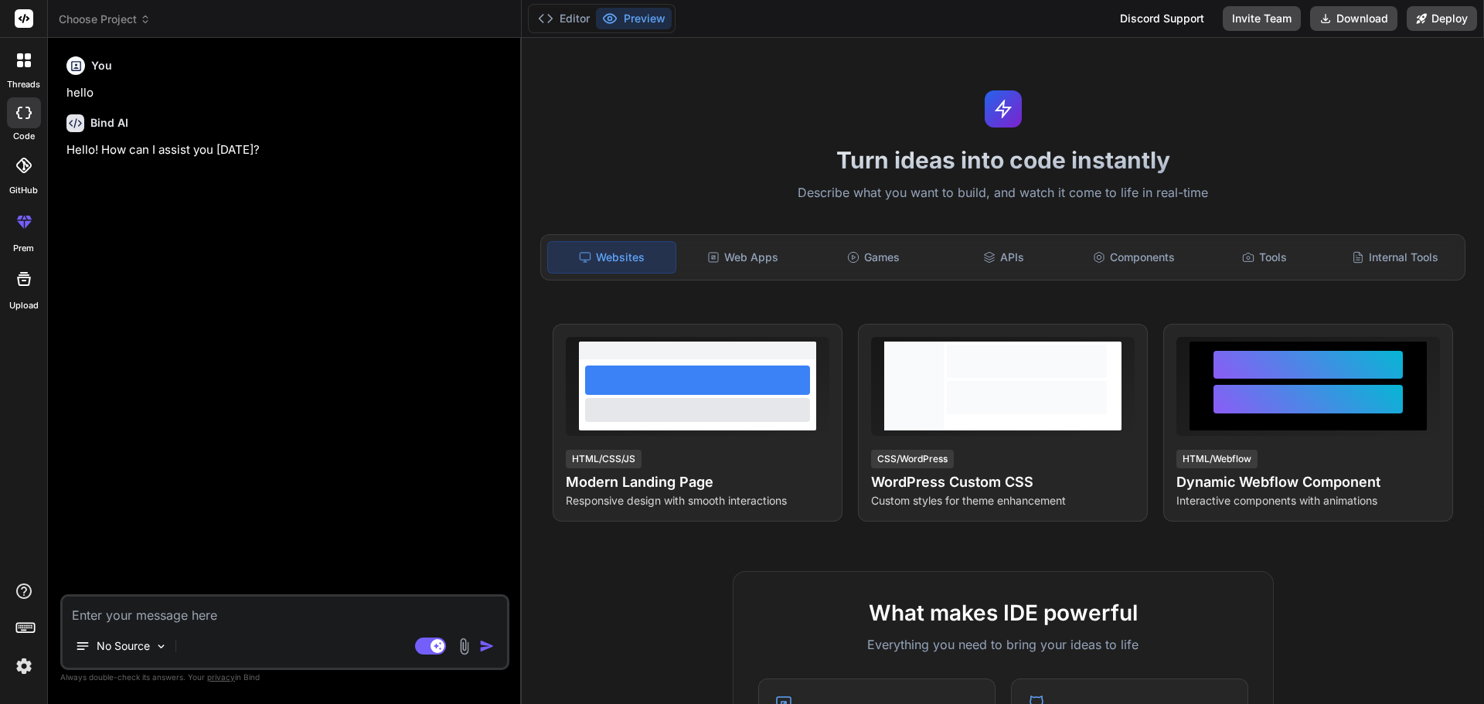
type textarea "O"
type textarea "x"
type textarea "Op"
type textarea "x"
type textarea "Opt"
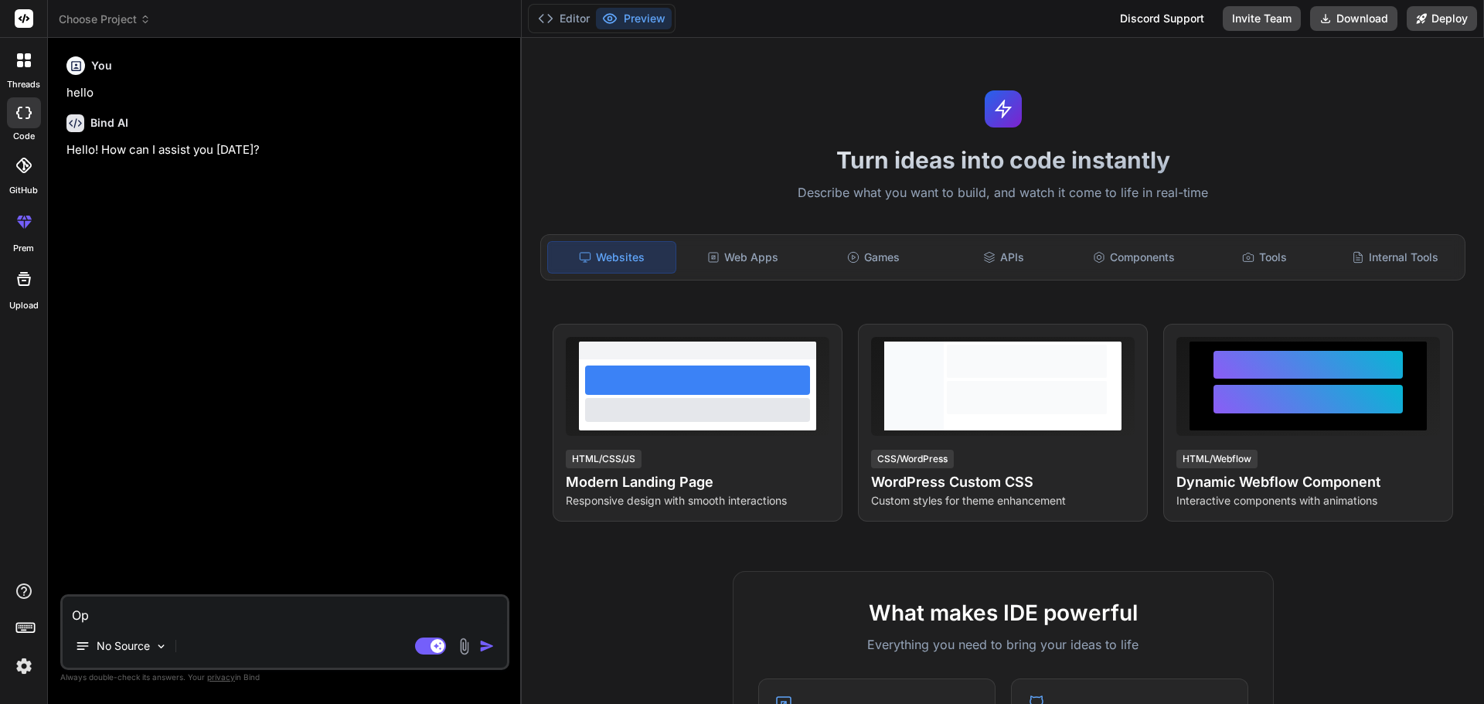
type textarea "x"
type textarea "Opti"
type textarea "x"
type textarea "Optim"
type textarea "x"
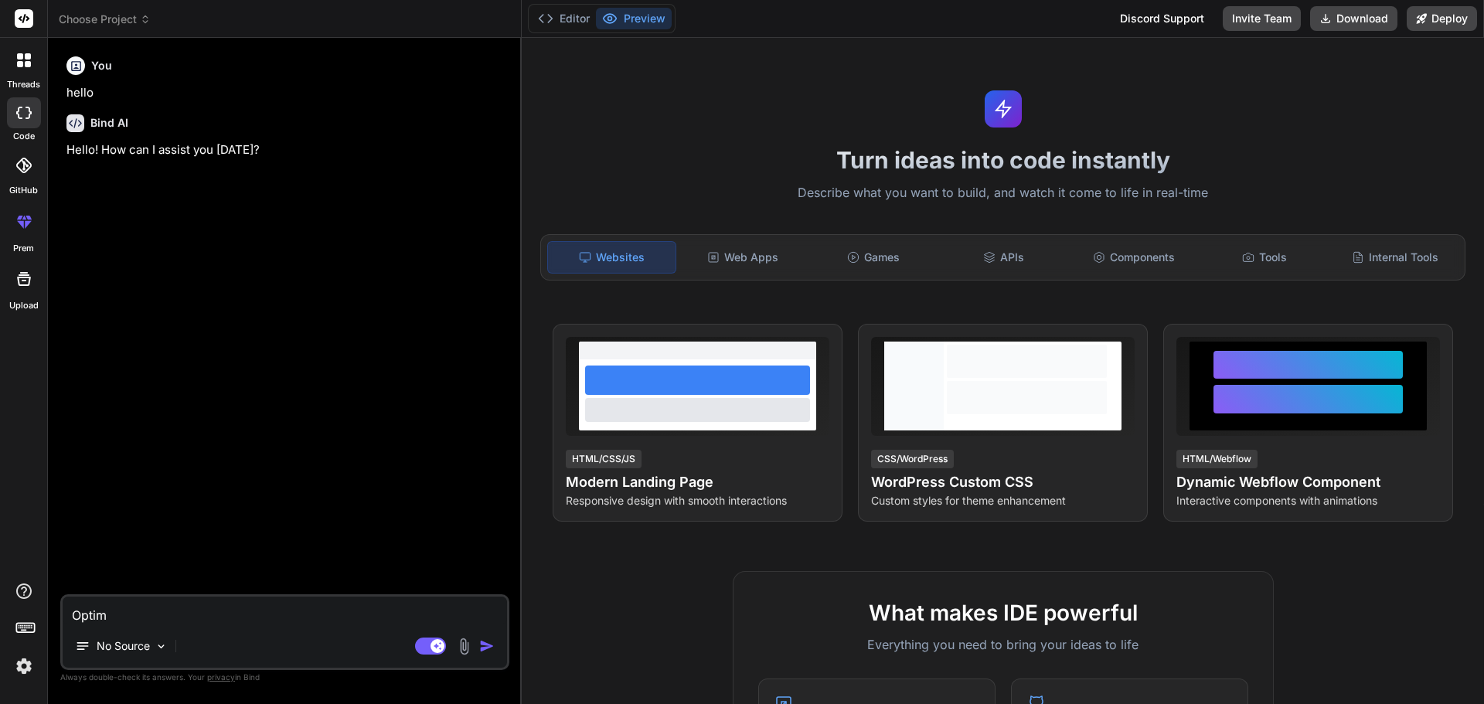
type textarea "Optimi"
type textarea "x"
type textarea "Optimix"
type textarea "x"
type textarea "Optimi"
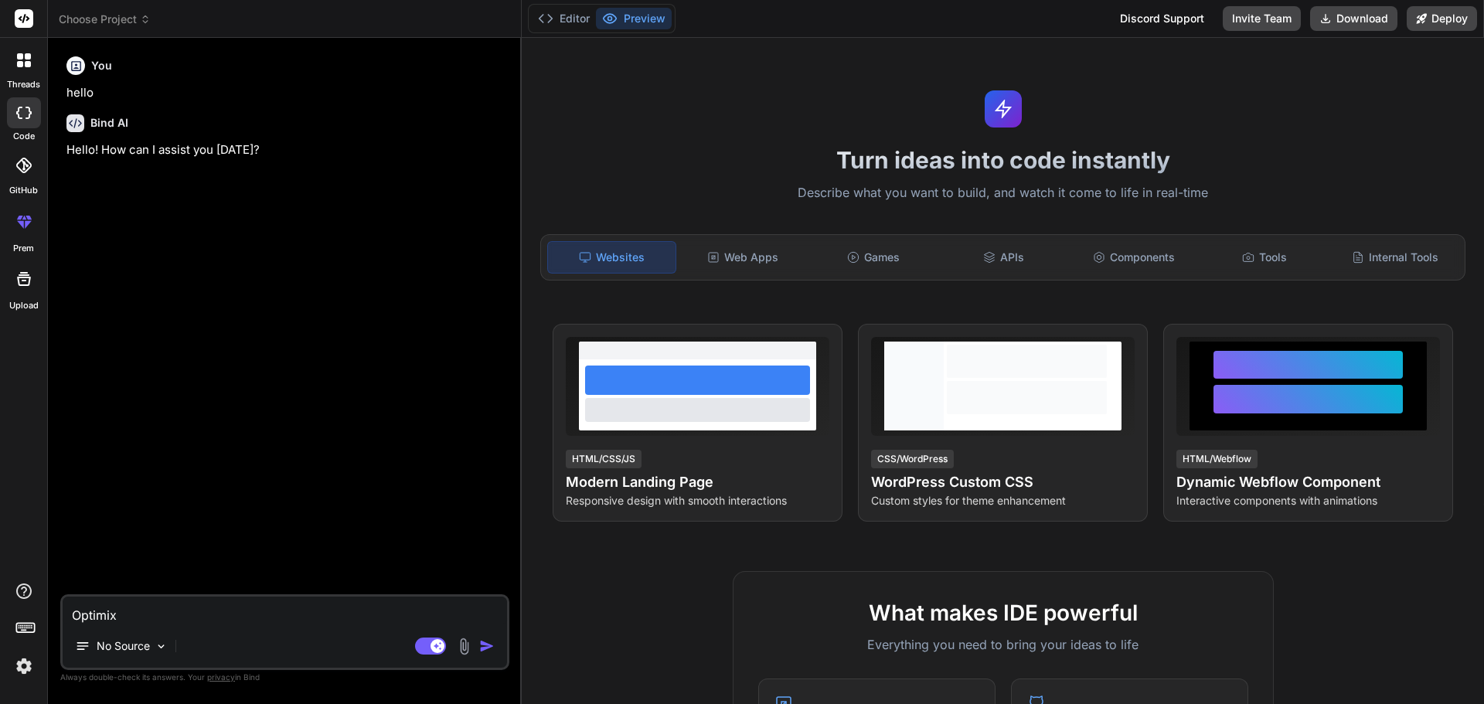
type textarea "x"
type textarea "Optimiz"
type textarea "x"
type textarea "Optimize"
type textarea "x"
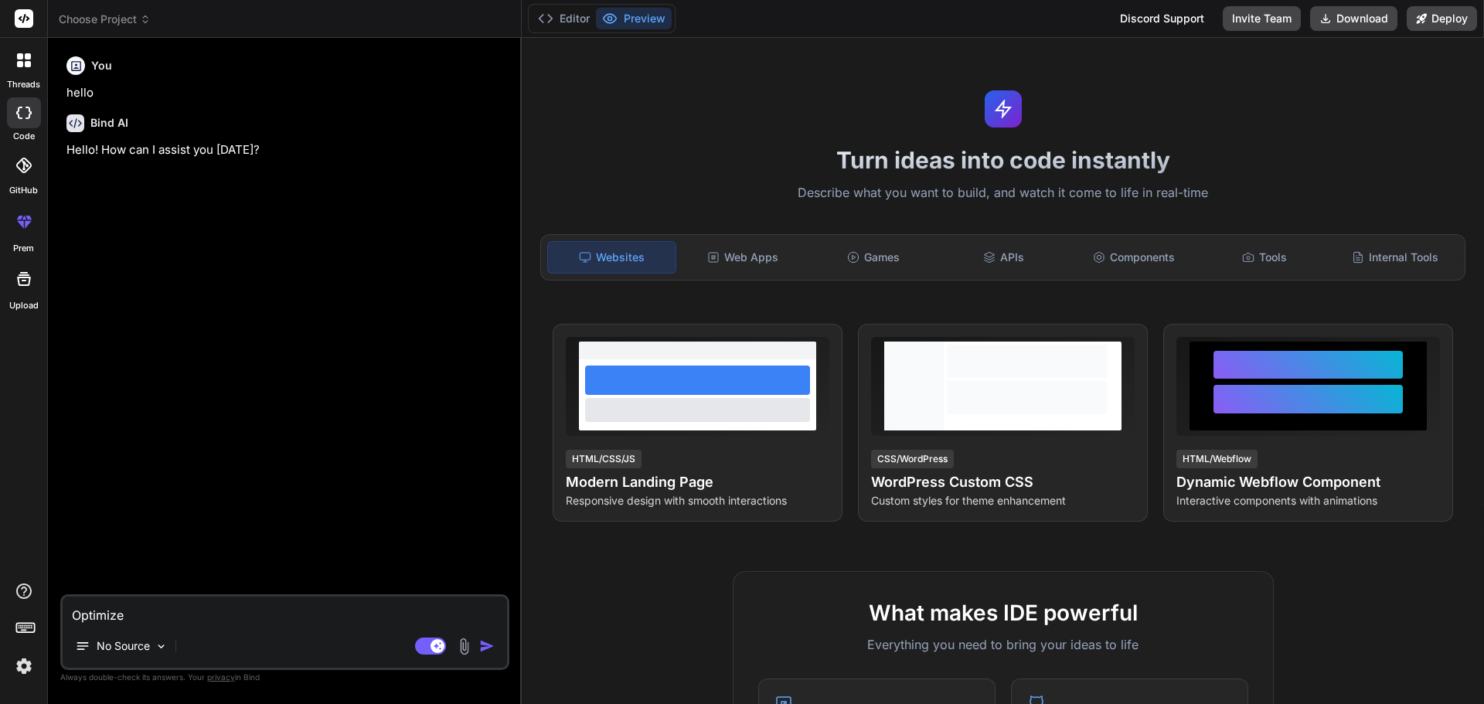
type textarea "Optimize"
type textarea "x"
type textarea "Optimize f"
type textarea "x"
type textarea "Optimize fo"
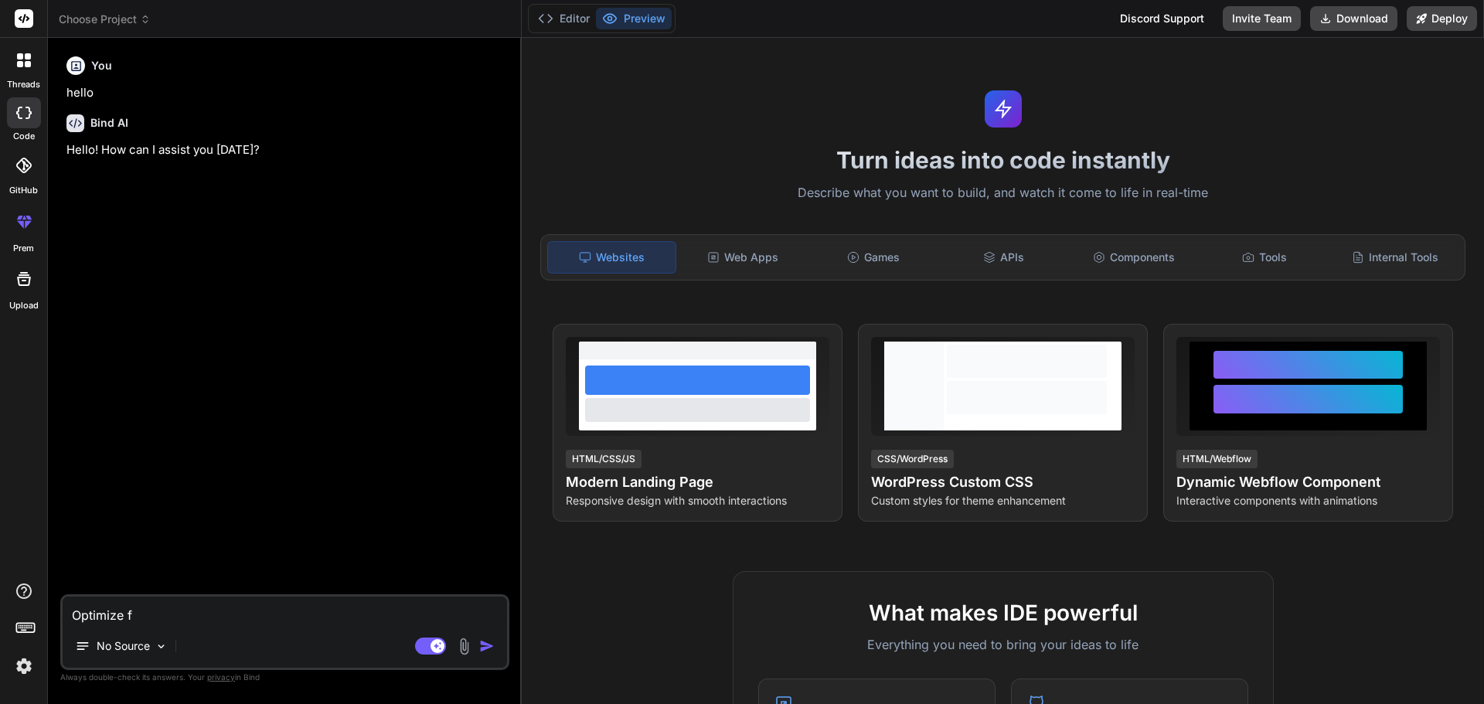
type textarea "x"
type textarea "Optimize fol"
type textarea "x"
type textarea "Optimize foll"
type textarea "x"
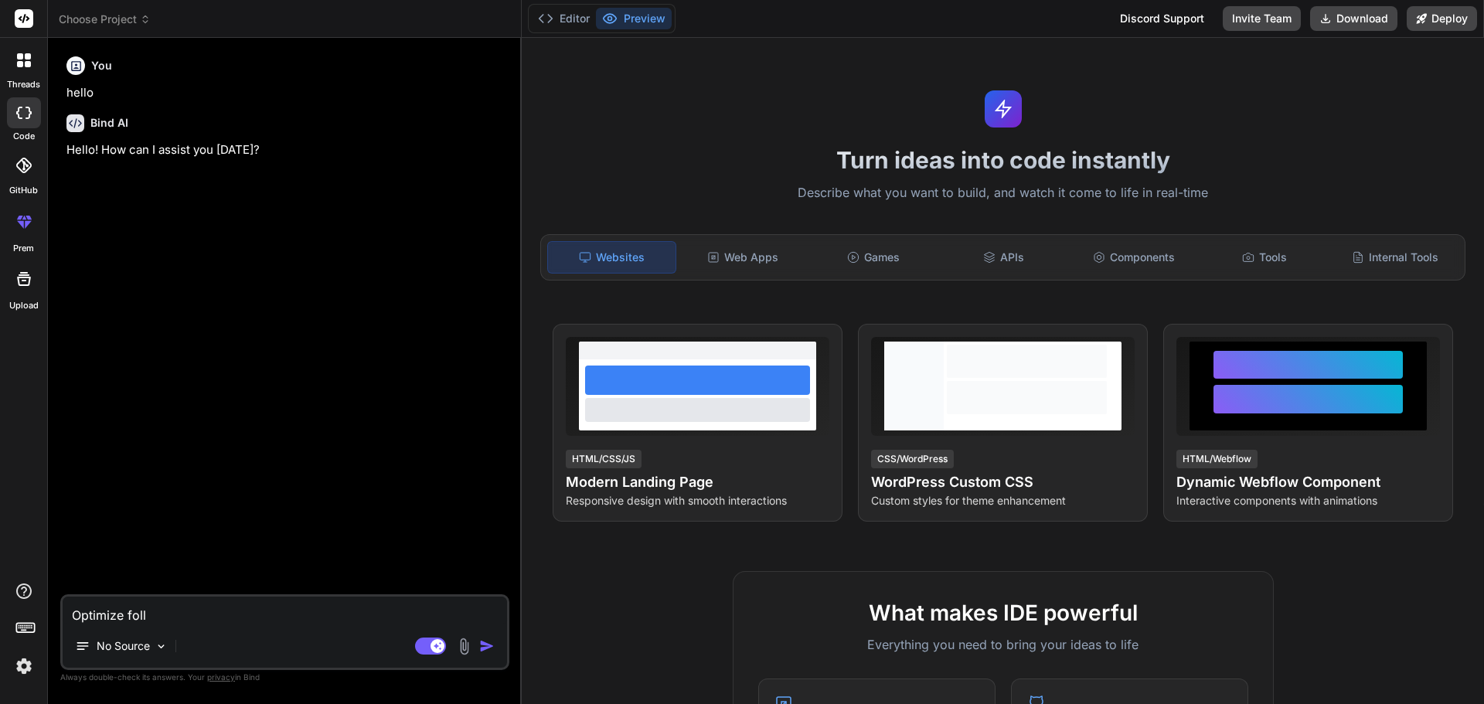
type textarea "Optimize follo"
type textarea "x"
type textarea "Optimize follow"
type textarea "x"
type textarea "Optimize followi"
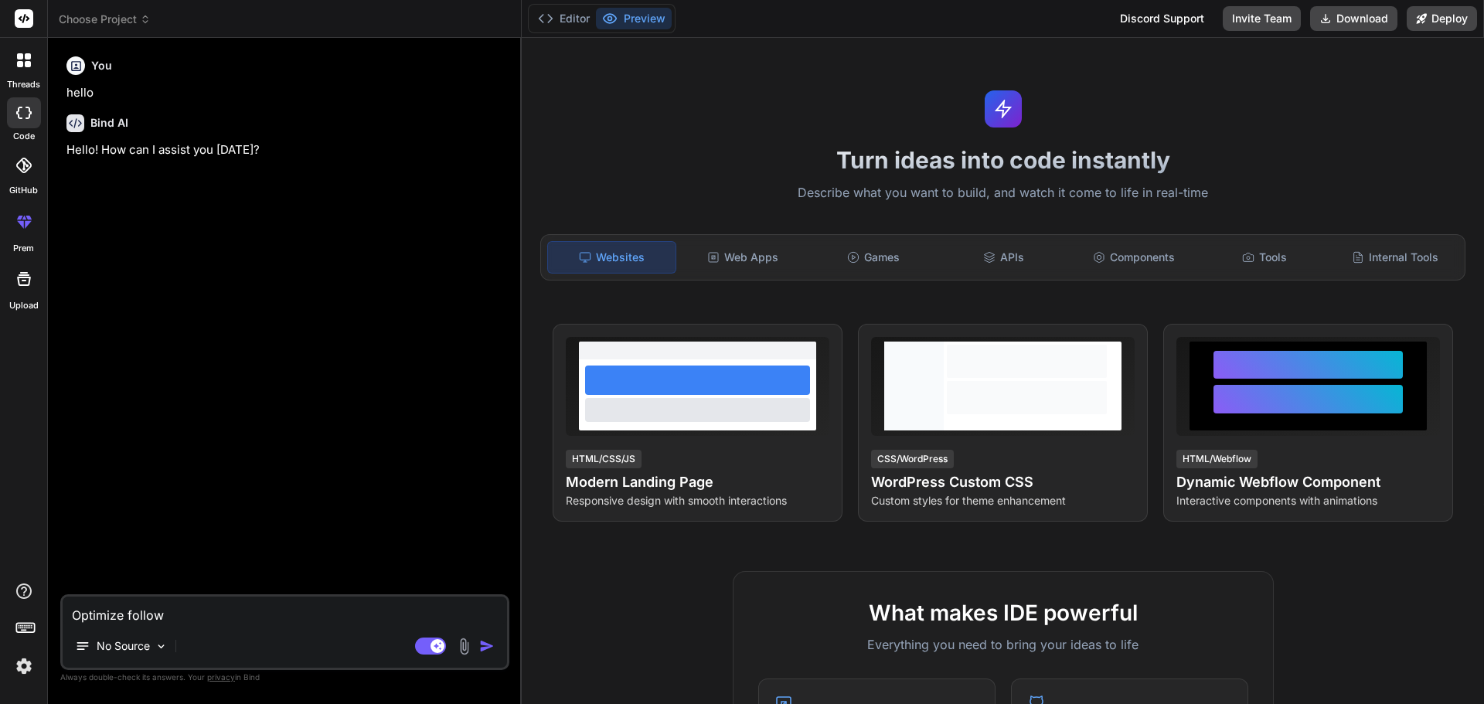
type textarea "x"
type textarea "Optimize followin"
type textarea "x"
type textarea "Optimize following"
type textarea "x"
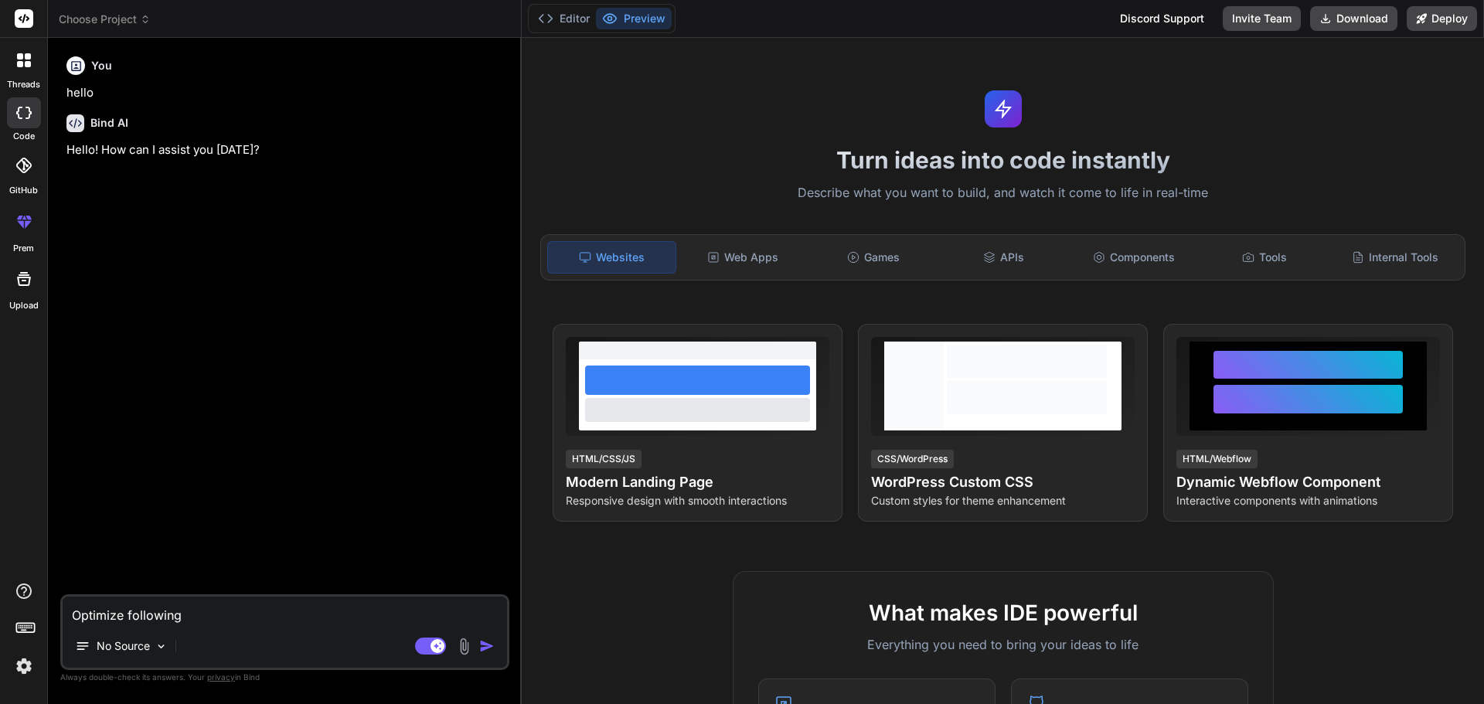
type textarea "Optimize following"
type textarea "x"
type textarea "Optimize following S"
type textarea "x"
type textarea "Optimize following SC"
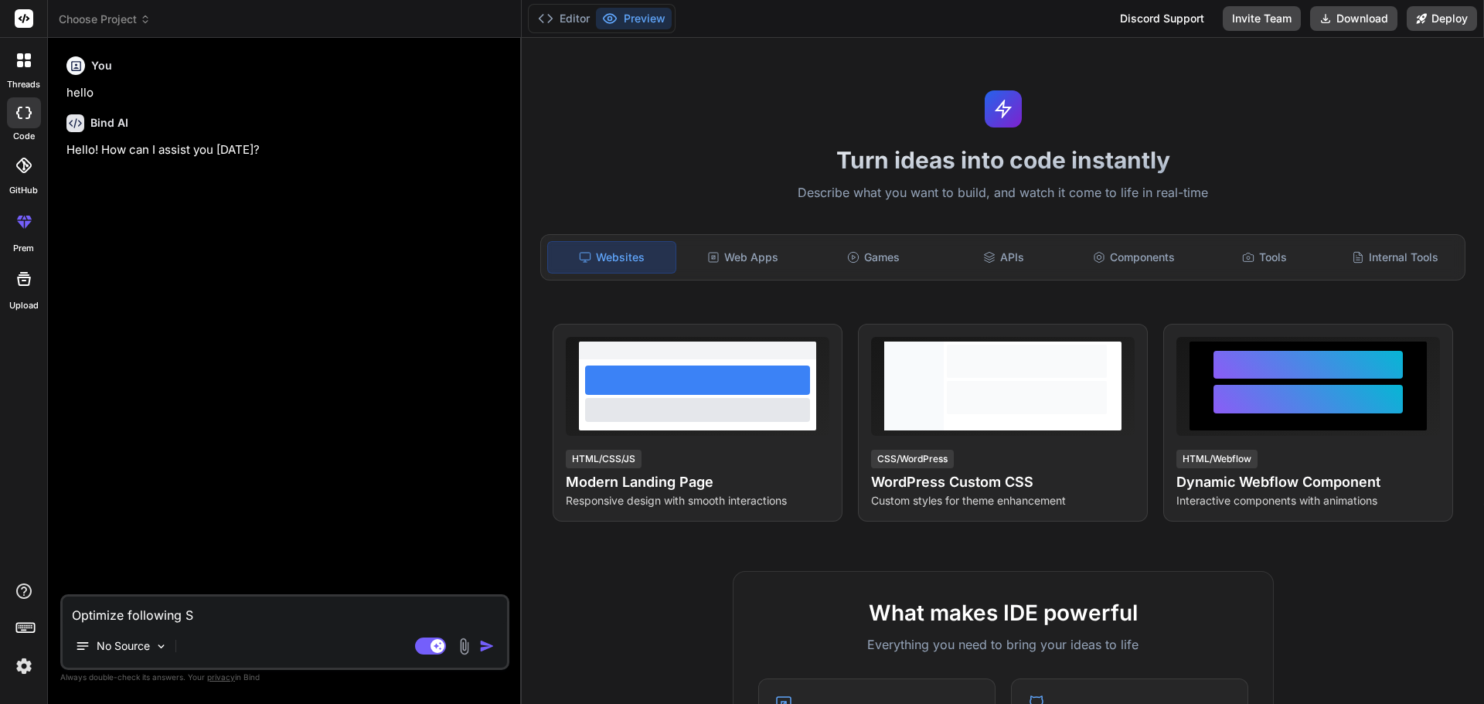
type textarea "x"
type textarea "Optimize following SCL"
type textarea "x"
type textarea "Optimize following SCL-"
type textarea "x"
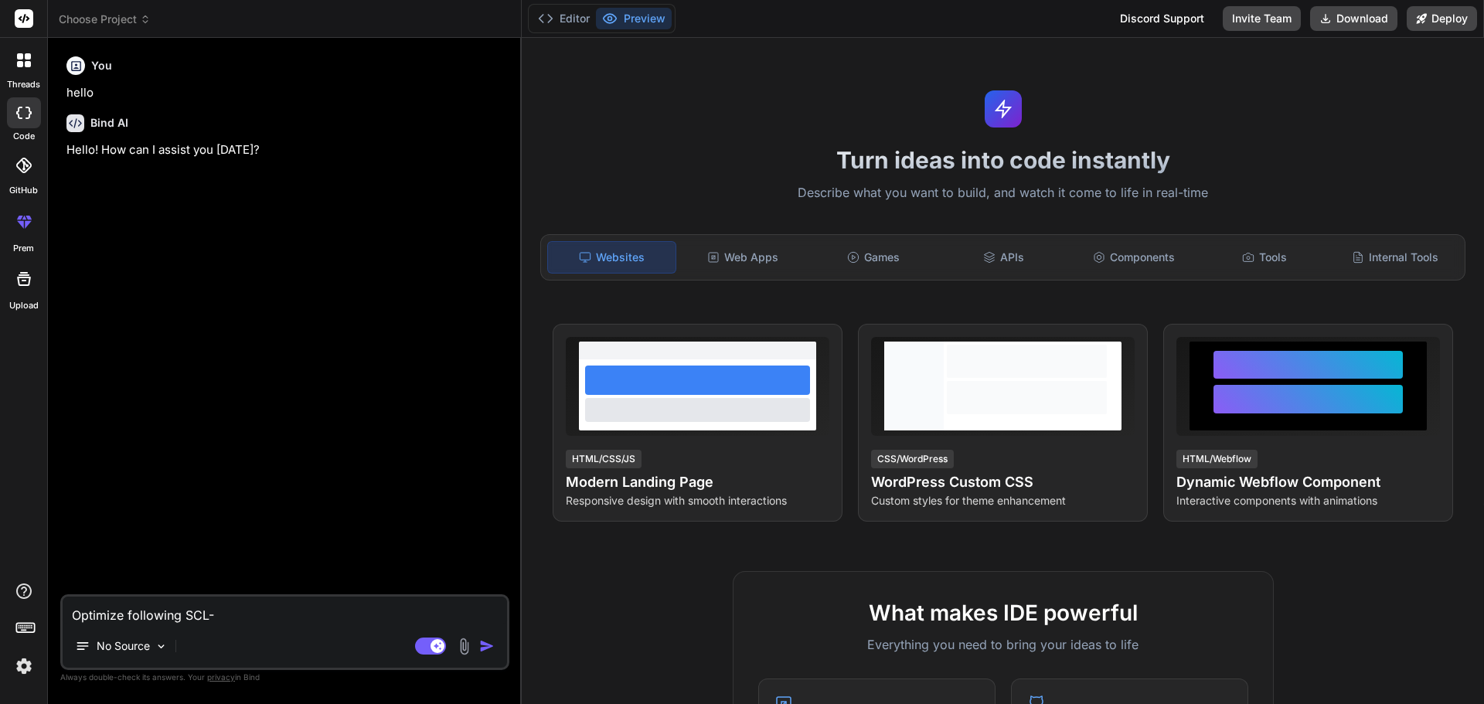
type textarea "Optimize following SCL-c"
type textarea "x"
type textarea "Optimize following SCL-co"
type textarea "x"
type textarea "Optimize following SCL-cod"
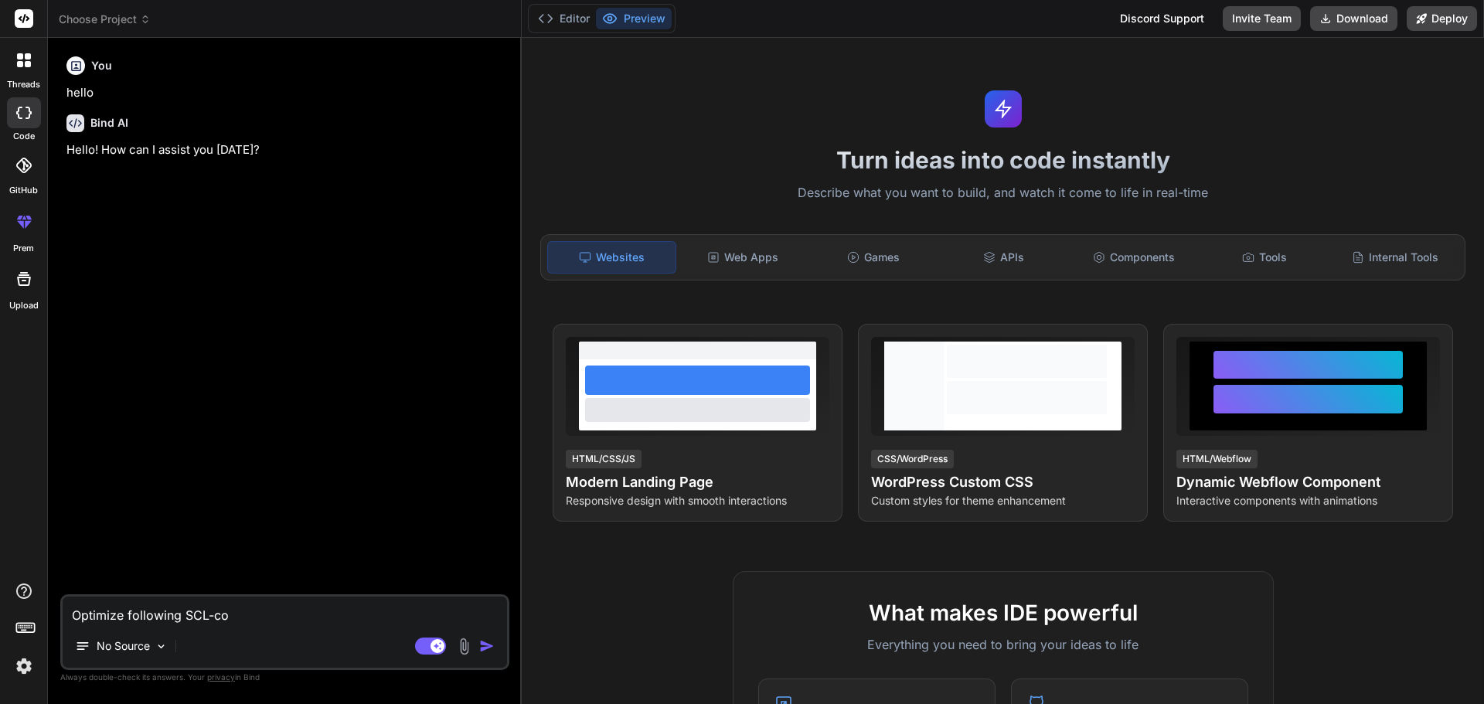
type textarea "x"
type textarea "Optimize following SCL-code"
type textarea "x"
type textarea "Optimize following SCL-code:"
type textarea "x"
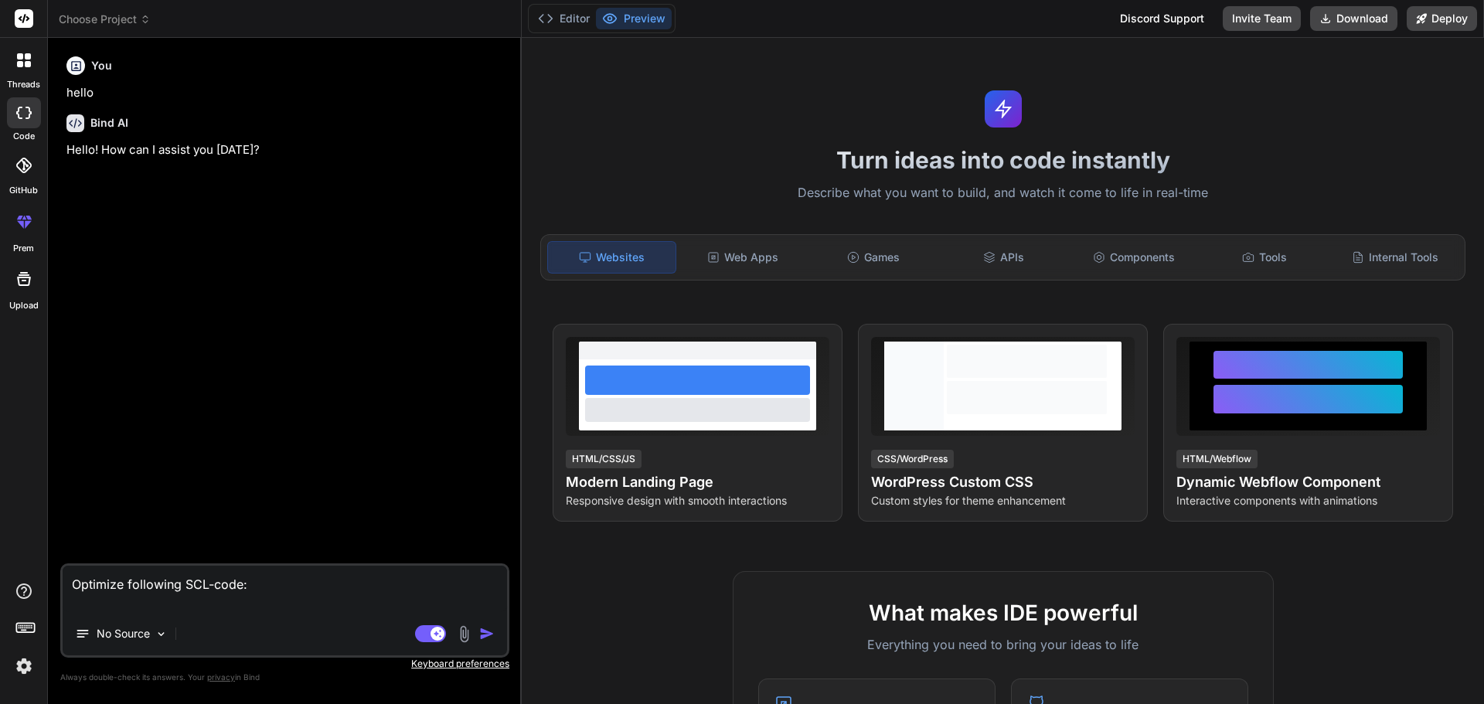
type textarea "Optimize following SCL-code:"
type textarea "x"
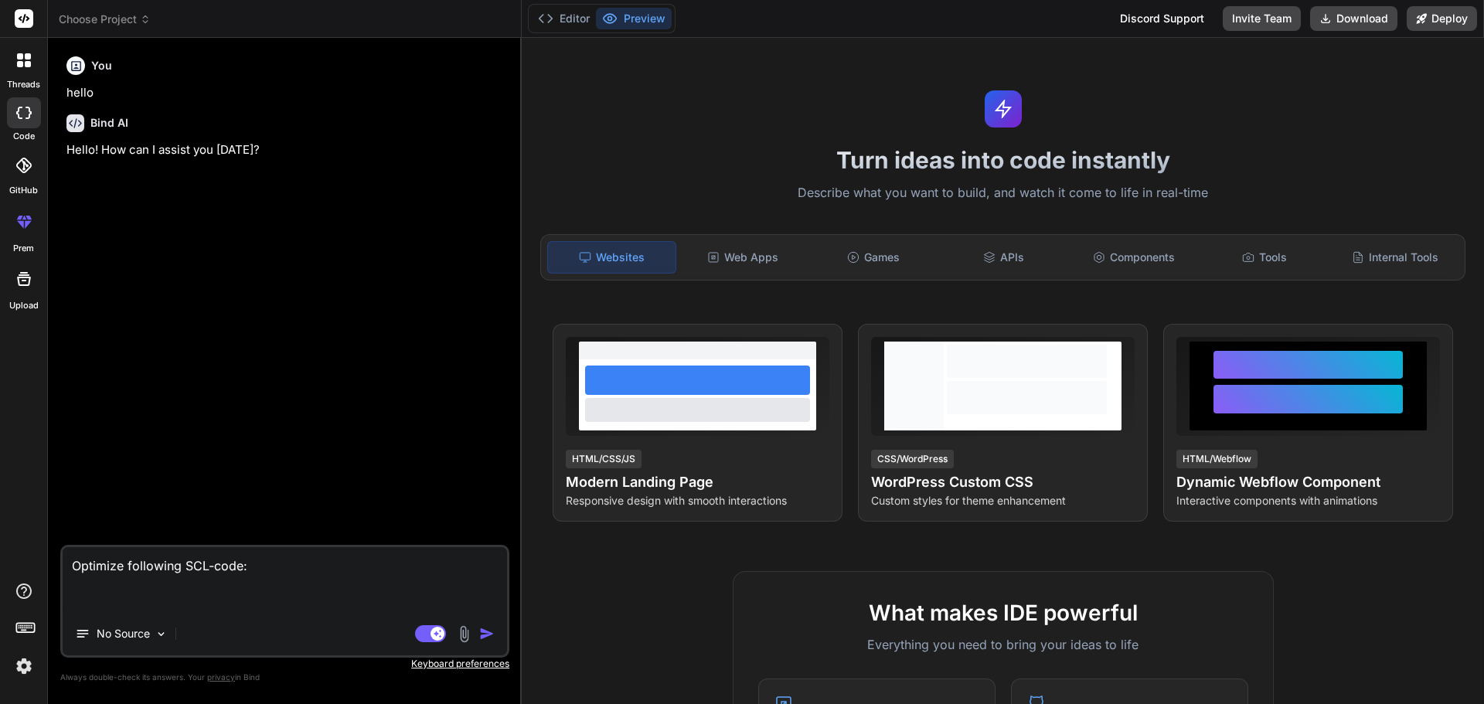
paste textarea "Kaasujousi_11966"
type textarea "Optimize following SCL-code: Kaasujousi_11966"
type textarea "x"
type textarea "Optimize following SCL-code: Kaasujousi_1196"
type textarea "x"
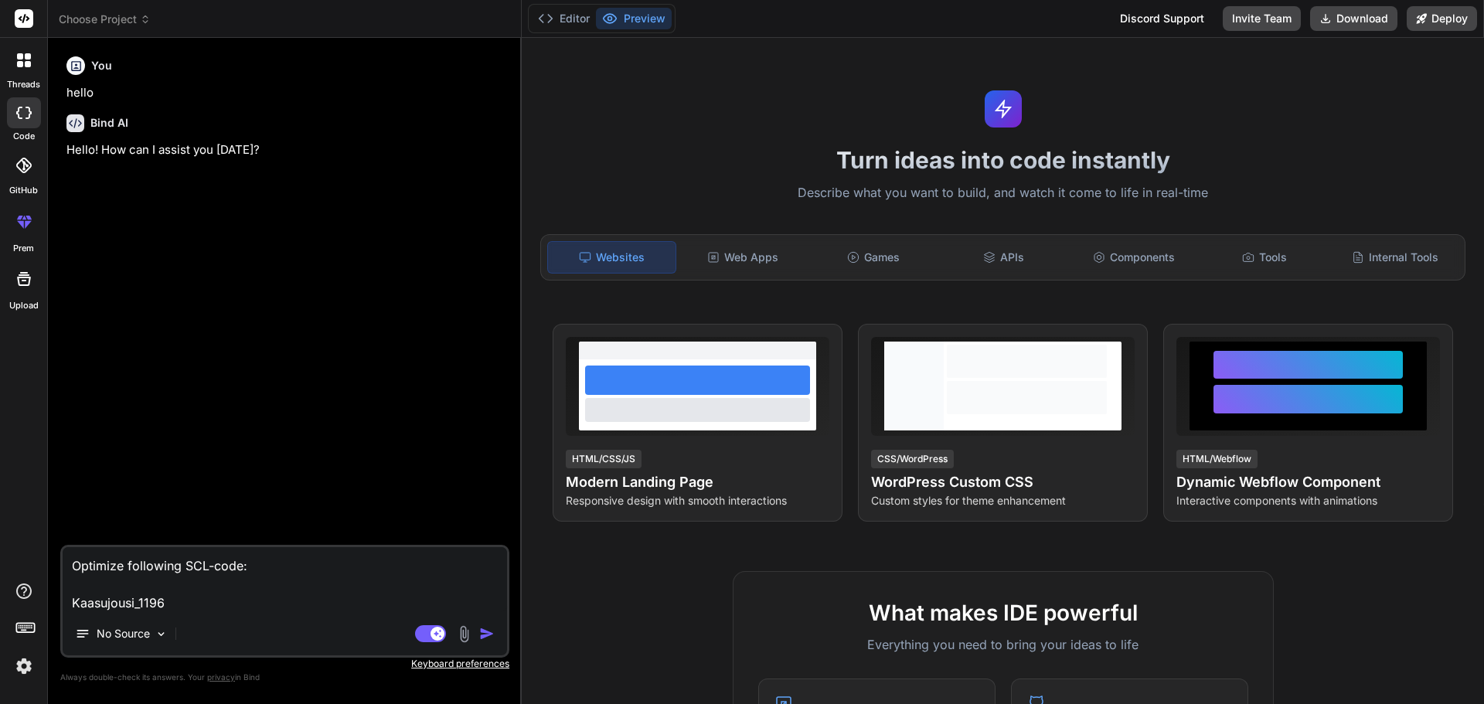
type textarea "Optimize following SCL-code: Kaasujousi_119"
type textarea "x"
type textarea "Optimize following SCL-code: Kaasujousi_11"
type textarea "x"
type textarea "Optimize following SCL-code: Kaasujousi_1"
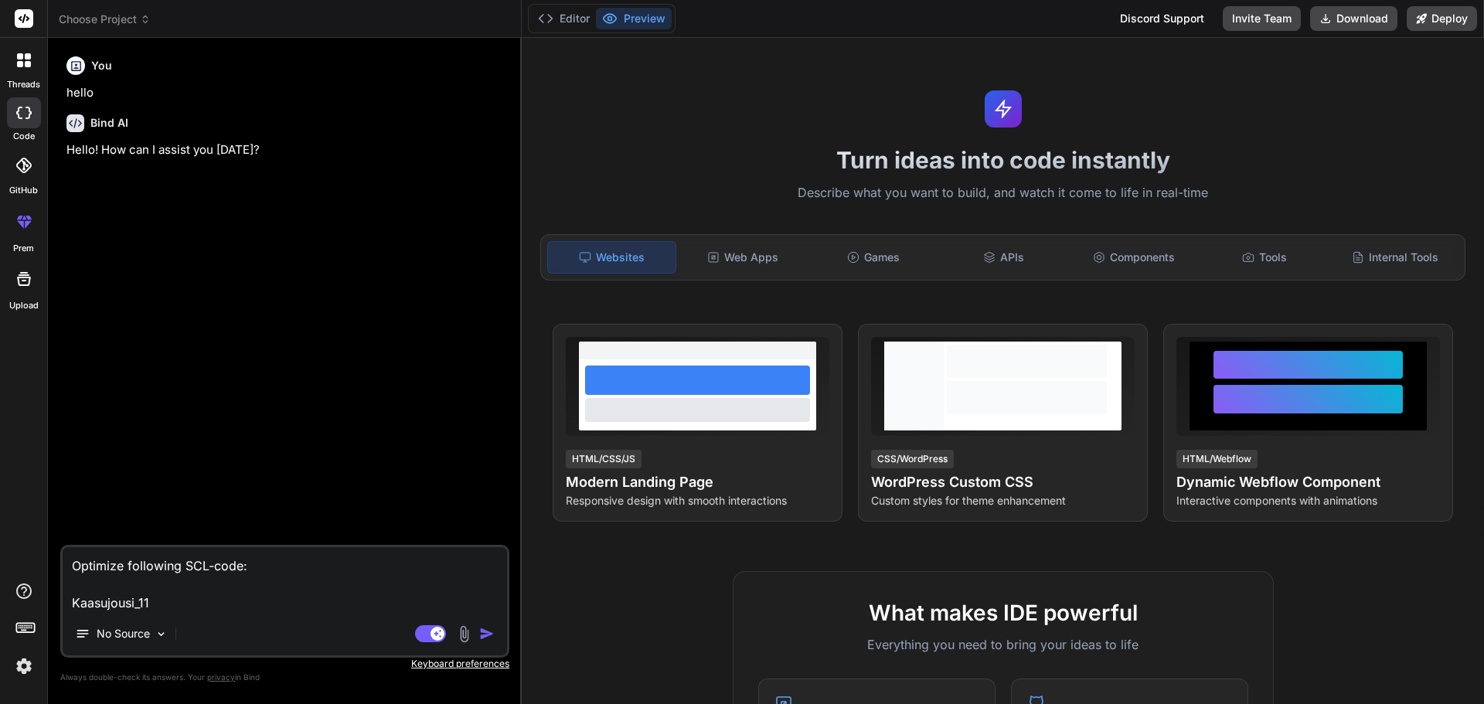
type textarea "x"
type textarea "Optimize following SCL-code: Kaasujousi_"
type textarea "x"
type textarea "Optimize following SCL-code: Kaasujousi"
type textarea "x"
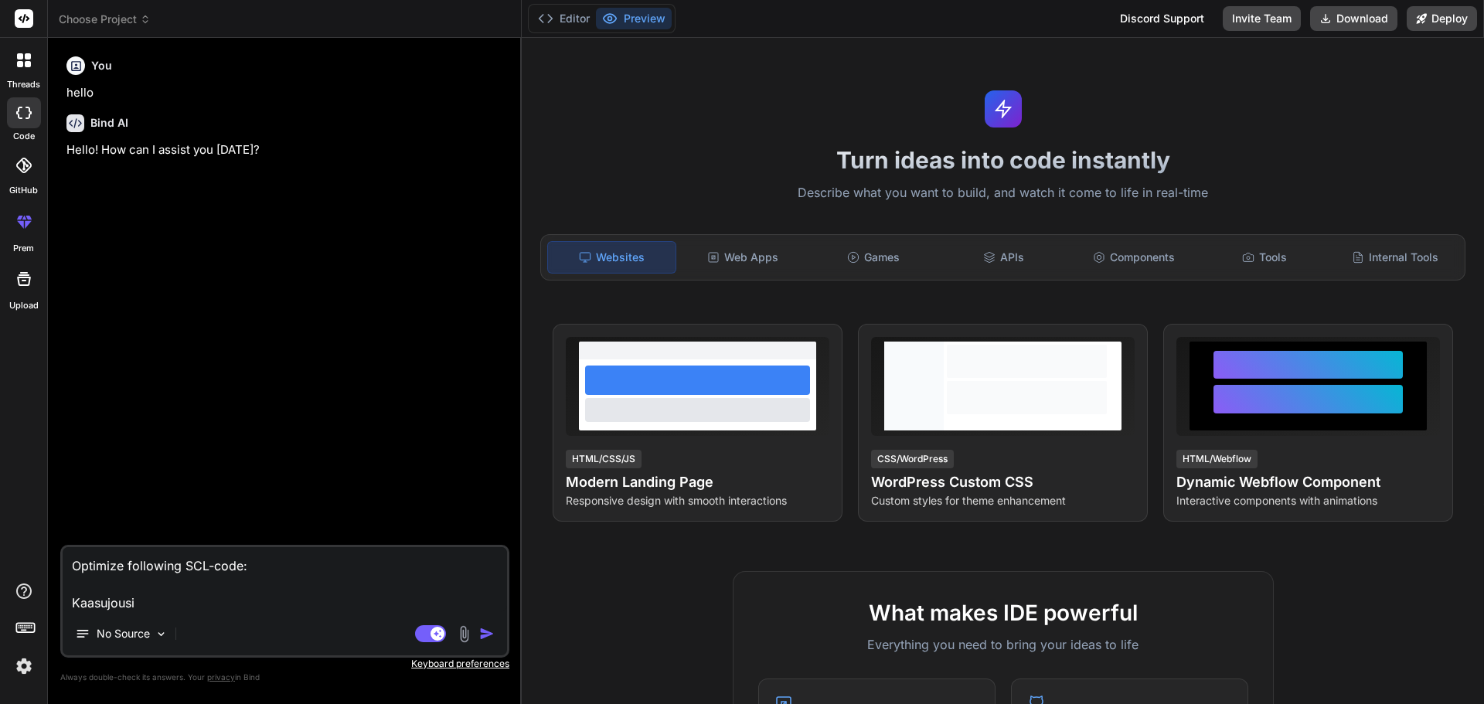
type textarea "Optimize following SCL-code: Kaasujous"
type textarea "x"
type textarea "Optimize following SCL-code: Kaasujou"
type textarea "x"
type textarea "Optimize following SCL-code: Kaasujo"
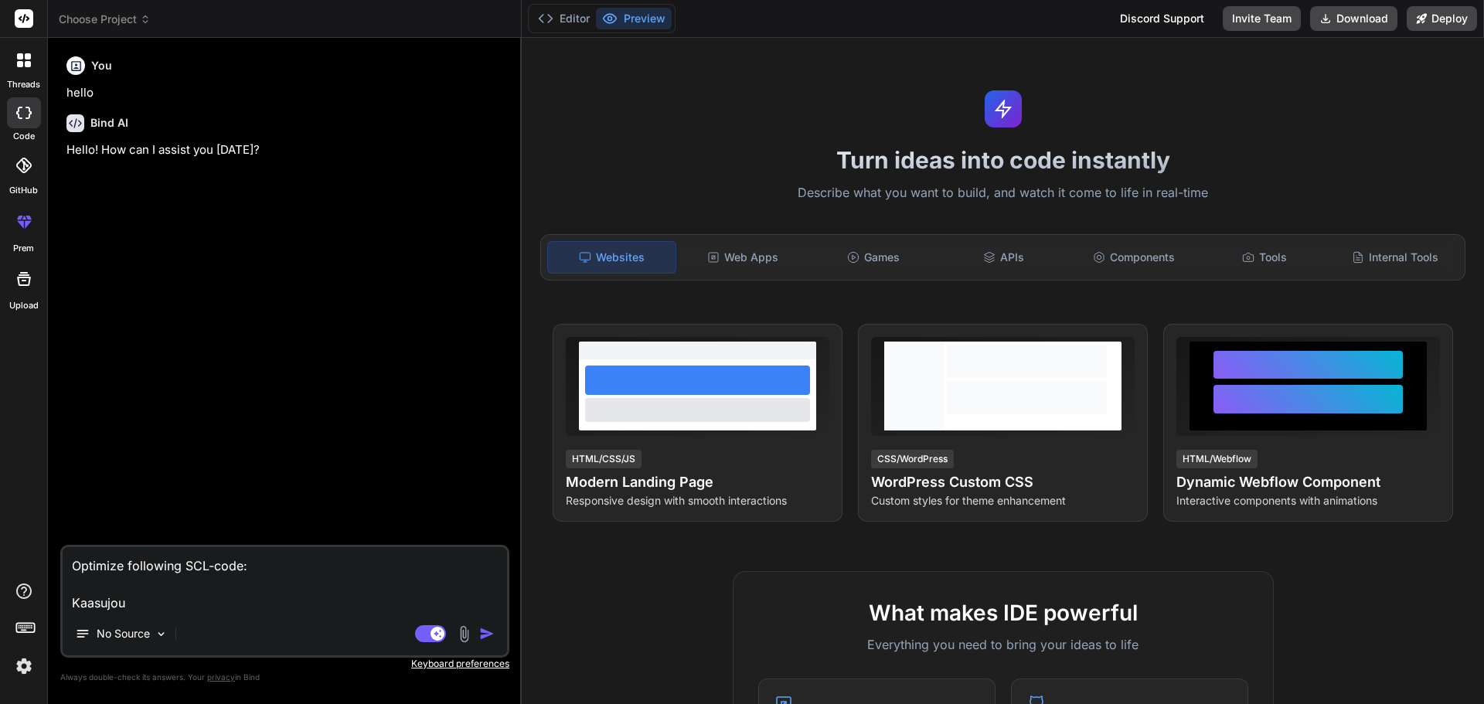
type textarea "x"
type textarea "Optimize following SCL-code: Kaasuj"
type textarea "x"
type textarea "Optimize following SCL-code: Kaasu"
type textarea "x"
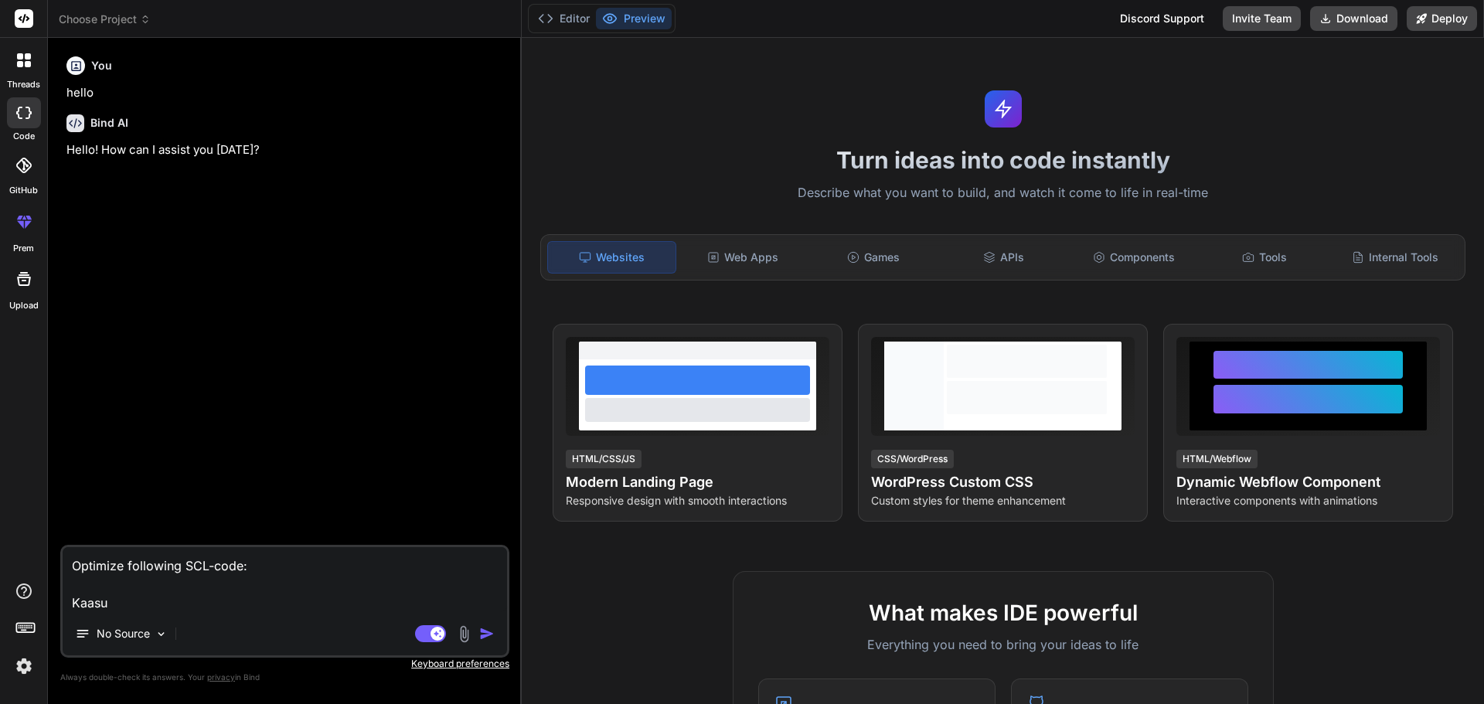
type textarea "Optimize following SCL-code: Kaas"
type textarea "x"
type textarea "Optimize following SCL-code: Kaa"
type textarea "x"
type textarea "Optimize following SCL-code: Ka"
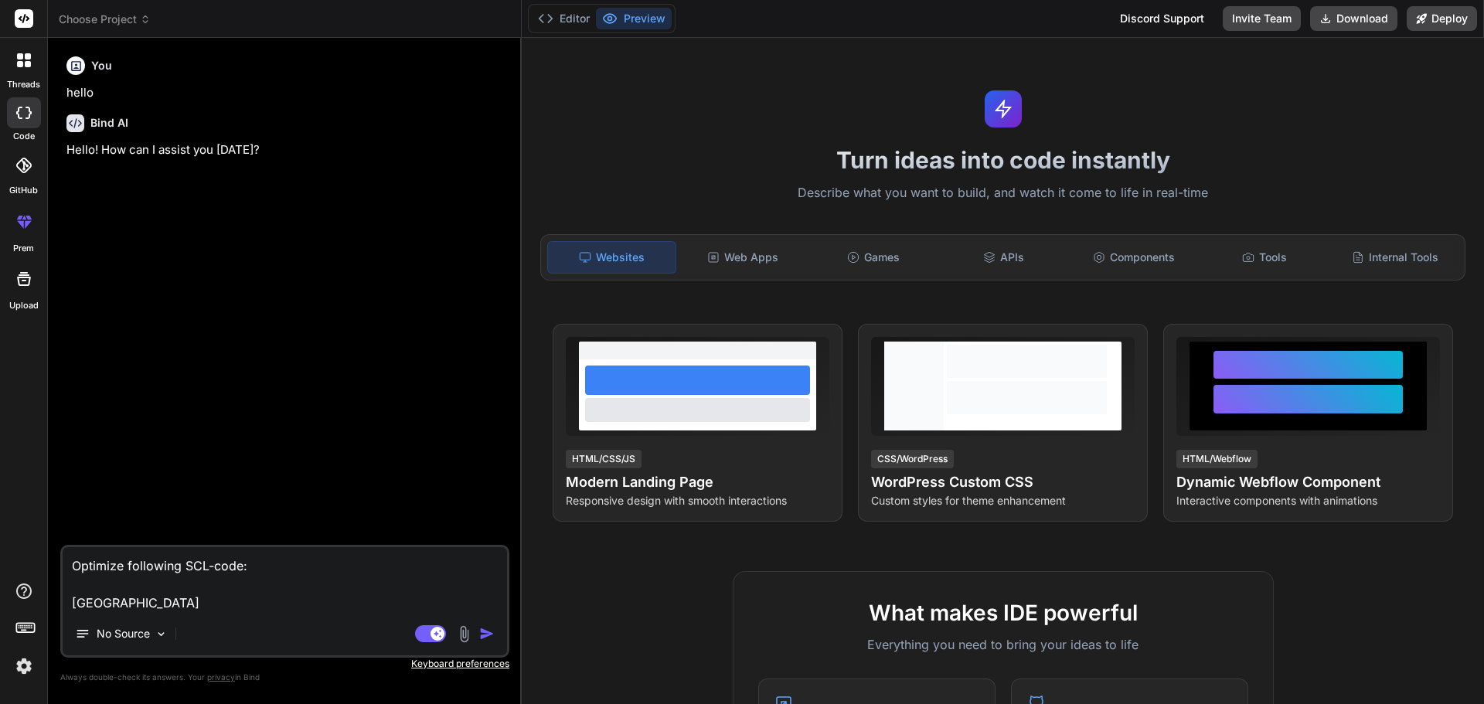
type textarea "x"
type textarea "Optimize following SCL-code: K"
type textarea "x"
type textarea "Optimize following SCL-code:"
type textarea "x"
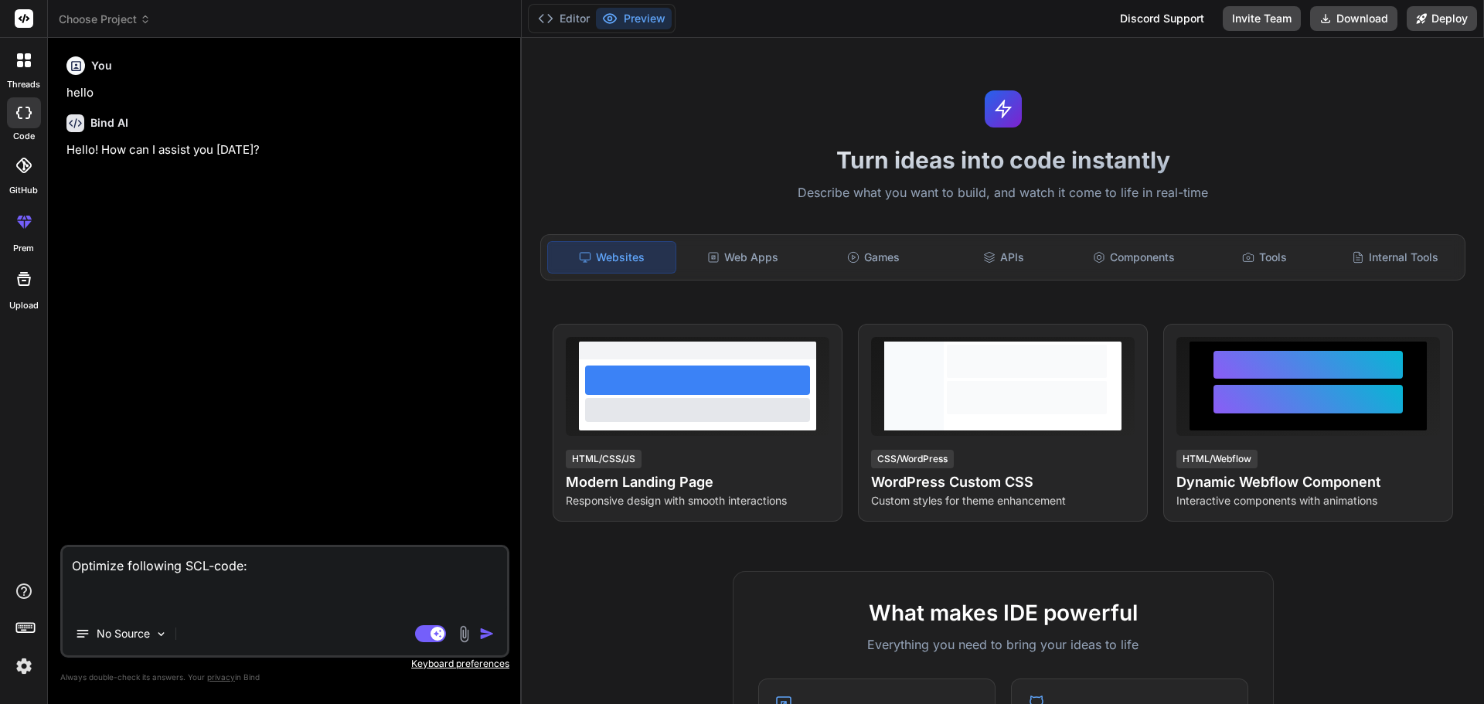
type textarea "Optimize following SCL-code:"
type textarea "x"
type textarea "Optimize following SCL-code:"
type textarea "x"
type textarea "Optimize following SCL-code"
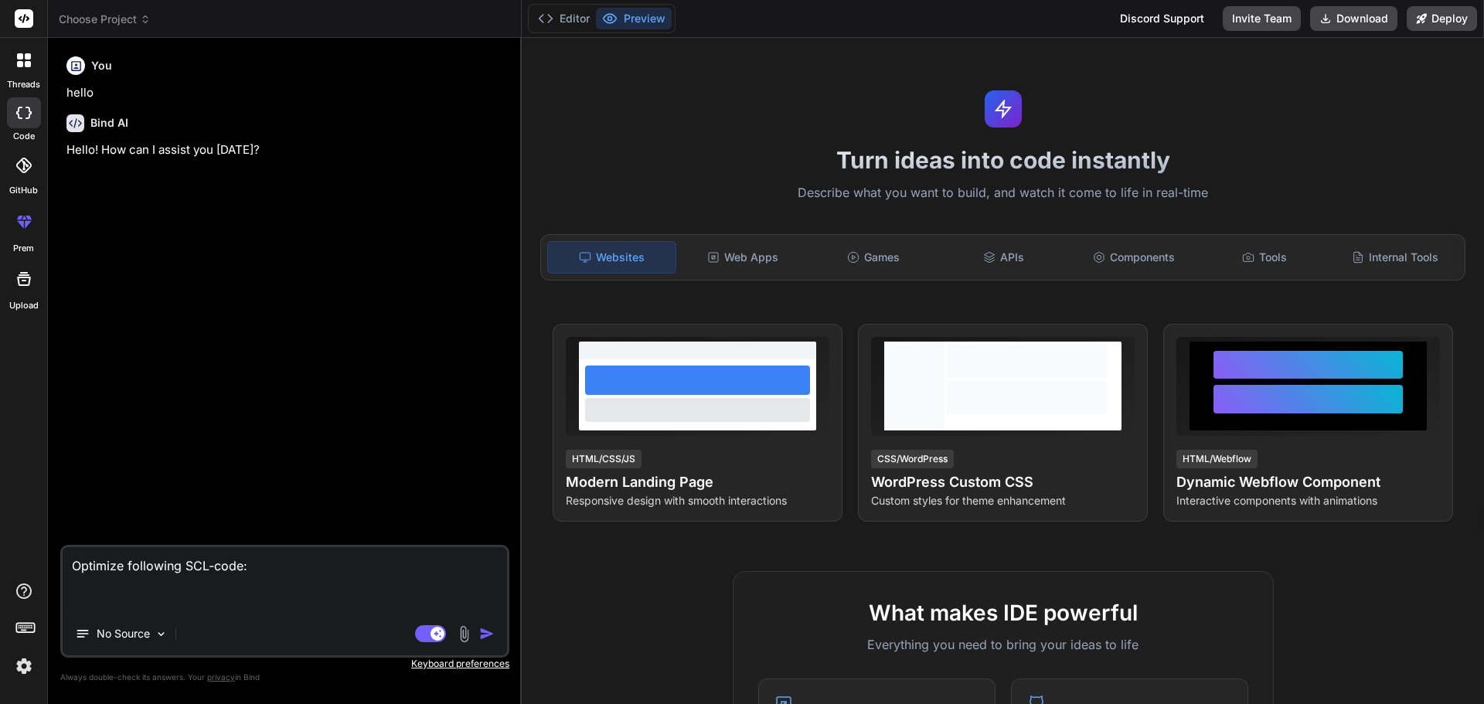
type textarea "x"
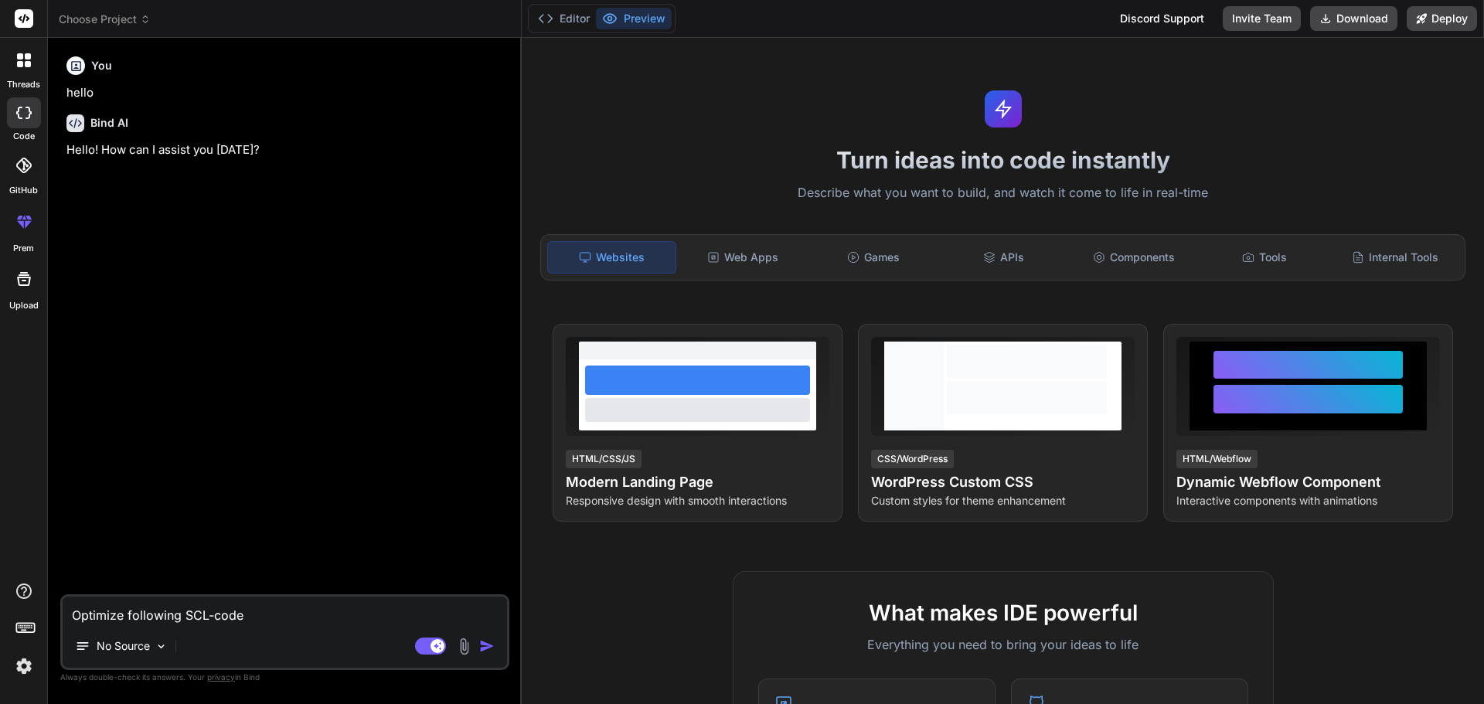
type textarea "Optimize following SCL-code"
click at [195, 638] on div "No Source" at bounding box center [285, 649] width 444 height 37
click at [254, 614] on textarea "Optimize following SCL-code" at bounding box center [285, 611] width 444 height 28
type textarea "x"
type textarea "Optimize following SCL-code"
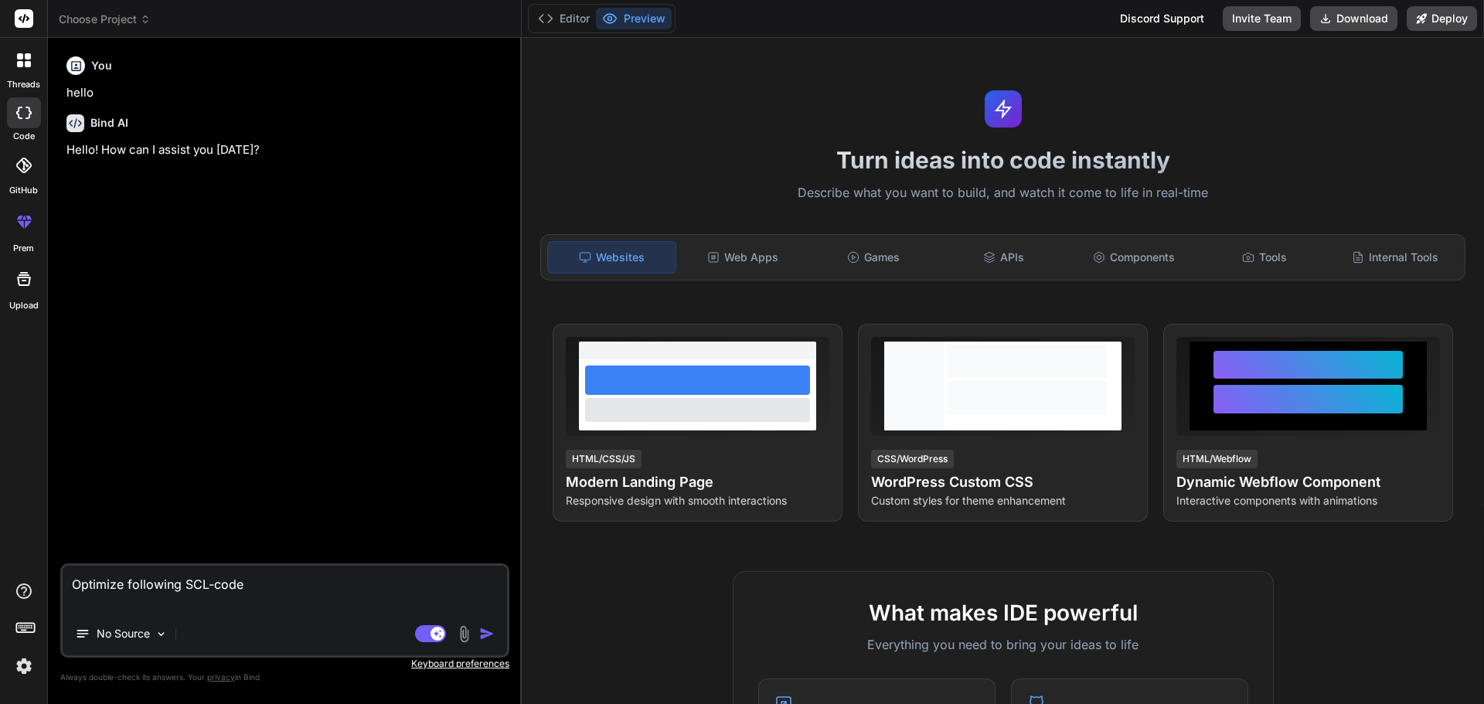
type textarea "x"
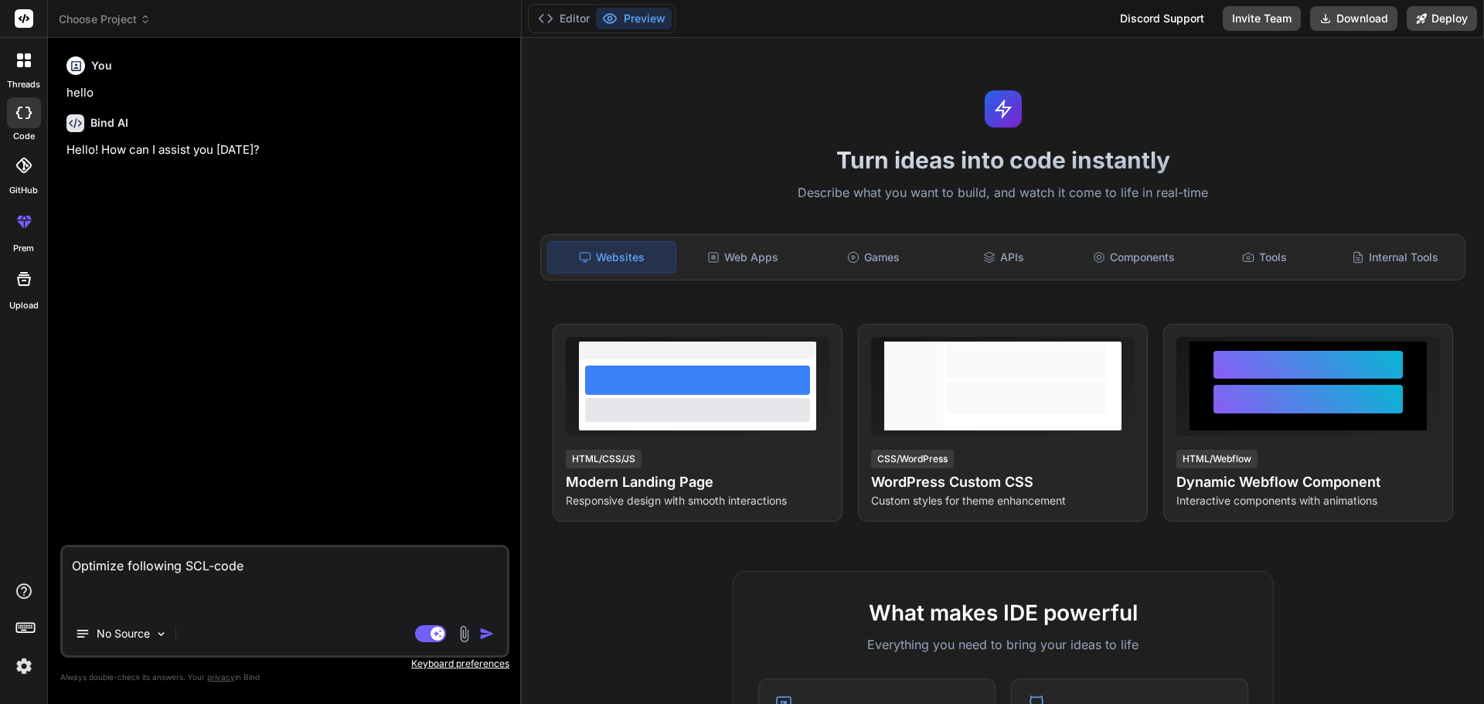
paste textarea "REGION Control (8.9.2025 MRu) // Pre-calculate commonly used values #tDeadBandL…"
type textarea "Optimize following SCL-code REGION Control (8.9.2025 MRu) // Pre-calculate comm…"
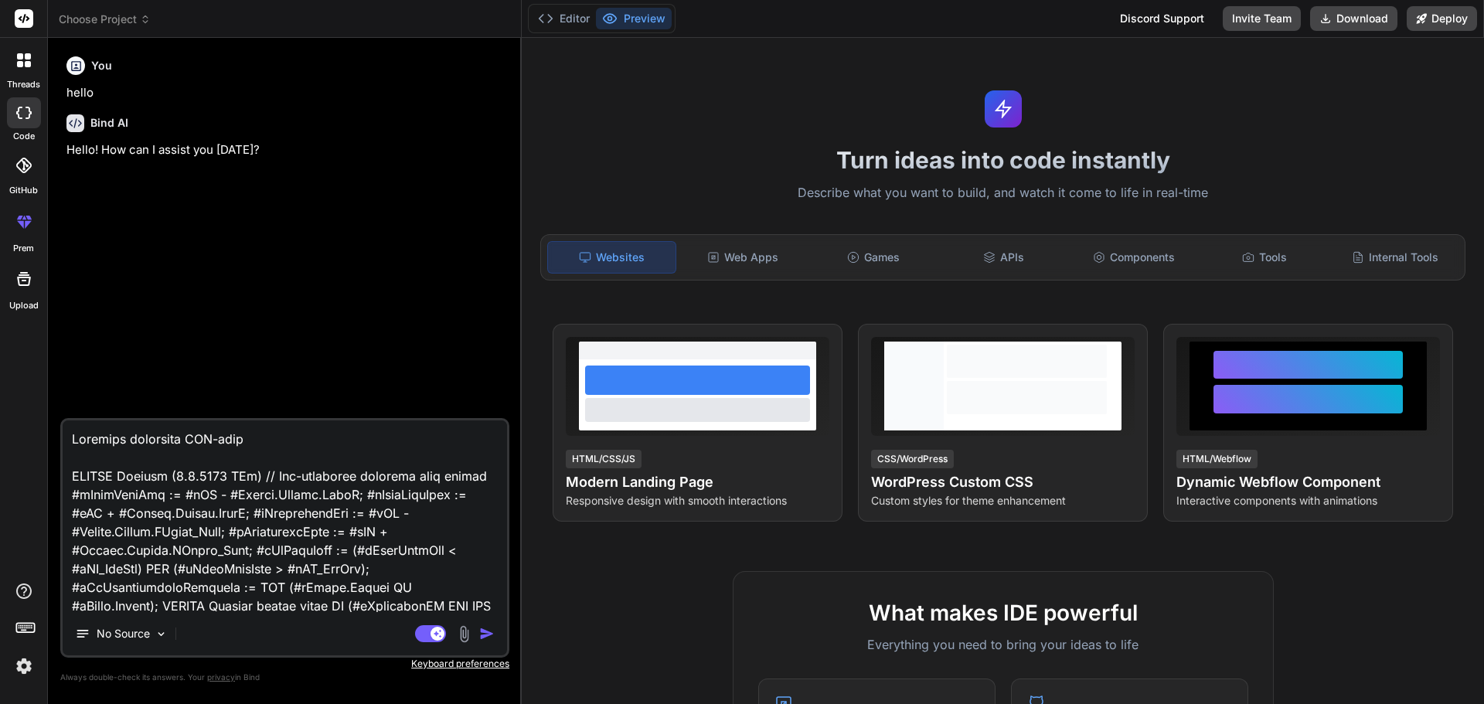
scroll to position [1059, 0]
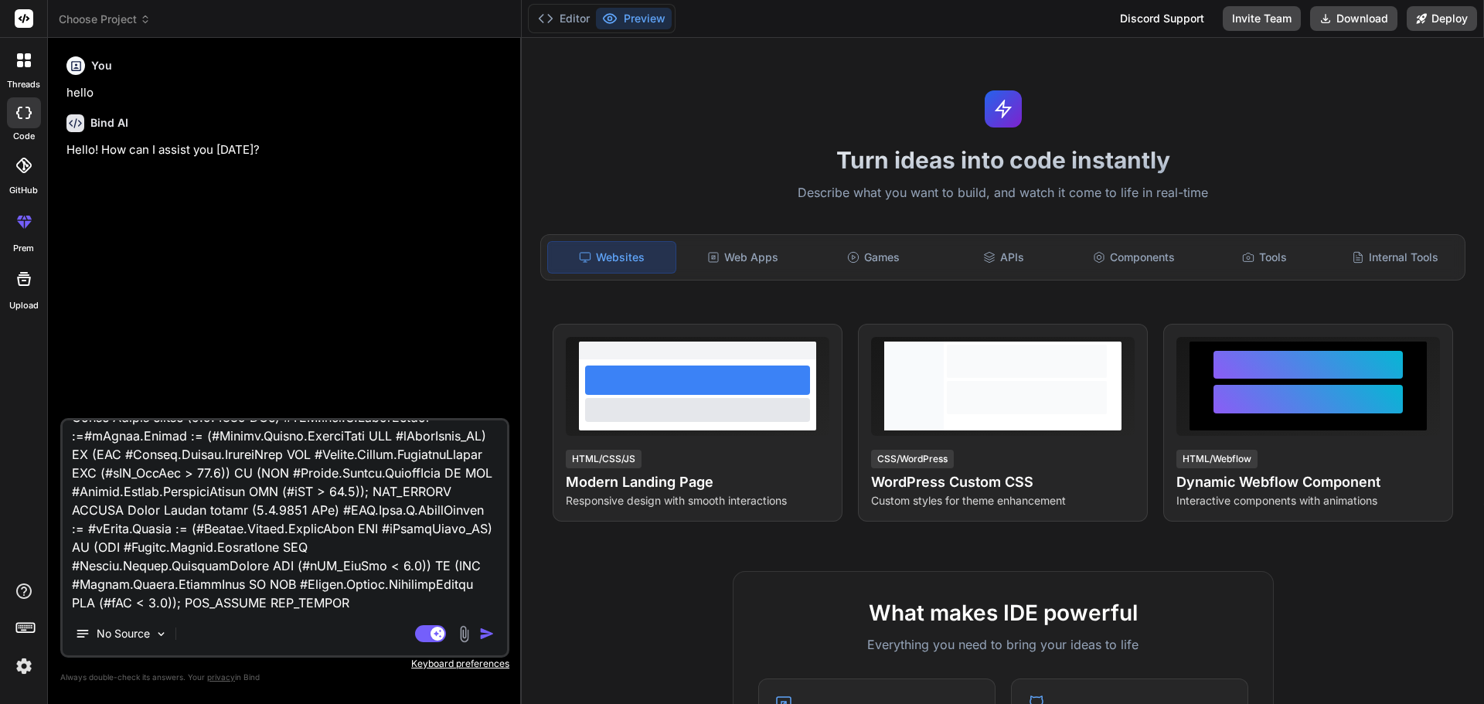
type textarea "x"
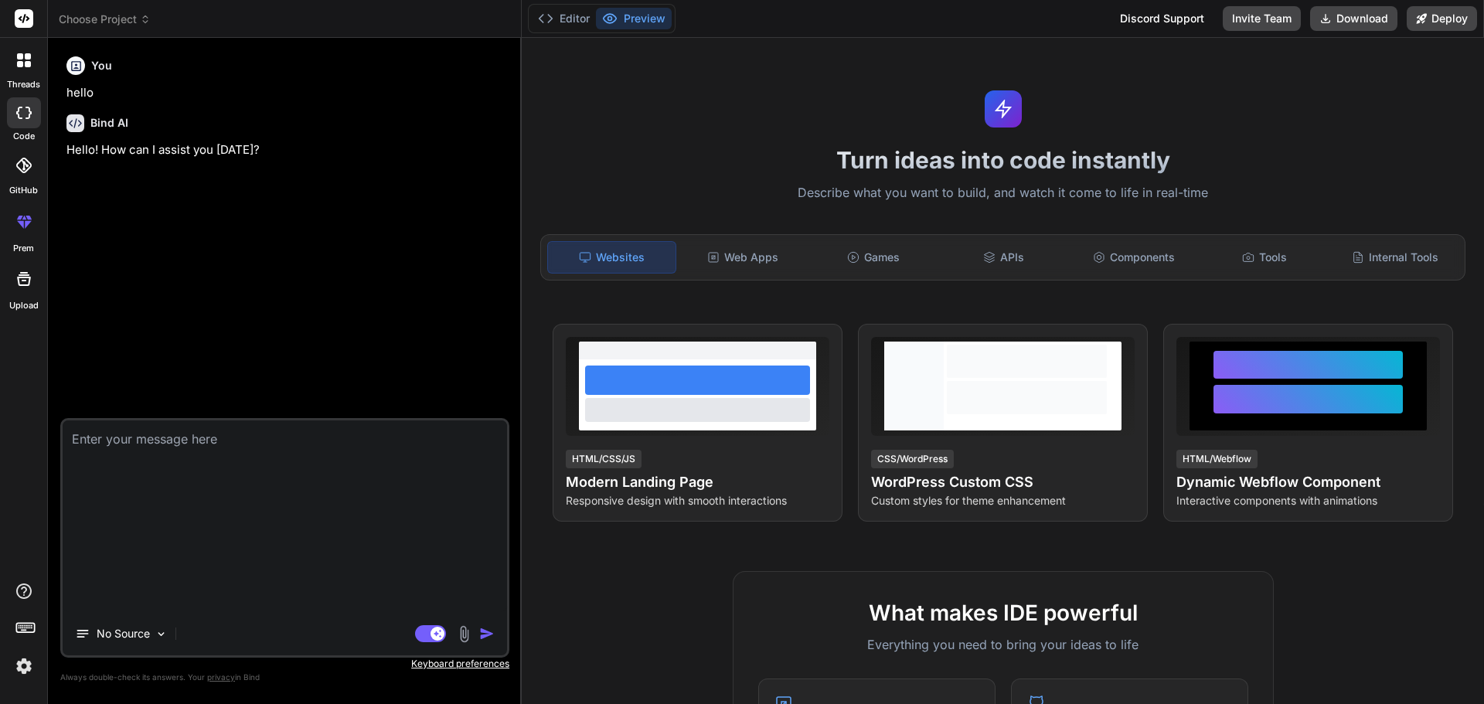
scroll to position [111, 0]
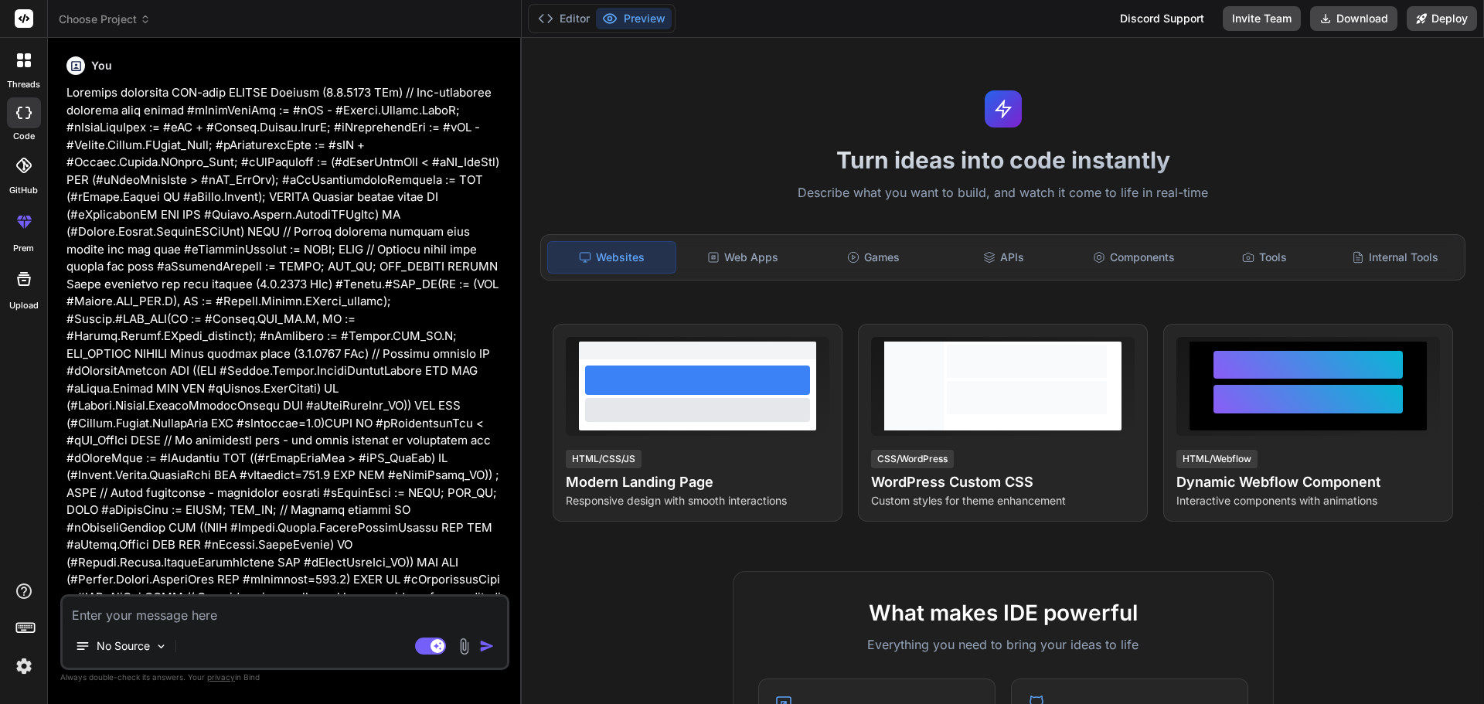
type textarea "x"
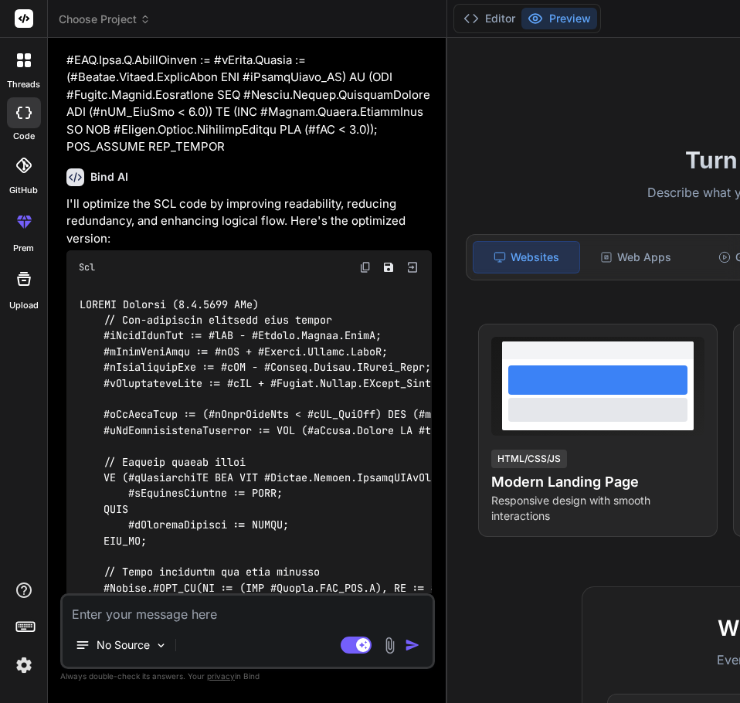
scroll to position [1352, 0]
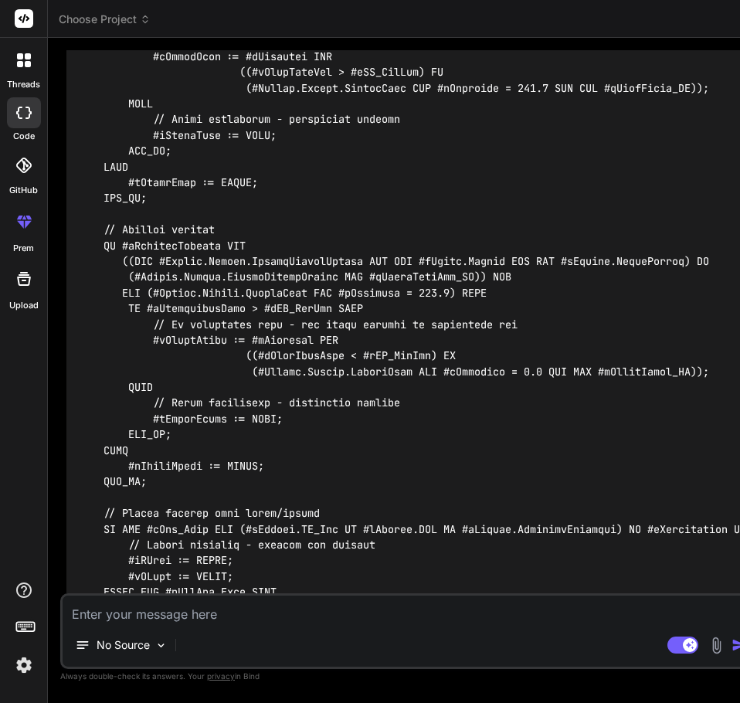
drag, startPoint x: 451, startPoint y: 437, endPoint x: 515, endPoint y: 437, distance: 63.4
click at [515, 437] on div "Bind AI Web Search Created with Pixso. Code Generator You hello Bind AI Hello! …" at bounding box center [411, 370] width 727 height 665
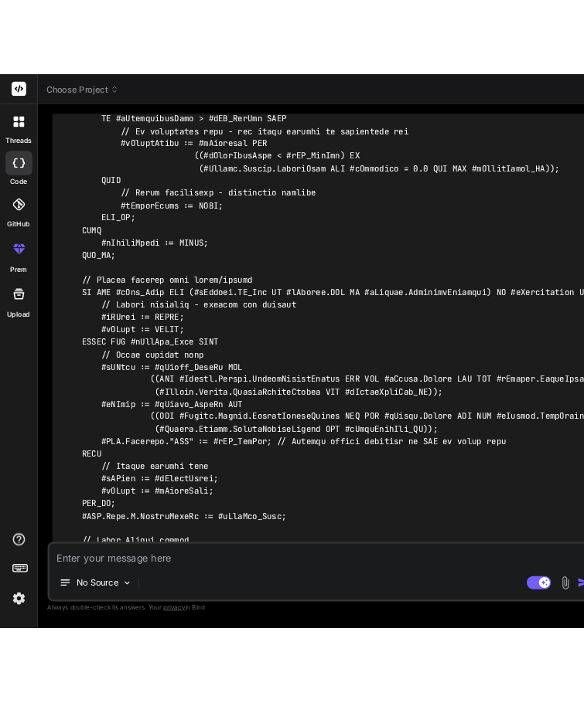
scroll to position [1527, 0]
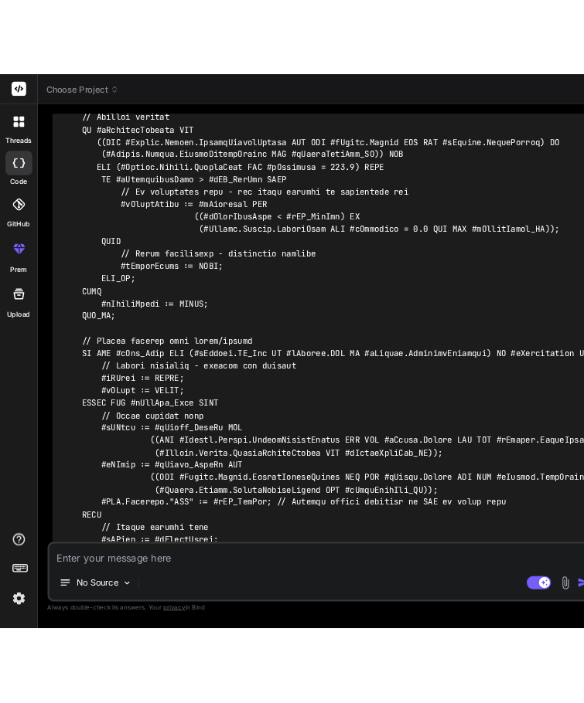
type textarea "x"
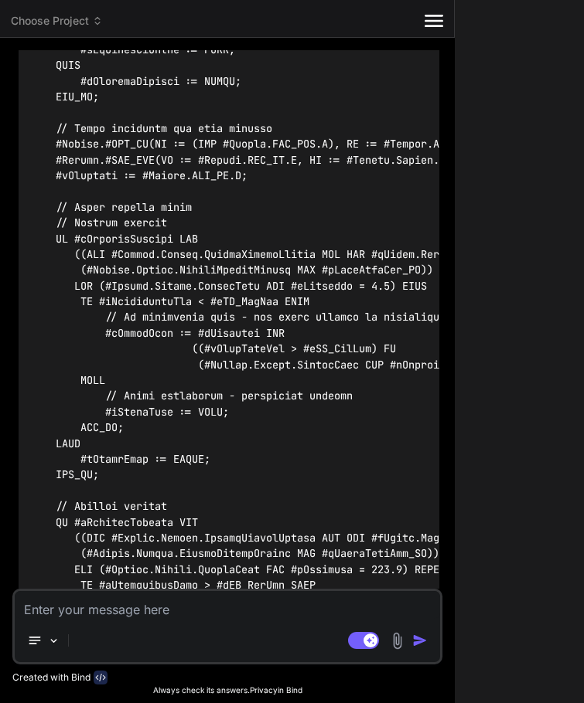
scroll to position [1979, 0]
